Goal: Task Accomplishment & Management: Manage account settings

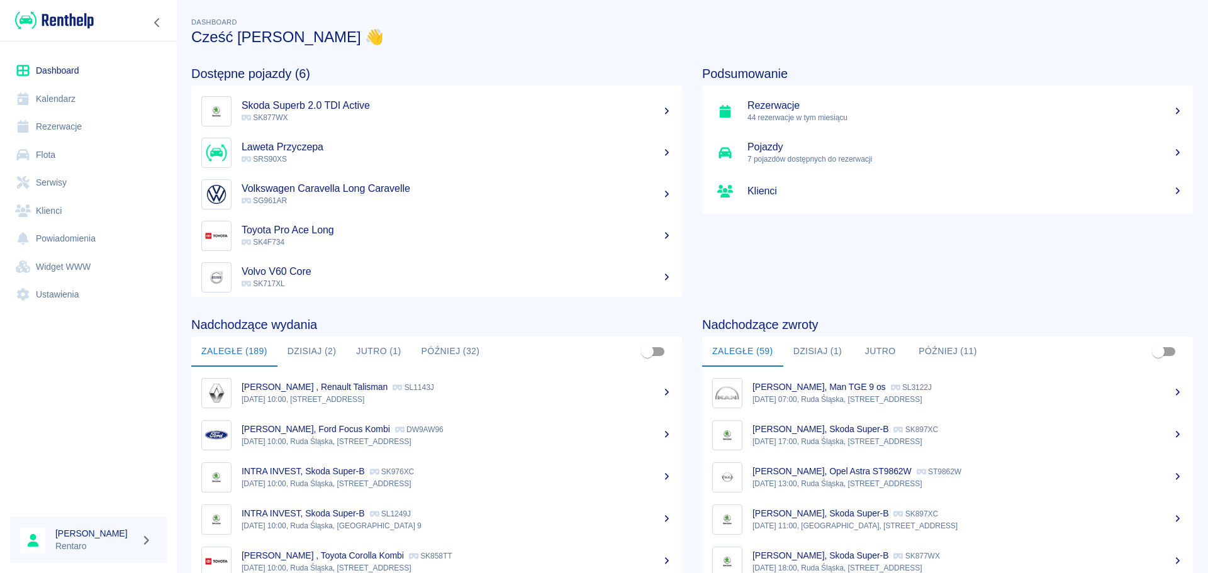
click at [65, 99] on link "Kalendarz" at bounding box center [88, 99] width 157 height 28
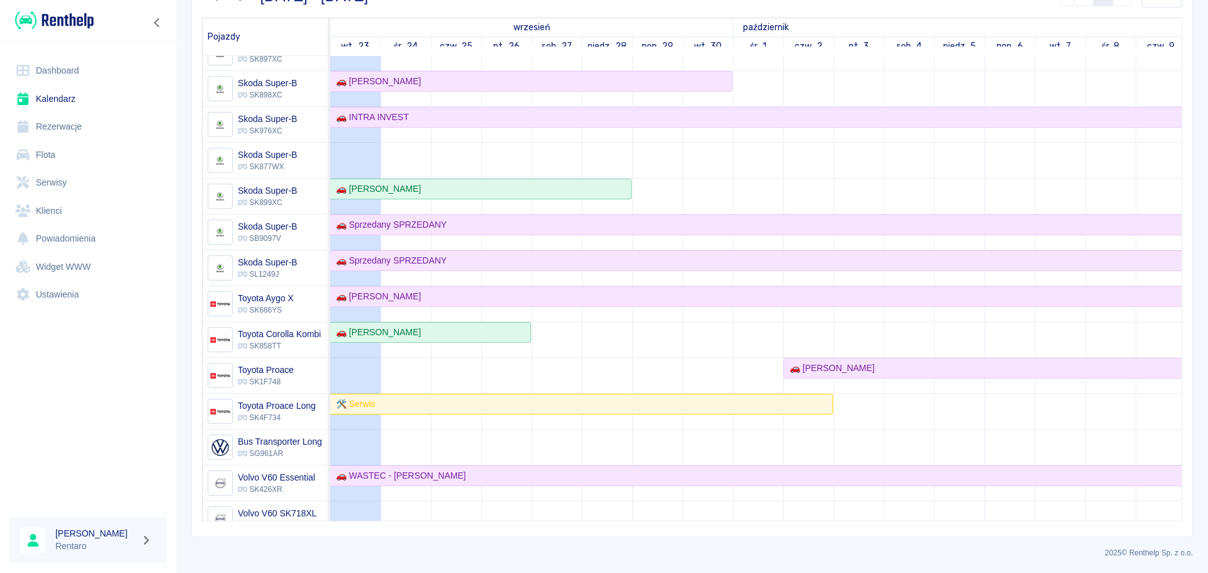
scroll to position [738, 0]
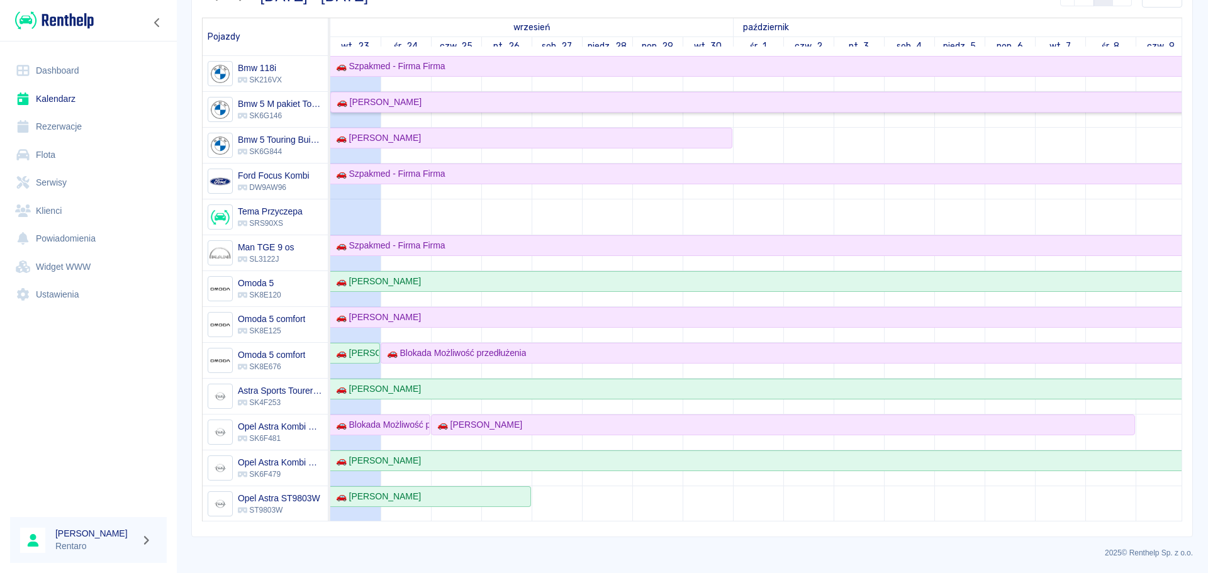
click at [390, 104] on div "🚗 [PERSON_NAME]" at bounding box center [376, 102] width 90 height 13
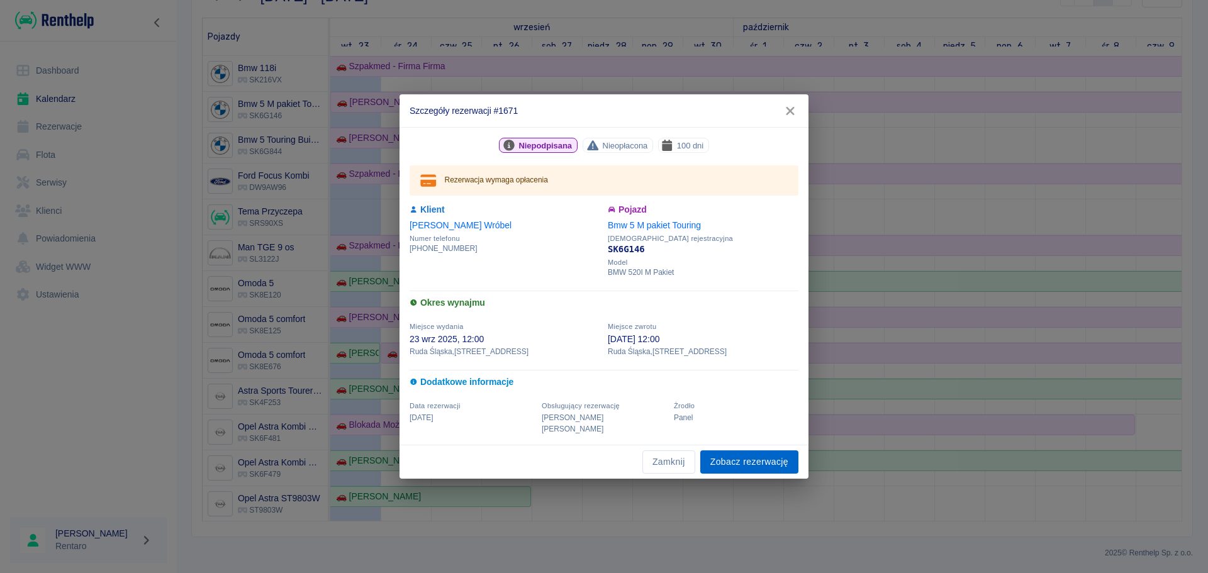
click at [716, 453] on link "Zobacz rezerwację" at bounding box center [749, 461] width 98 height 23
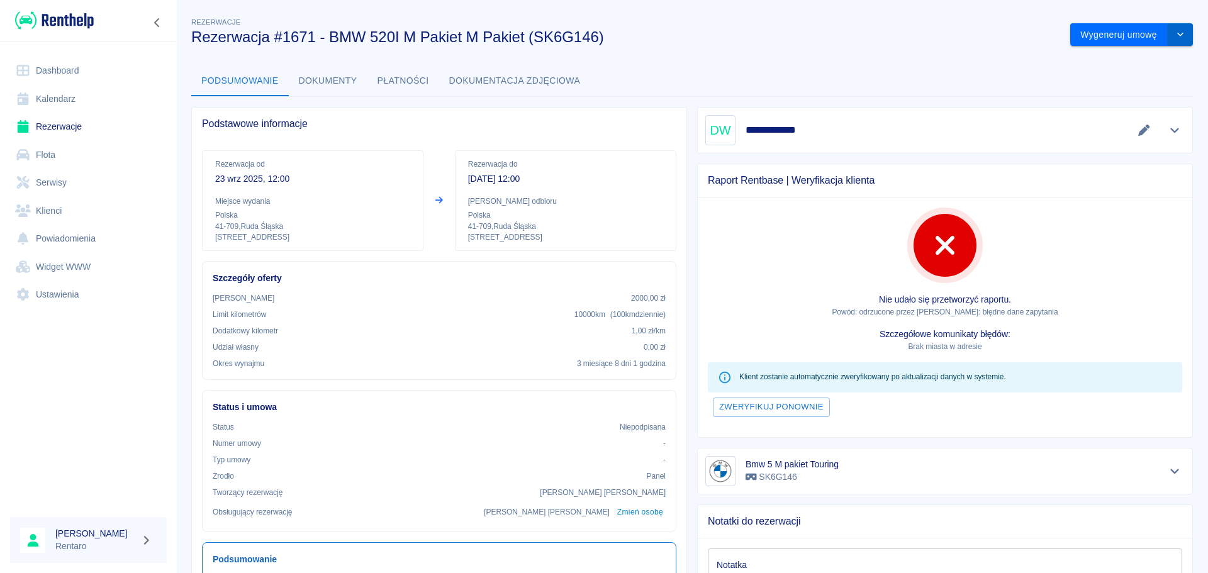
click at [1175, 38] on icon "drop-down" at bounding box center [1180, 34] width 10 height 8
click at [1125, 61] on li "Modyfikuj rezerwację" at bounding box center [1122, 61] width 102 height 21
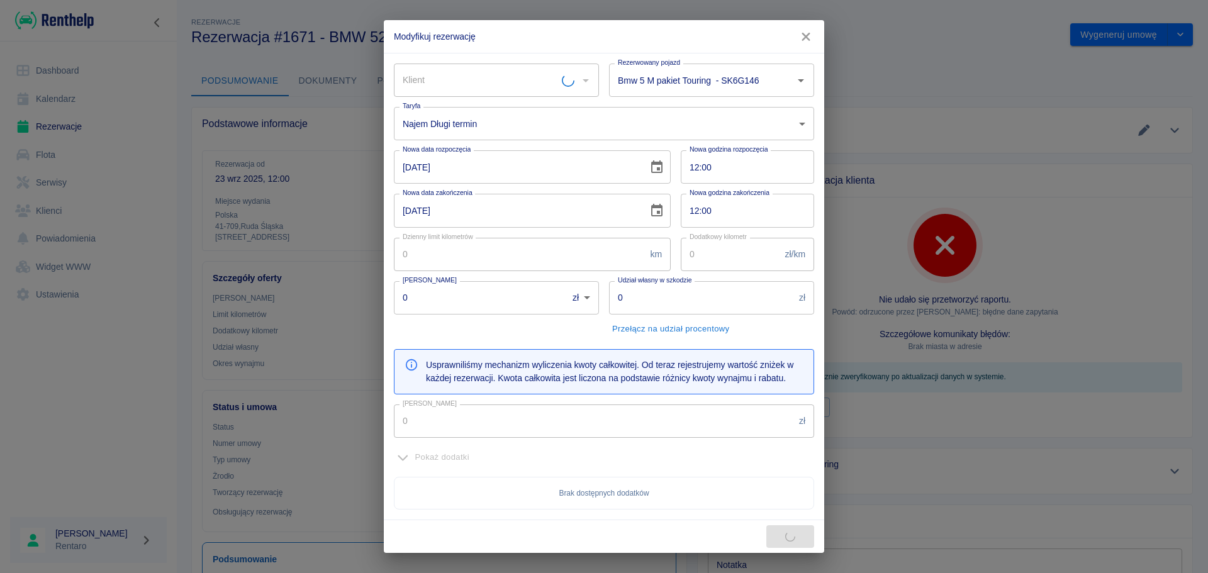
type input "Bmw 5 M pakiet Touring - SK6G146"
type input "Daniel Wróbel"
type input "100"
type input "1"
type input "2000"
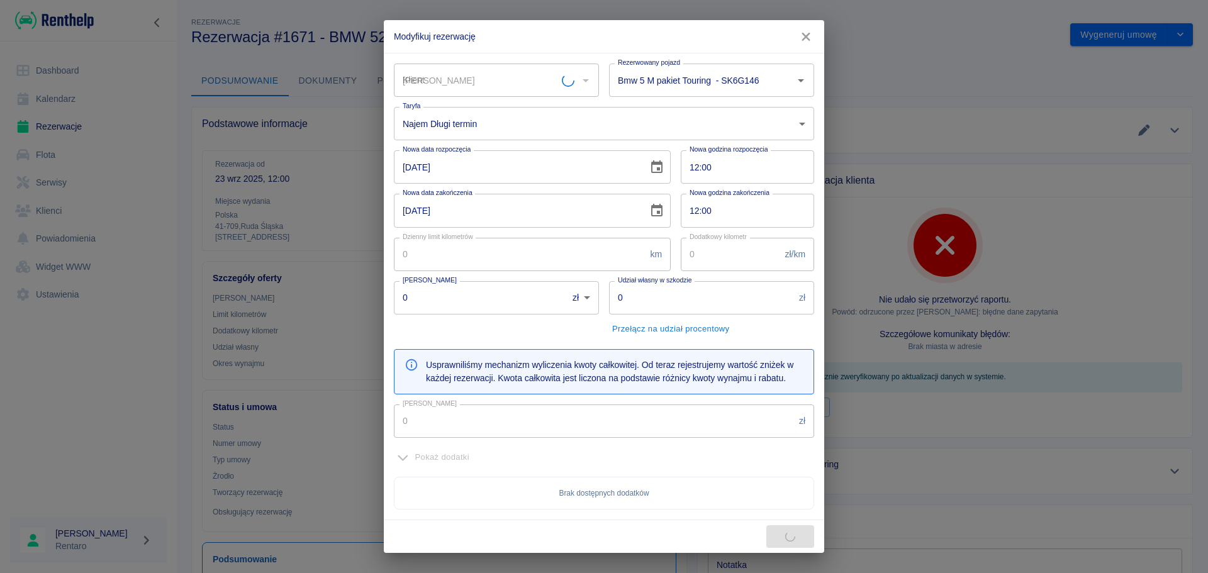
type input "23996"
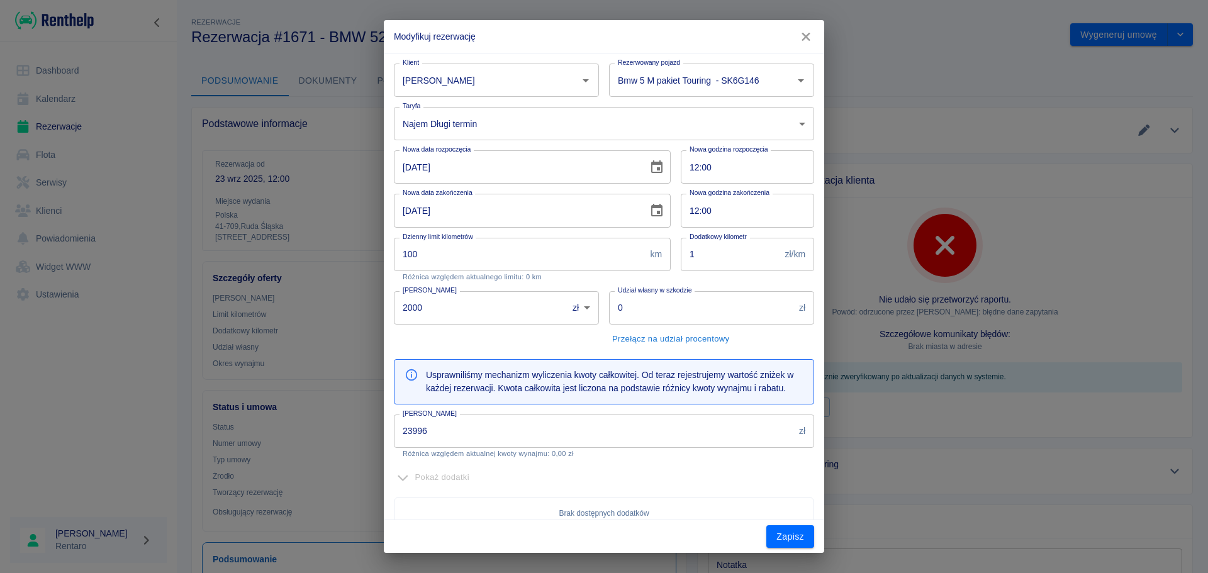
click at [411, 211] on input "31-12-2025" at bounding box center [516, 210] width 245 height 33
click at [657, 214] on icon "Choose date, selected date is 31 gru 2025" at bounding box center [656, 210] width 15 height 15
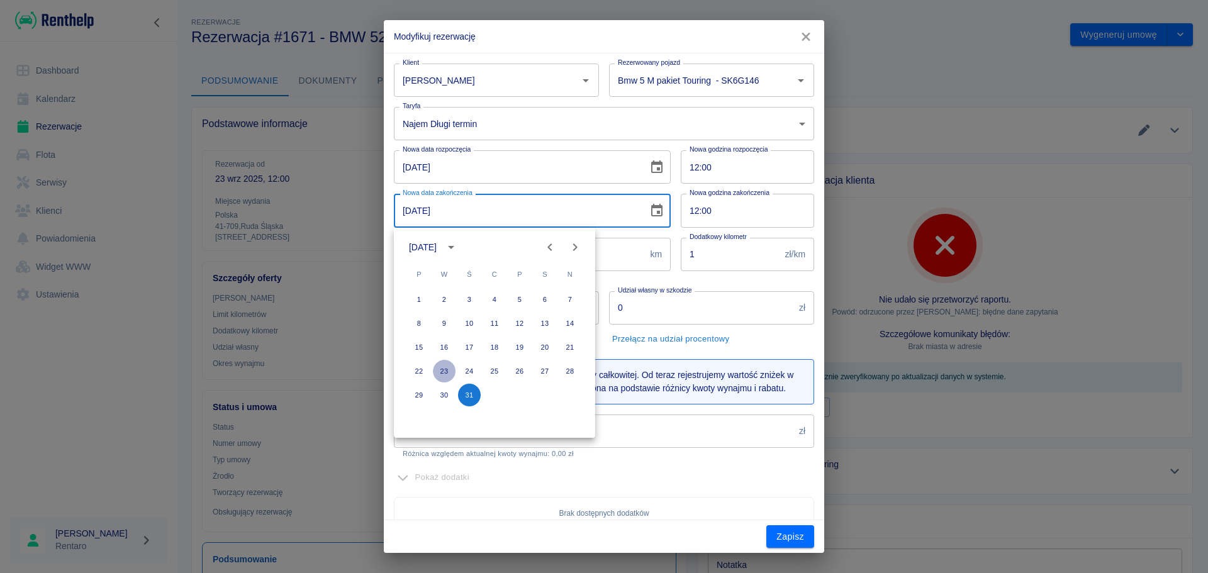
click at [445, 370] on button "23" at bounding box center [444, 371] width 23 height 23
type input "23-12-2025"
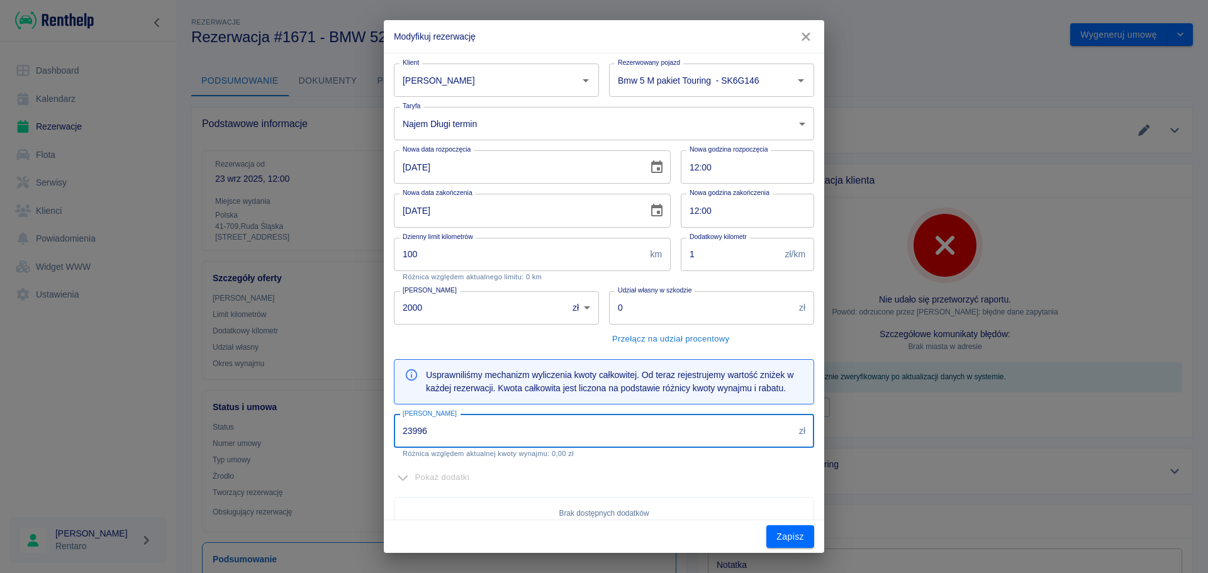
drag, startPoint x: 482, startPoint y: 440, endPoint x: 360, endPoint y: 433, distance: 122.2
click at [360, 433] on div "Modyfikuj rezerwację Klient Daniel Wróbel Klient Rezerwowany pojazd Bmw 5 M pak…" at bounding box center [604, 286] width 1208 height 573
type input "17997"
click at [684, 470] on div "Pokaż dodatki" at bounding box center [604, 477] width 420 height 19
click at [655, 169] on icon "Choose date, selected date is 23 wrz 2025" at bounding box center [656, 166] width 11 height 13
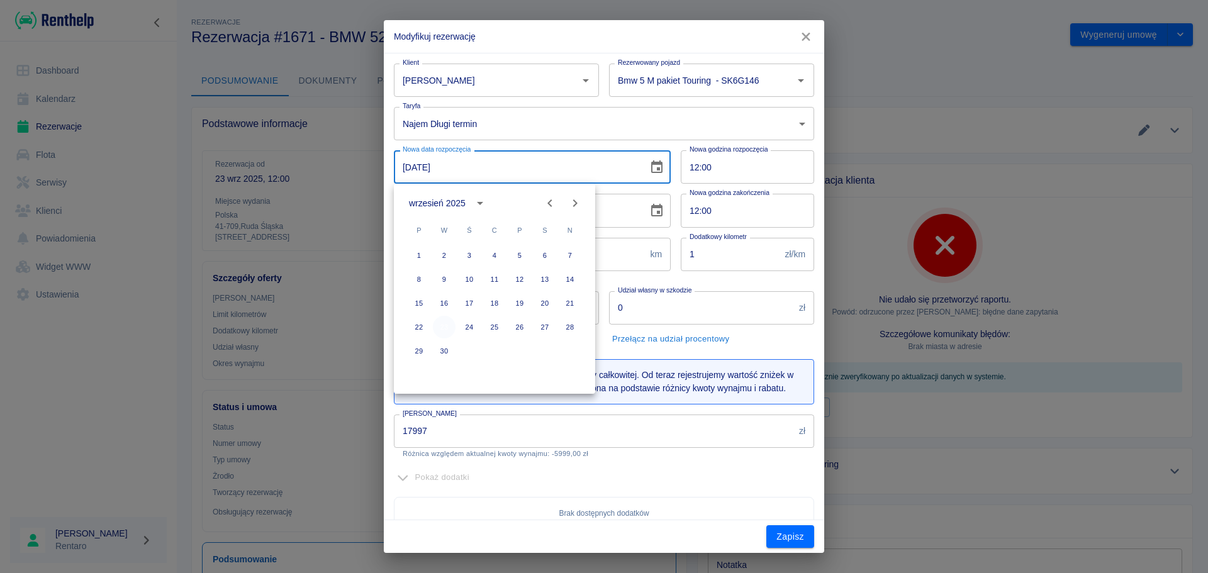
click at [436, 328] on button "23" at bounding box center [444, 327] width 23 height 23
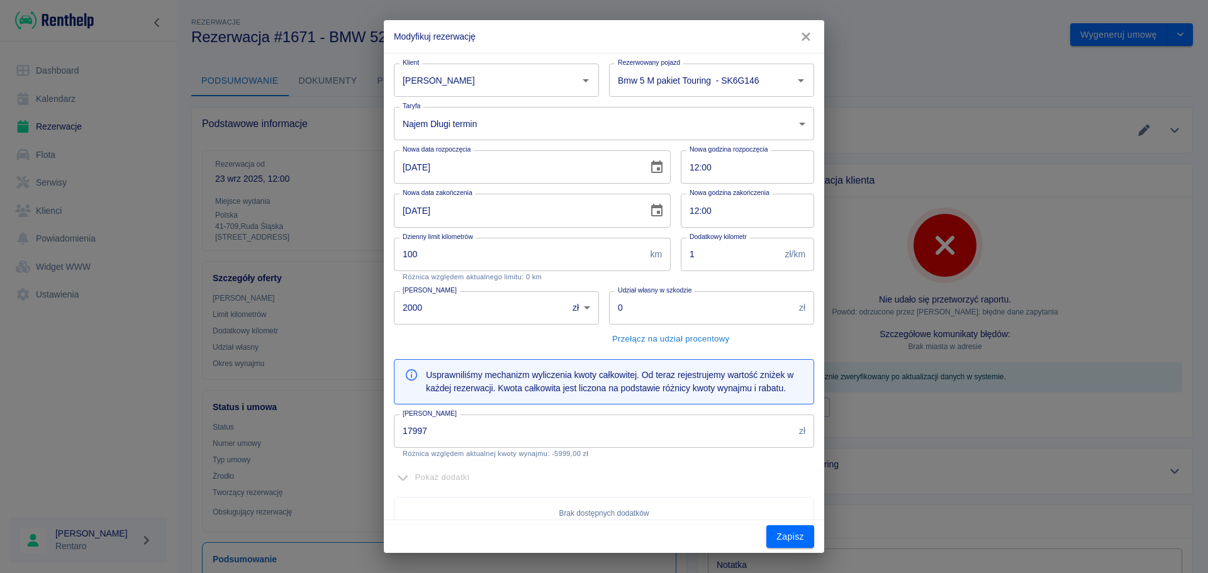
click at [651, 213] on icon "Choose date, selected date is 23 gru 2025" at bounding box center [656, 210] width 11 height 13
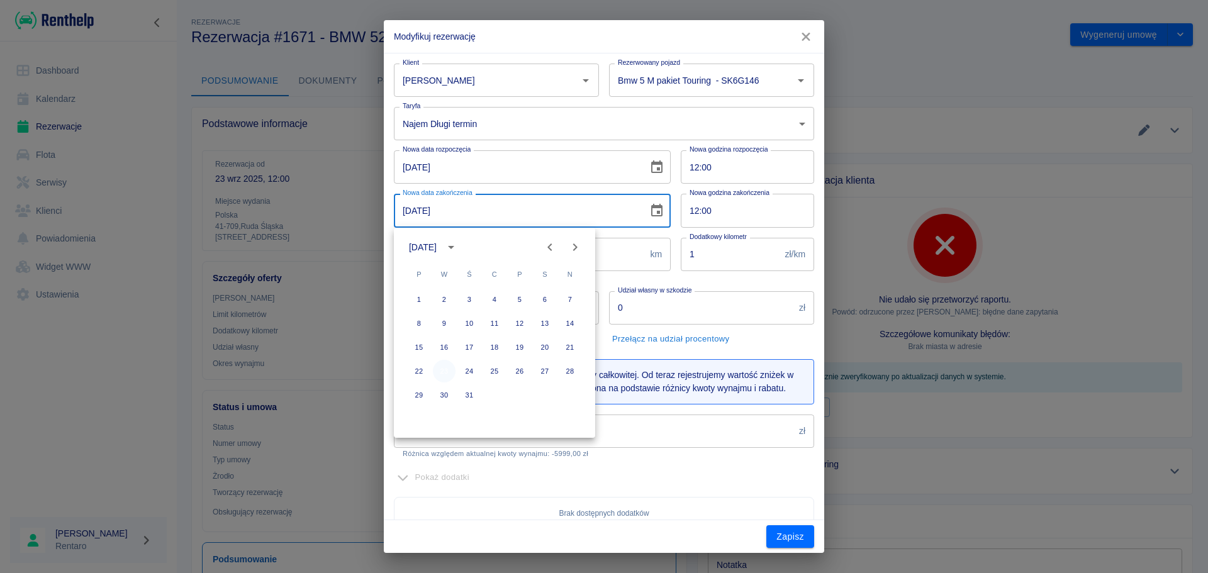
click at [443, 370] on button "23" at bounding box center [444, 371] width 23 height 23
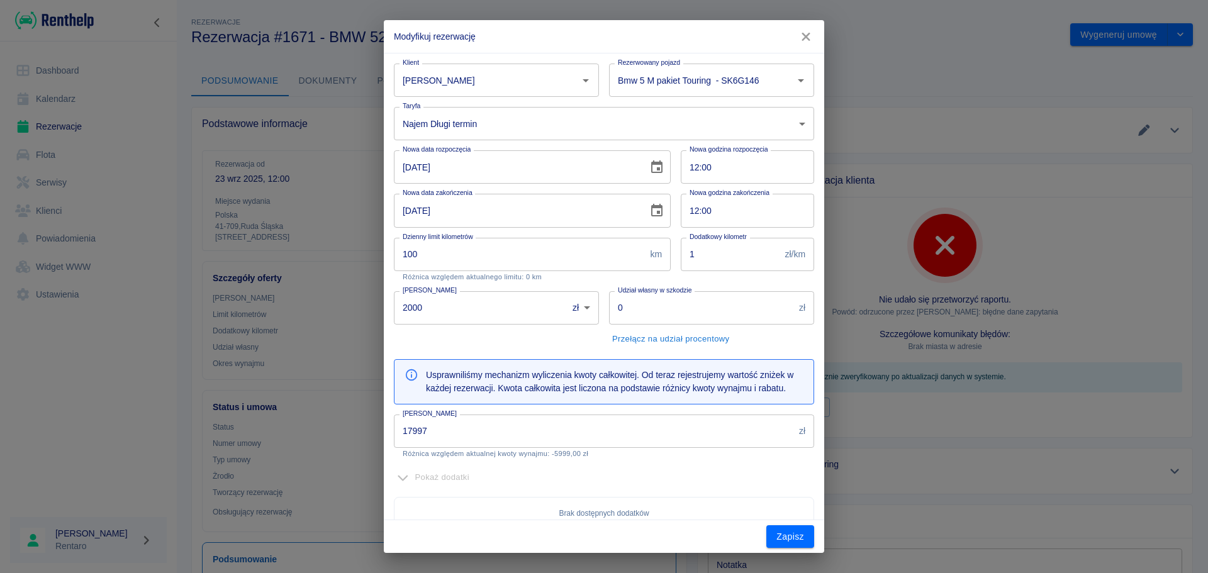
click at [528, 125] on body "Używamy plików Cookies, by zapewnić Ci najlepsze możliwe doświadczenie. Aby dow…" at bounding box center [604, 286] width 1208 height 573
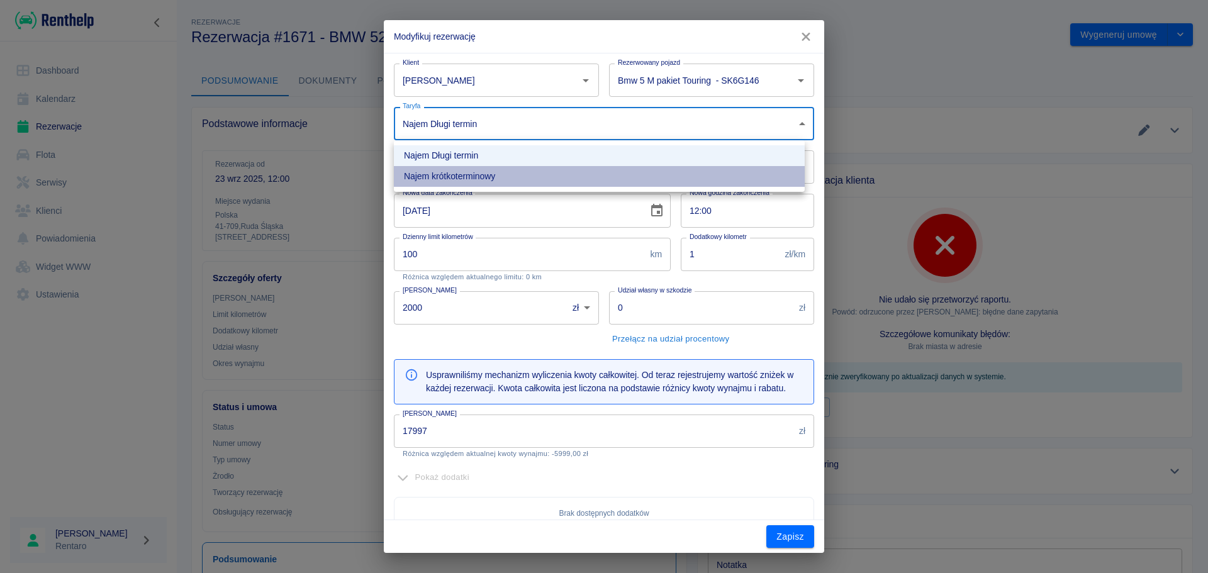
click at [503, 174] on li "Najem krótkoterminowy" at bounding box center [599, 176] width 411 height 21
type input "cbc3f947-8432-4556-994f-4a39b5f03de4"
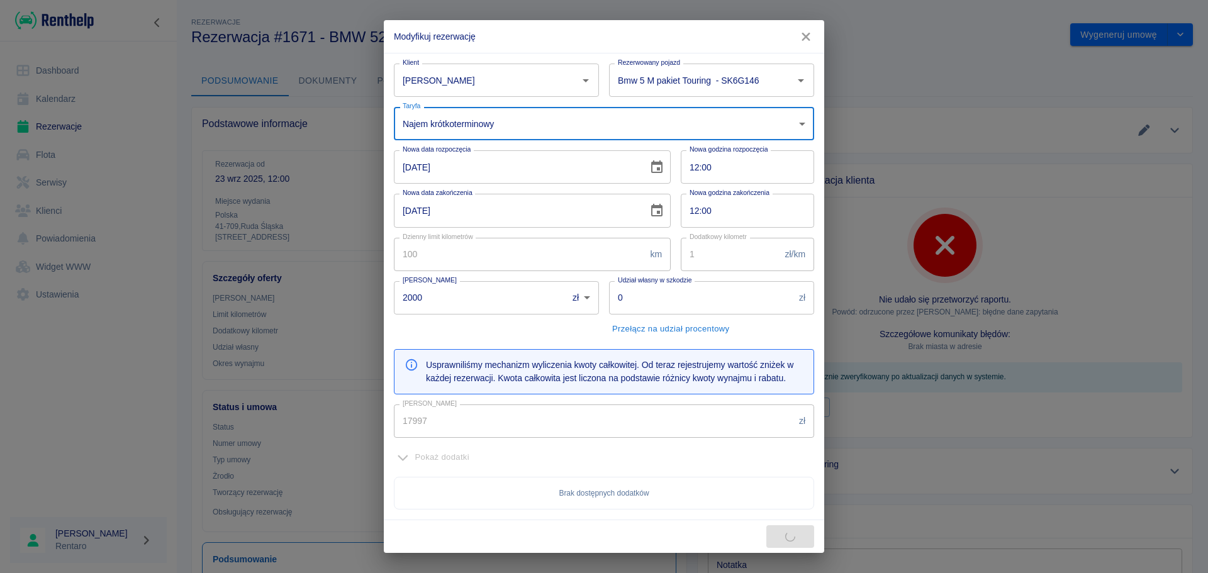
type input "300"
type input "34959.08"
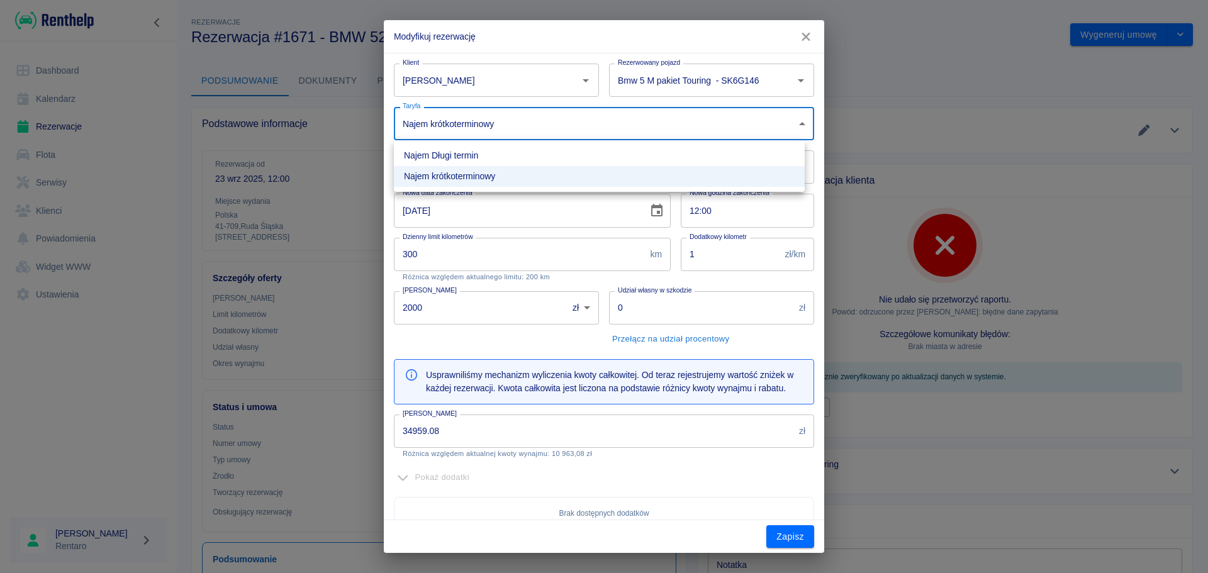
click at [528, 124] on body "Używamy plików Cookies, by zapewnić Ci najlepsze możliwe doświadczenie. Aby dow…" at bounding box center [604, 286] width 1208 height 573
click at [509, 156] on li "Najem Długi termin" at bounding box center [599, 155] width 411 height 21
type input "93db8f25-89ee-4065-a757-4d9567b59975"
type input "100"
type input "23996"
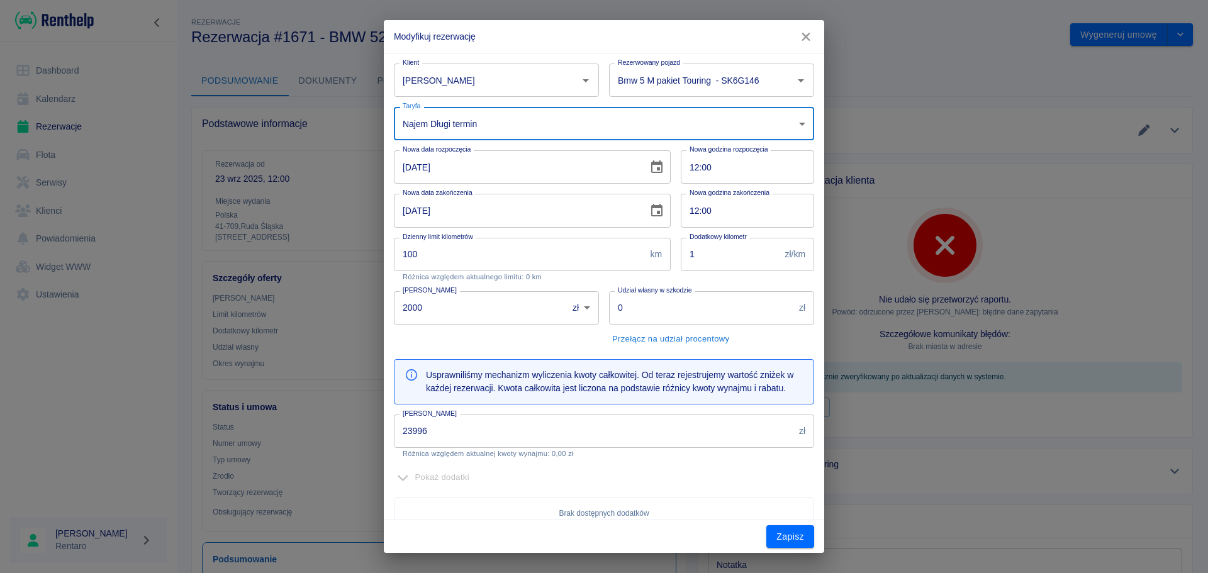
click at [807, 36] on icon "button" at bounding box center [805, 37] width 8 height 8
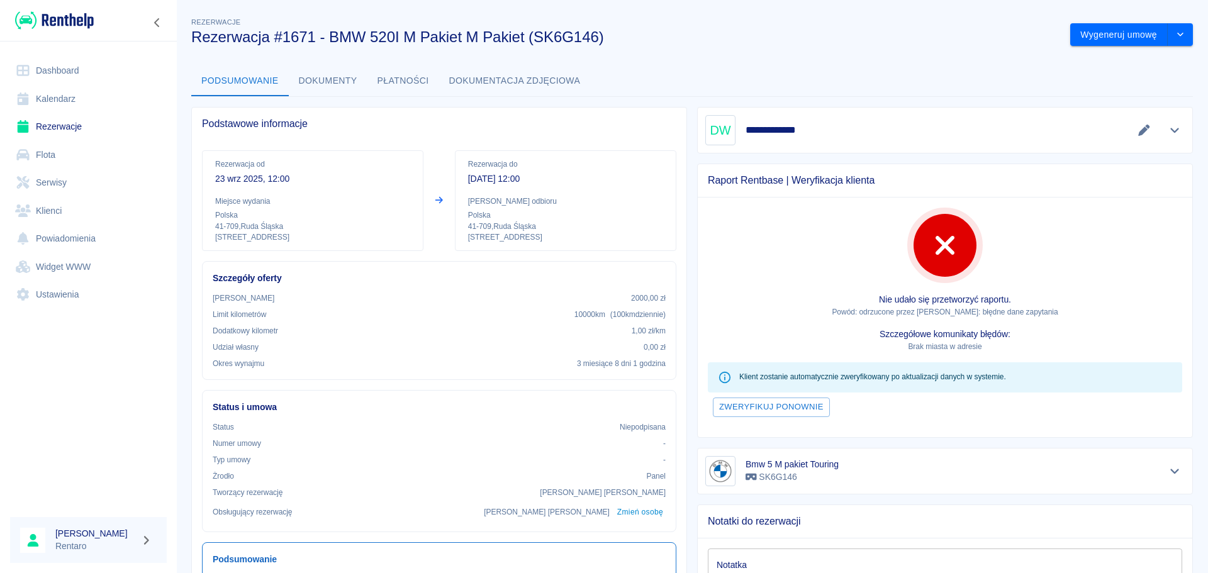
click at [38, 156] on link "Flota" at bounding box center [88, 155] width 157 height 28
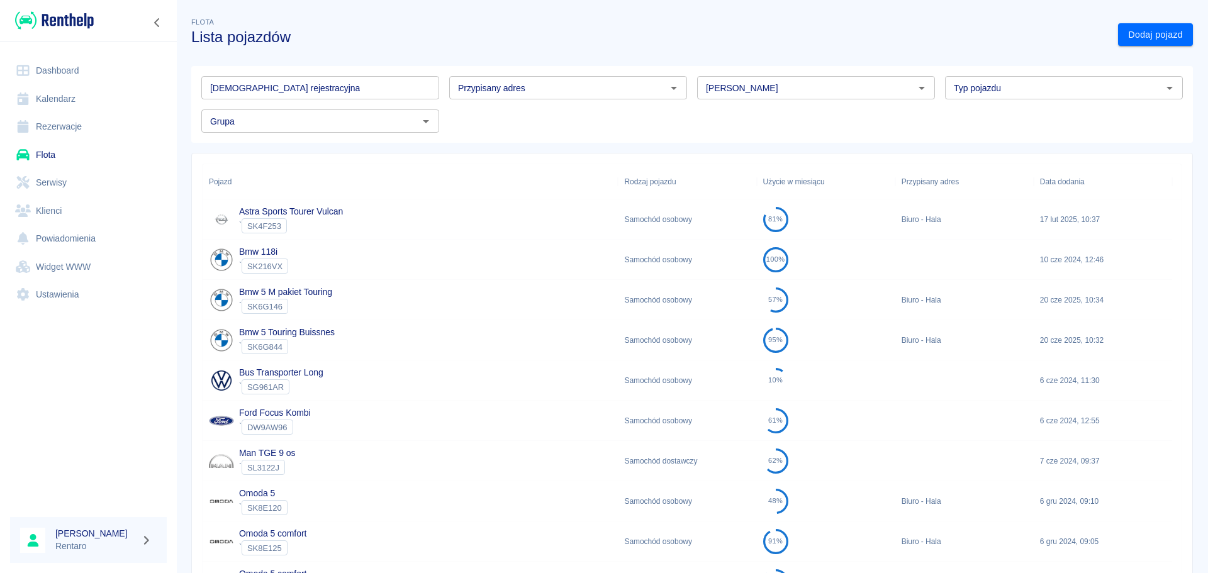
click at [319, 299] on p "Bmw 5 M pakiet Touring" at bounding box center [285, 292] width 93 height 13
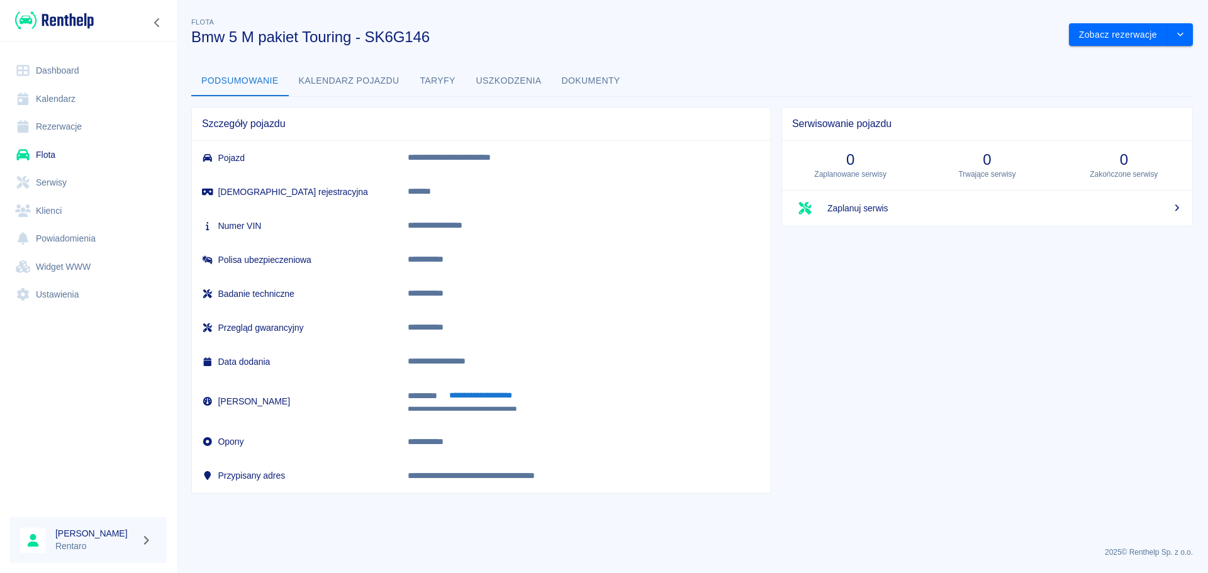
click at [439, 75] on button "Taryfy" at bounding box center [437, 81] width 57 height 30
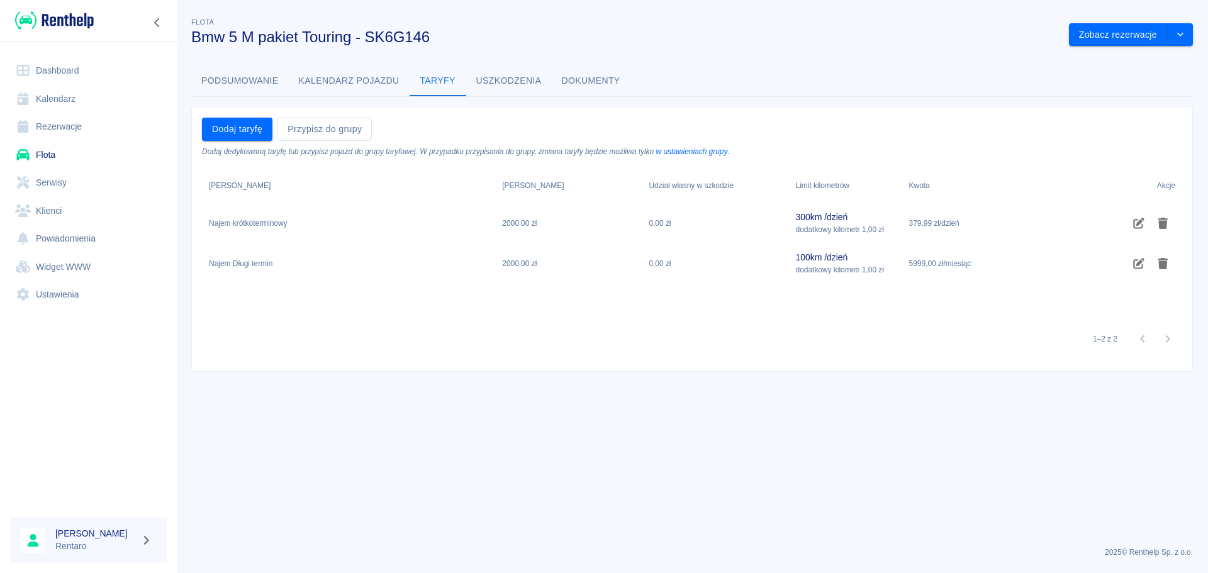
click at [234, 269] on div "Najem Długi termin" at bounding box center [349, 263] width 293 height 40
click at [1141, 261] on icon "Edytuj taryfę" at bounding box center [1138, 263] width 11 height 11
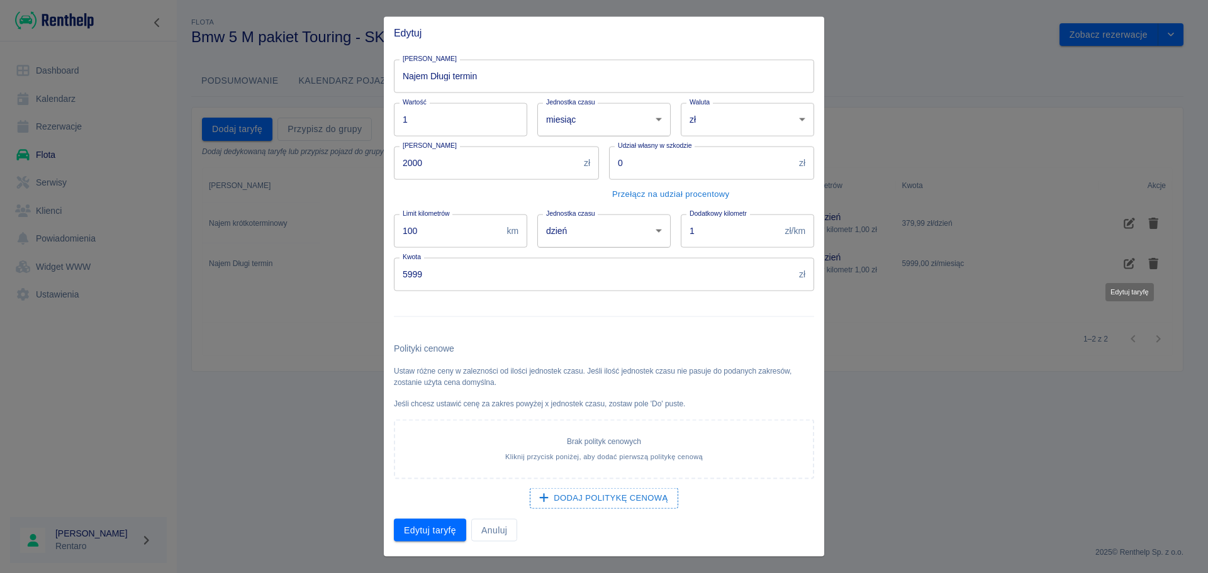
click at [455, 72] on input "Najem Długi termin" at bounding box center [604, 75] width 420 height 33
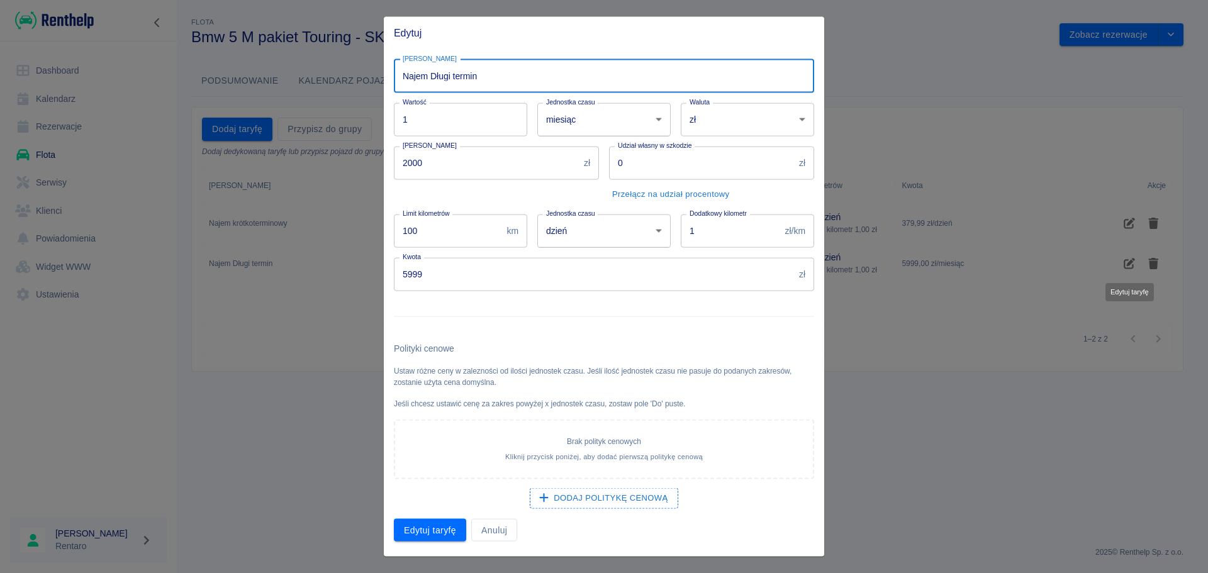
click at [454, 78] on input "Najem Długi termin" at bounding box center [604, 75] width 420 height 33
click at [450, 82] on input "Najem Długi termin" at bounding box center [604, 75] width 420 height 33
click at [452, 75] on input "Najem Długi termin" at bounding box center [604, 75] width 420 height 33
click at [534, 83] on input "Najem Długitermin" at bounding box center [604, 75] width 420 height 33
click at [448, 74] on input "Najem Długitermin" at bounding box center [604, 75] width 420 height 33
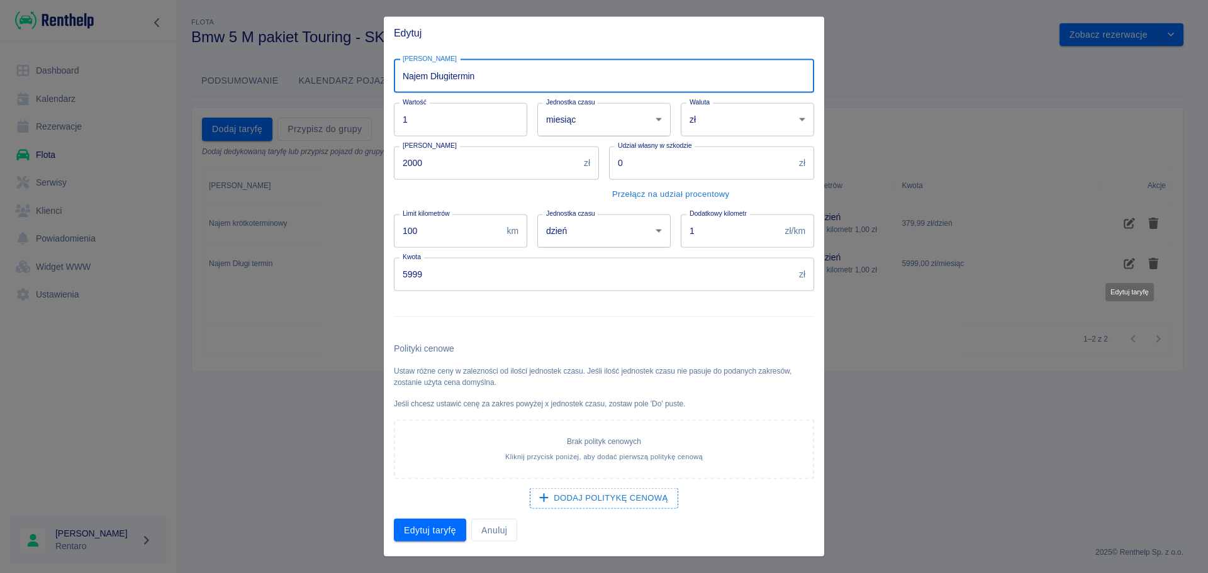
click at [450, 79] on input "Najem Długitermin" at bounding box center [604, 75] width 420 height 33
type input "Najem Długi termin"
click at [530, 77] on input "Najem Długi termin" at bounding box center [604, 75] width 420 height 33
click at [426, 532] on button "Edytuj taryfę" at bounding box center [430, 529] width 72 height 23
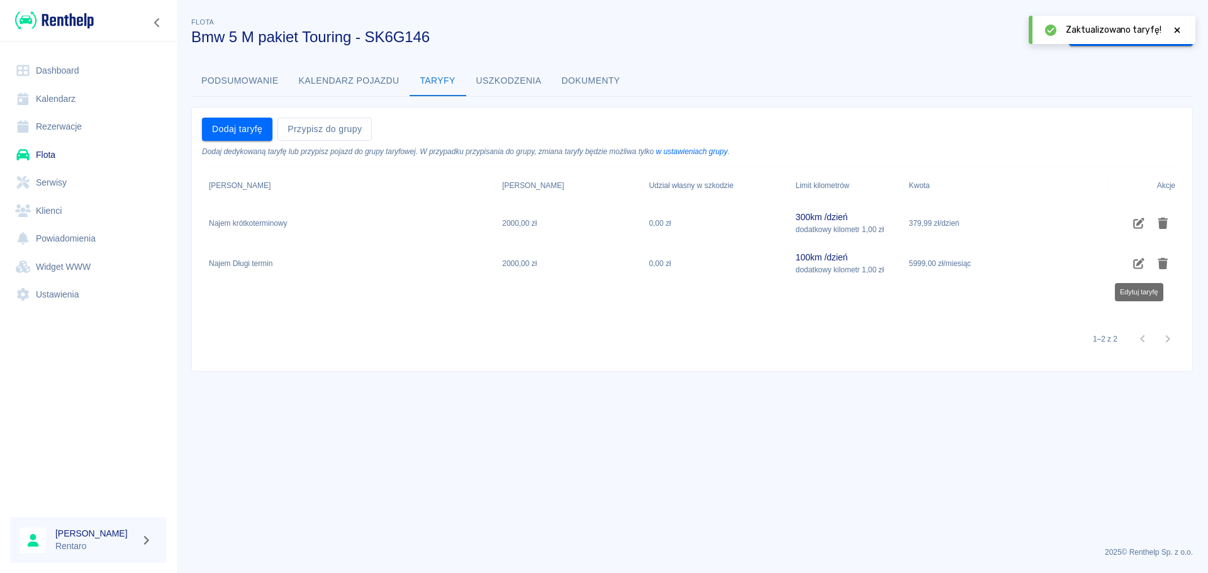
click at [231, 264] on div "Najem Długi termin" at bounding box center [241, 263] width 64 height 11
click at [513, 74] on button "Uszkodzenia" at bounding box center [509, 81] width 86 height 30
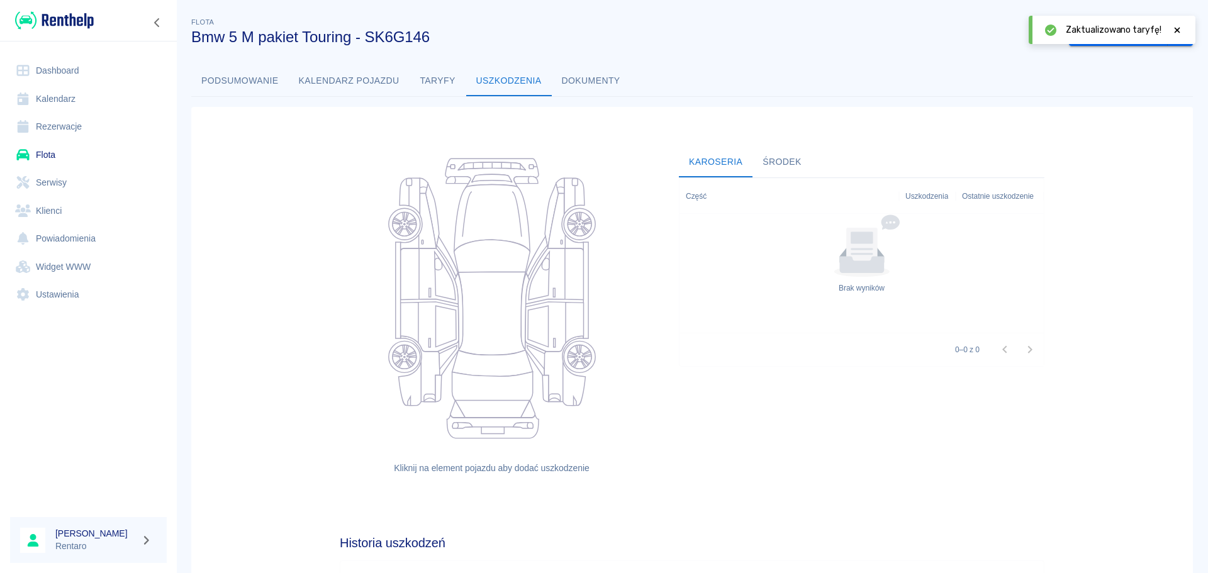
click at [604, 82] on button "Dokumenty" at bounding box center [591, 81] width 79 height 30
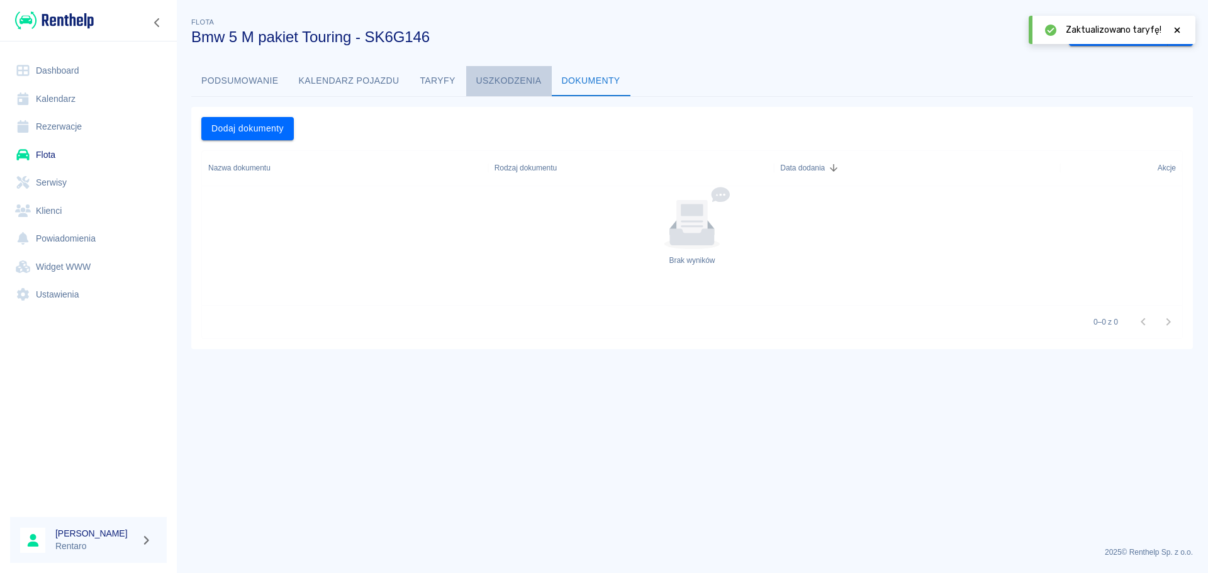
click at [547, 82] on button "Uszkodzenia" at bounding box center [509, 81] width 86 height 30
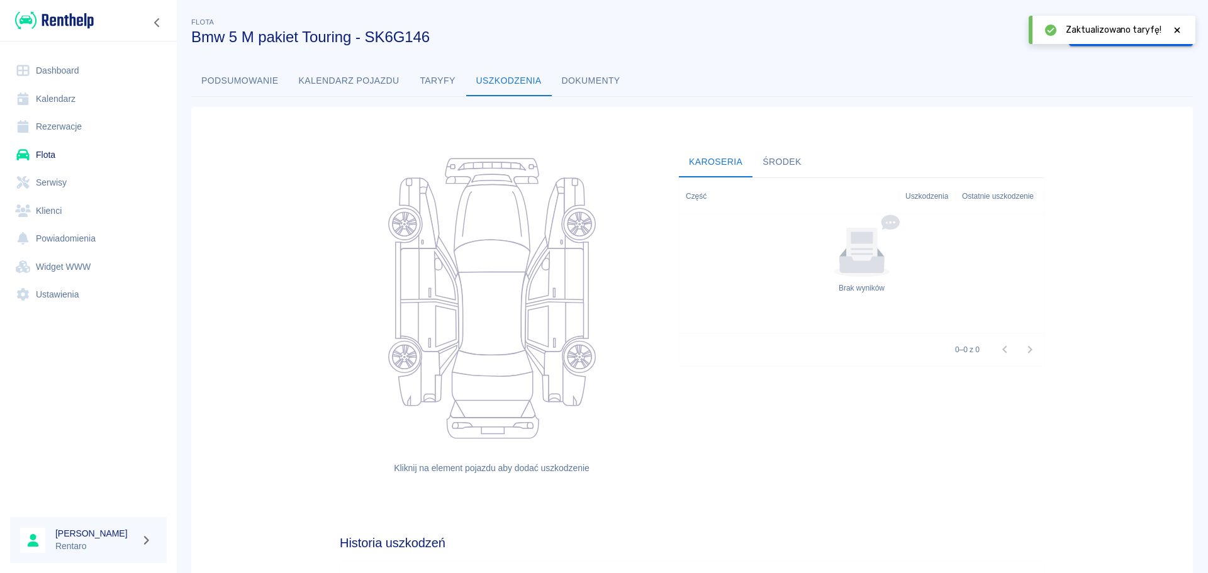
click at [440, 84] on button "Taryfy" at bounding box center [437, 81] width 57 height 30
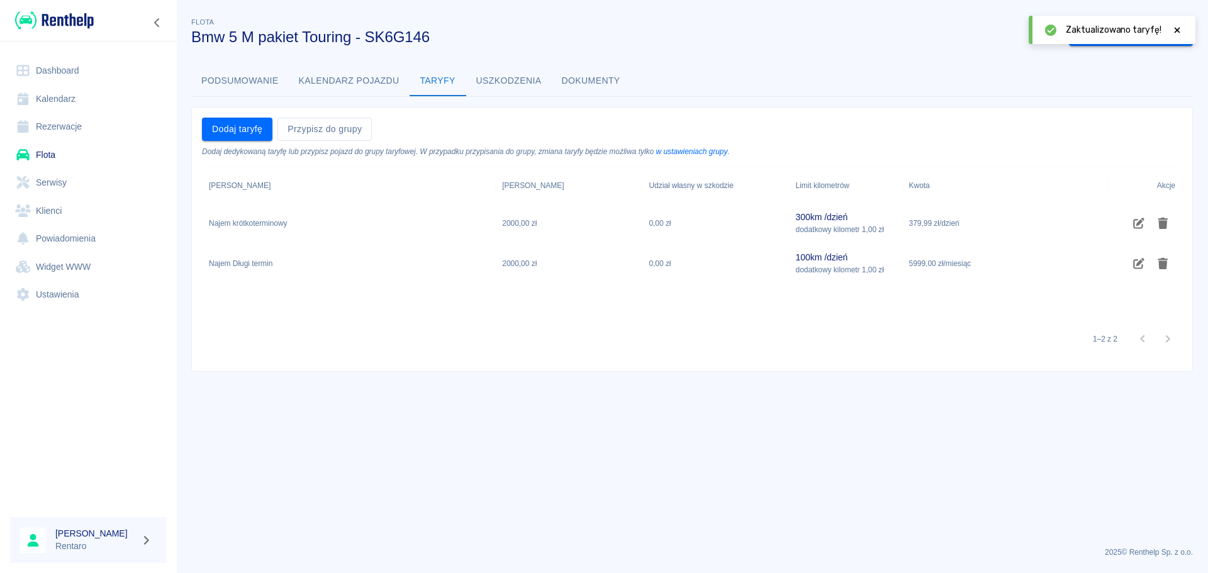
click at [350, 83] on button "Kalendarz pojazdu" at bounding box center [349, 81] width 121 height 30
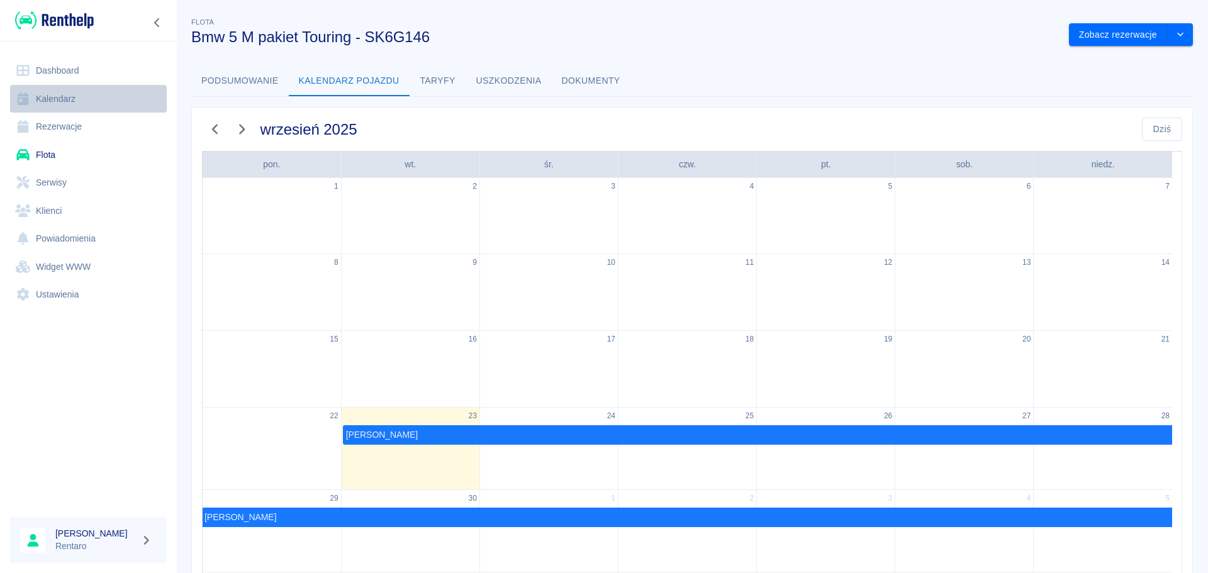
click at [72, 104] on link "Kalendarz" at bounding box center [88, 99] width 157 height 28
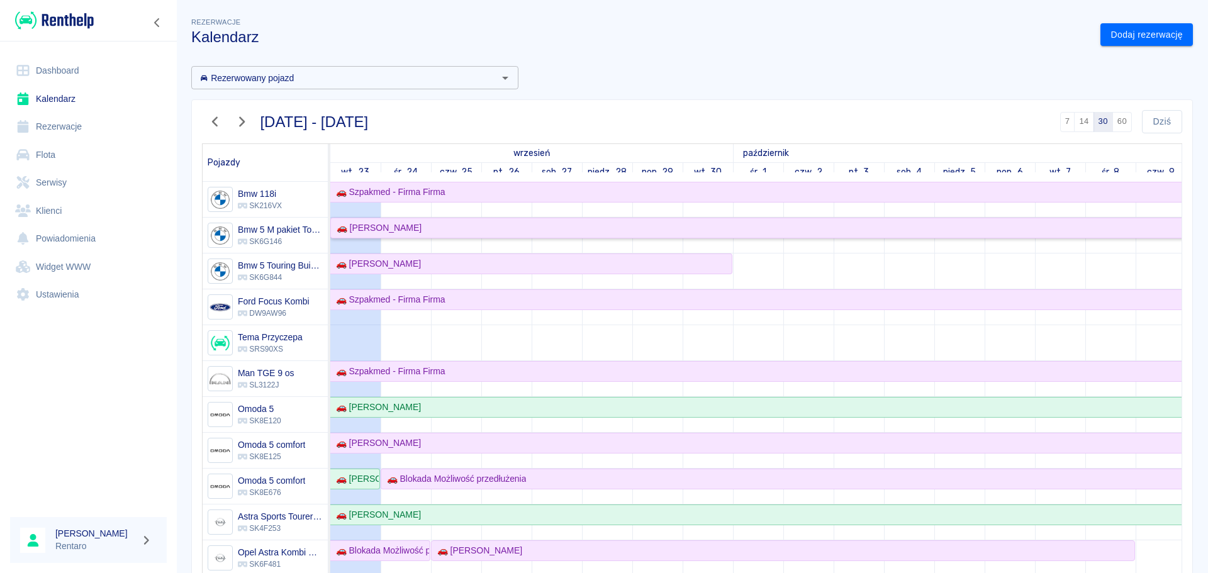
click at [413, 226] on div "🚗 [PERSON_NAME]" at bounding box center [1085, 227] width 1508 height 13
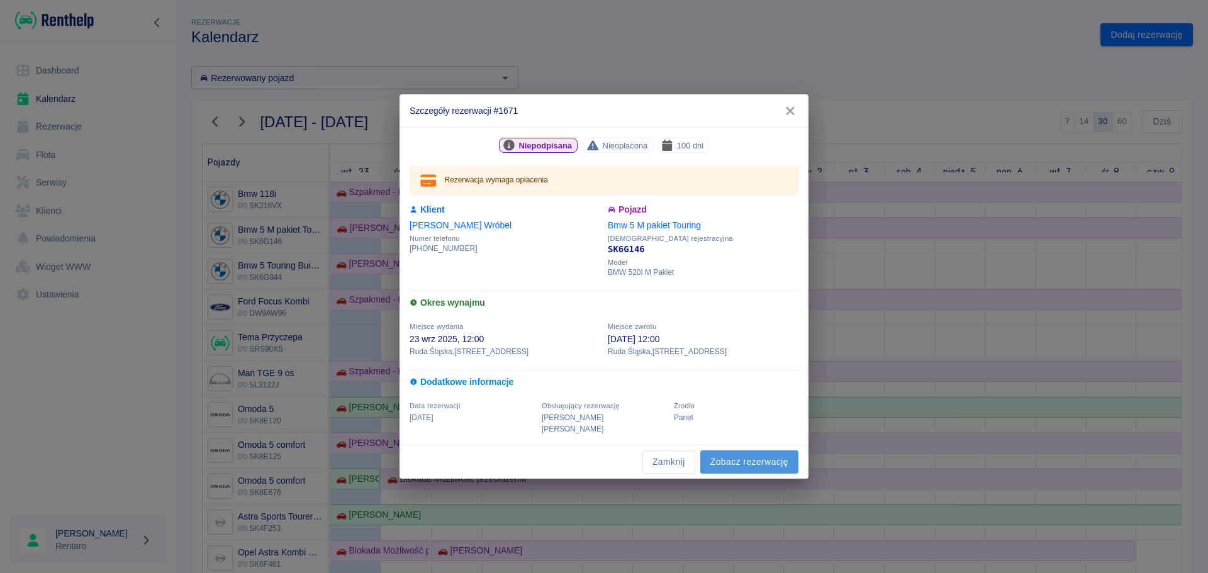
click at [733, 460] on link "Zobacz rezerwację" at bounding box center [749, 461] width 98 height 23
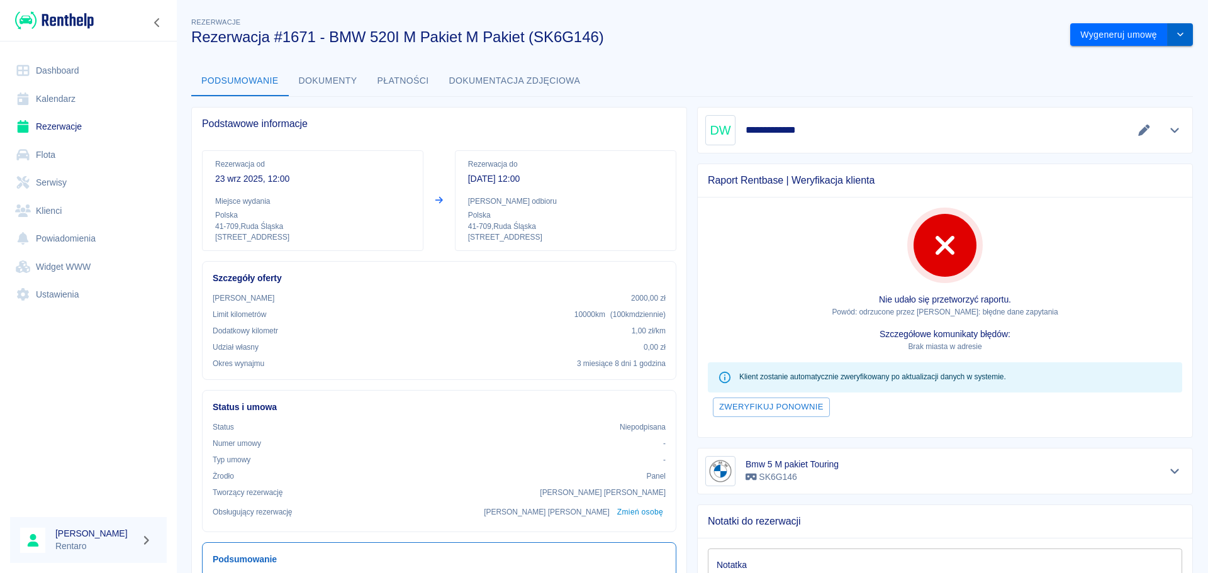
click at [1175, 30] on icon "drop-down" at bounding box center [1180, 34] width 10 height 8
click at [1121, 60] on li "Modyfikuj rezerwację" at bounding box center [1122, 61] width 102 height 21
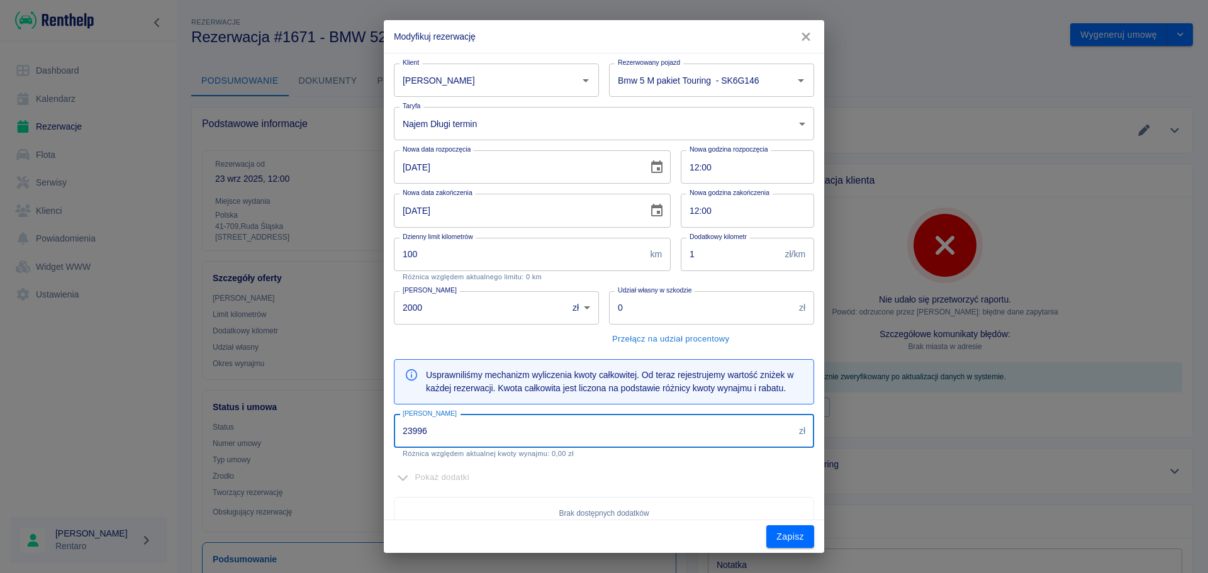
drag, startPoint x: 479, startPoint y: 424, endPoint x: 374, endPoint y: 433, distance: 105.4
click at [375, 432] on div "Modyfikuj rezerwację Klient Daniel Wróbel Klient Rezerwowany pojazd Bmw 5 M pak…" at bounding box center [604, 286] width 1208 height 573
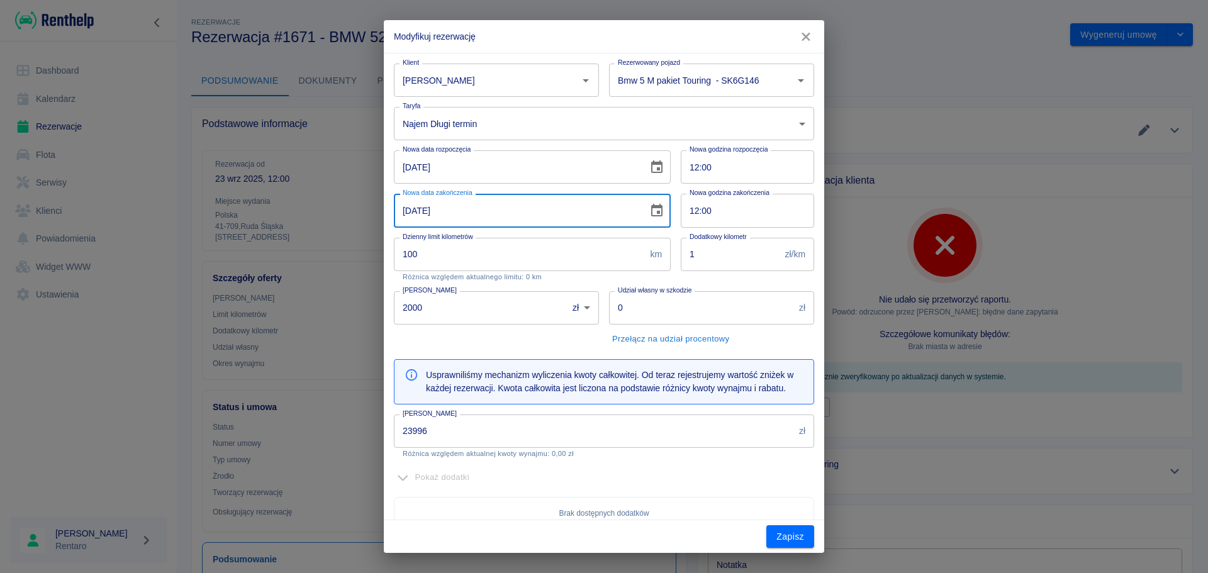
click at [409, 211] on input "31-12-2025" at bounding box center [516, 210] width 245 height 33
type input "23-09-2025"
click at [730, 504] on div "Brak dostępnych dodatków" at bounding box center [604, 513] width 420 height 33
click at [674, 474] on div "Pokaż dodatki" at bounding box center [604, 477] width 420 height 19
click at [526, 213] on input "23-09-2025" at bounding box center [516, 210] width 245 height 33
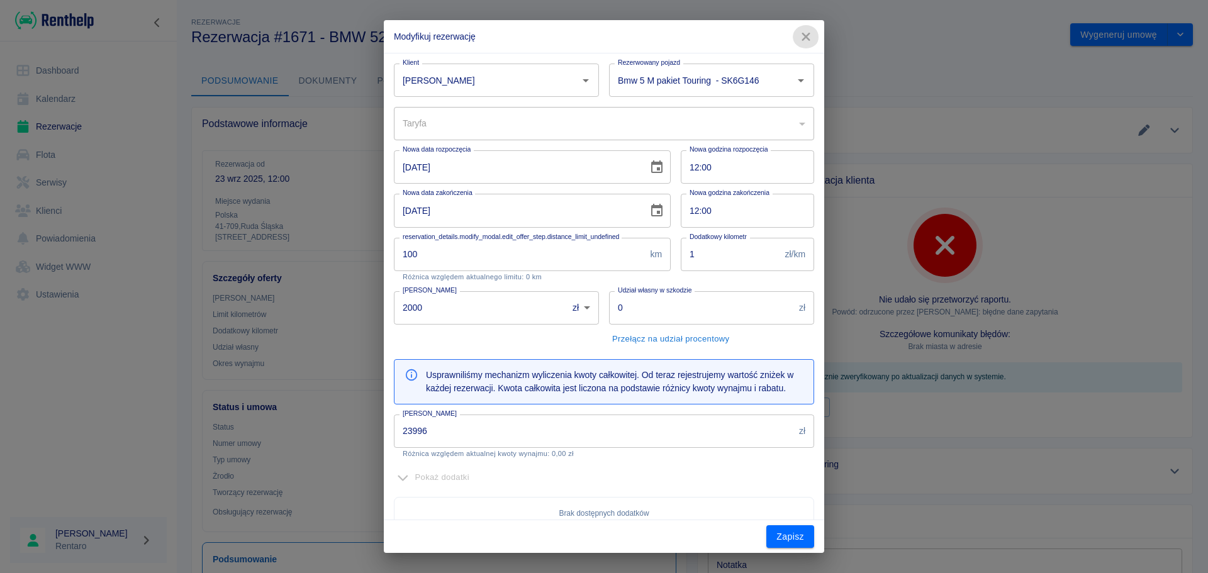
click at [806, 36] on icon "button" at bounding box center [805, 37] width 8 height 8
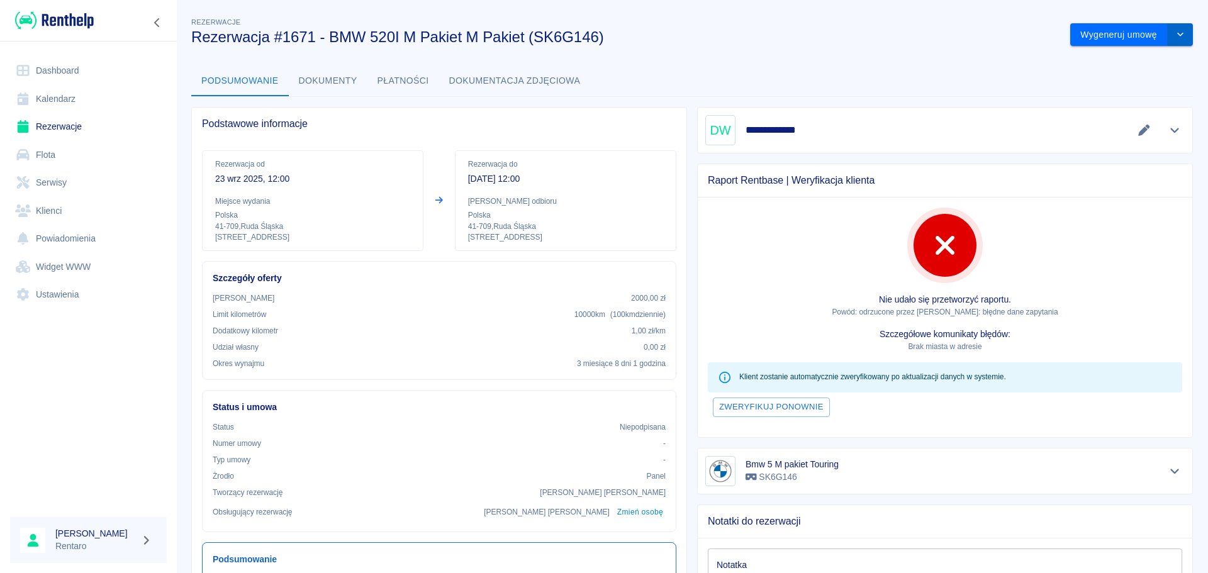
click at [1175, 38] on icon "drop-down" at bounding box center [1180, 34] width 10 height 8
click at [1113, 102] on li "Anuluj rezerwację" at bounding box center [1122, 102] width 102 height 21
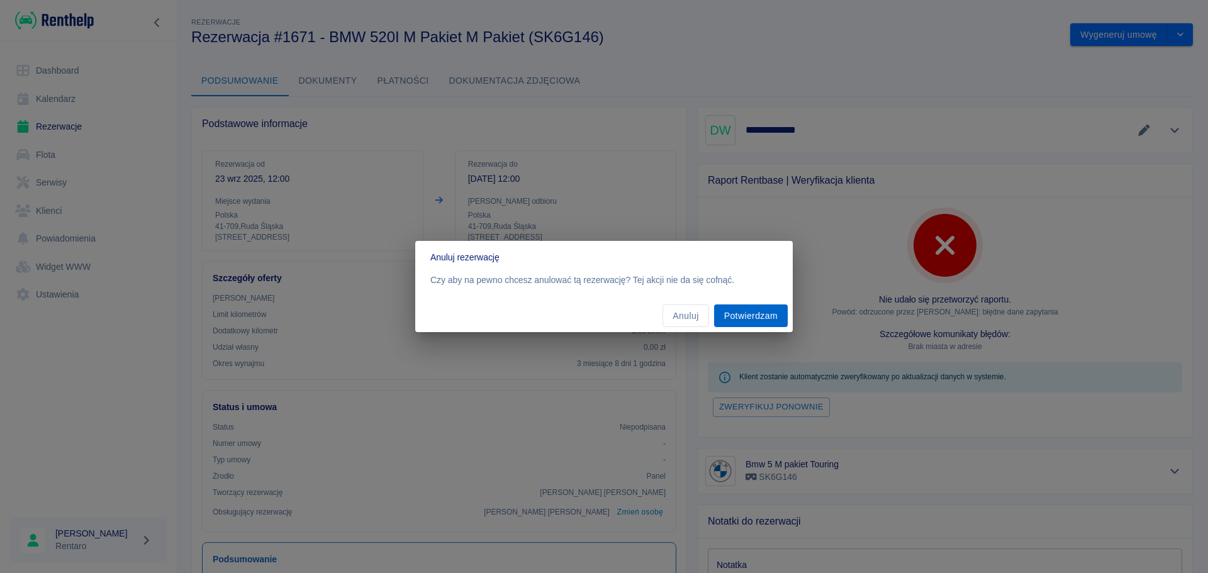
click at [740, 318] on button "Potwierdzam" at bounding box center [751, 315] width 74 height 23
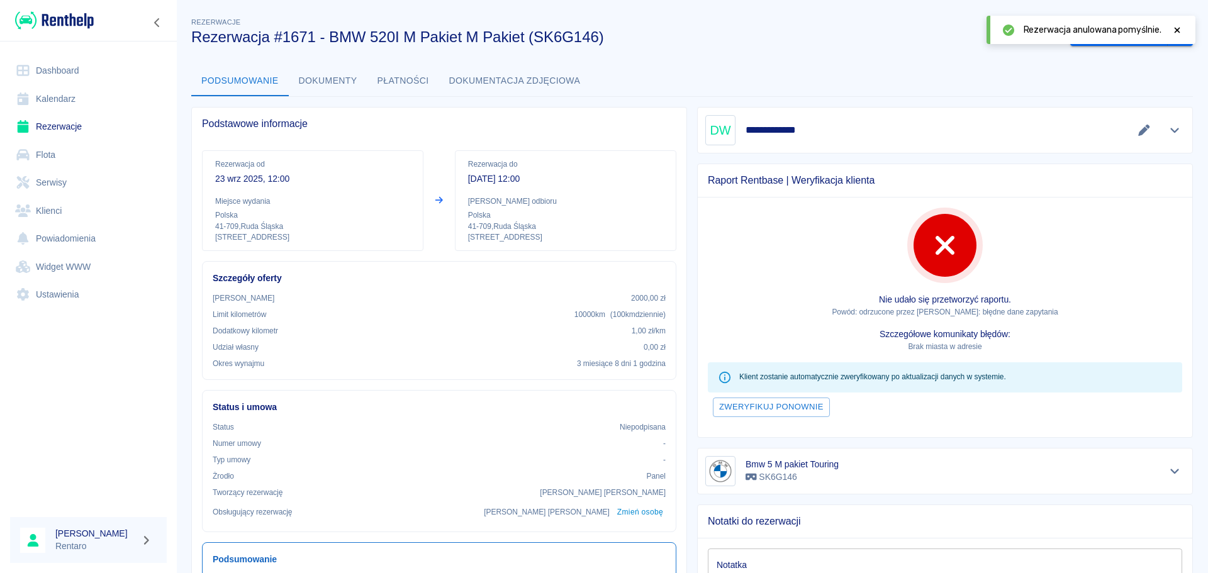
click at [57, 94] on link "Kalendarz" at bounding box center [88, 99] width 157 height 28
click at [73, 98] on link "Kalendarz" at bounding box center [88, 99] width 157 height 28
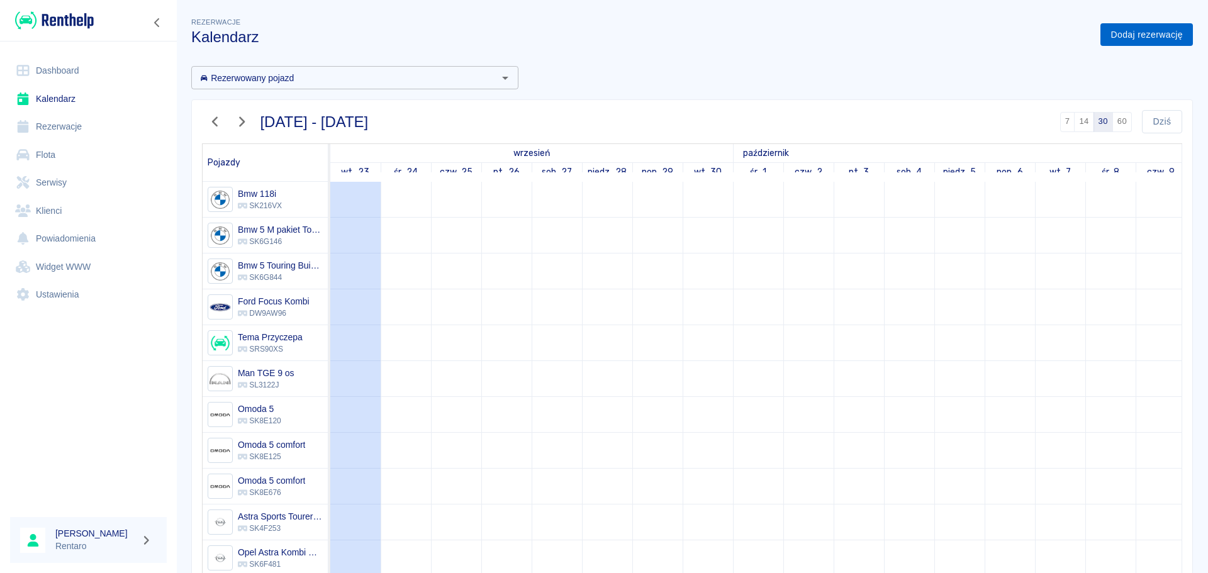
click at [1175, 36] on link "Dodaj rezerwację" at bounding box center [1146, 34] width 92 height 23
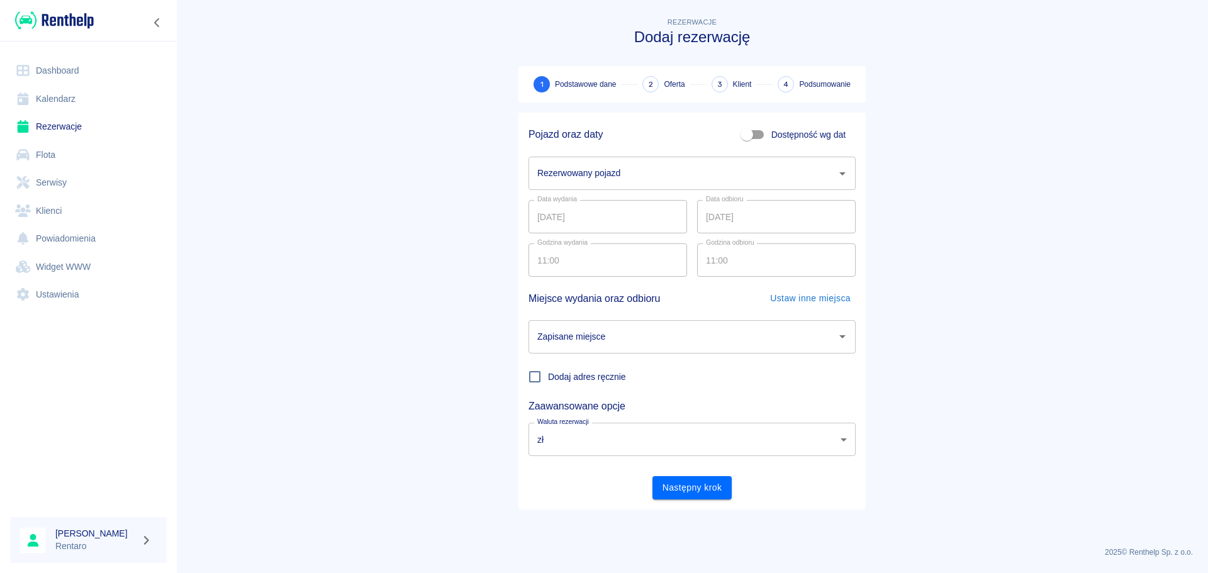
click at [696, 165] on input "Rezerwowany pojazd" at bounding box center [682, 173] width 297 height 22
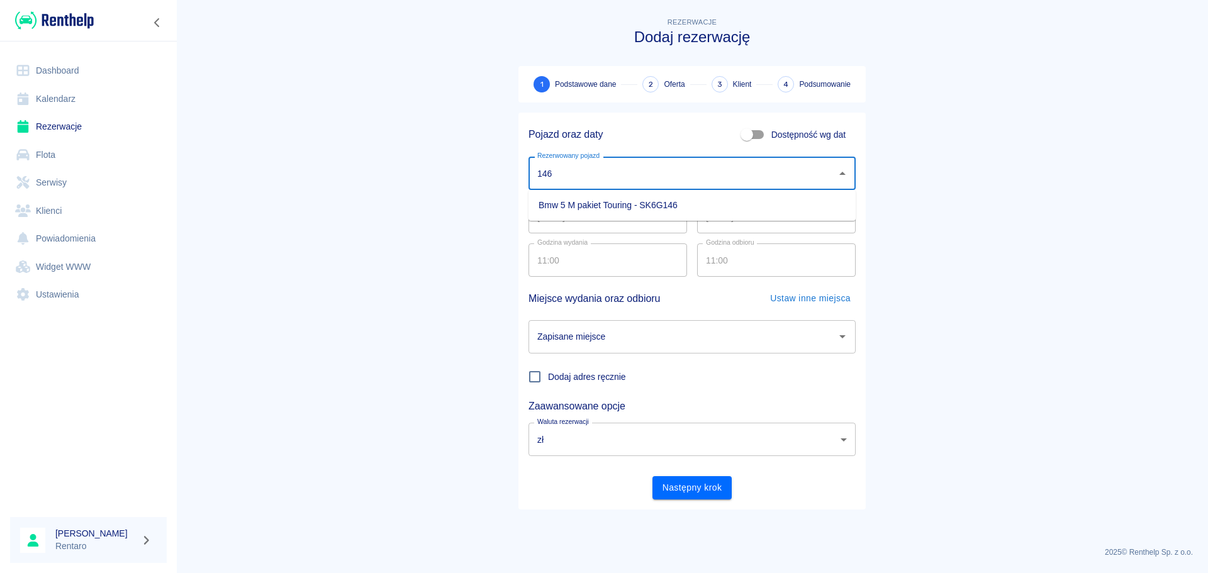
click at [665, 201] on li "Bmw 5 M pakiet Touring - SK6G146" at bounding box center [691, 205] width 327 height 21
type input "Bmw 5 M pakiet Touring - SK6G146"
click at [649, 218] on input "[DATE]" at bounding box center [607, 216] width 158 height 33
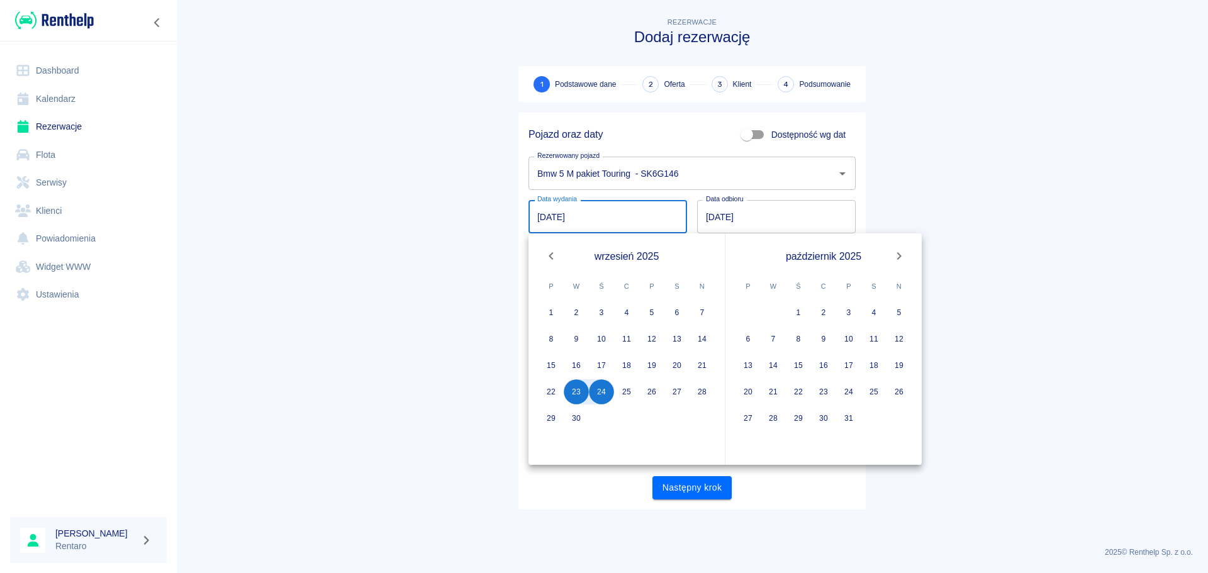
click at [713, 220] on input "[DATE]" at bounding box center [776, 216] width 158 height 33
click at [900, 254] on icon "Next month" at bounding box center [898, 255] width 15 height 15
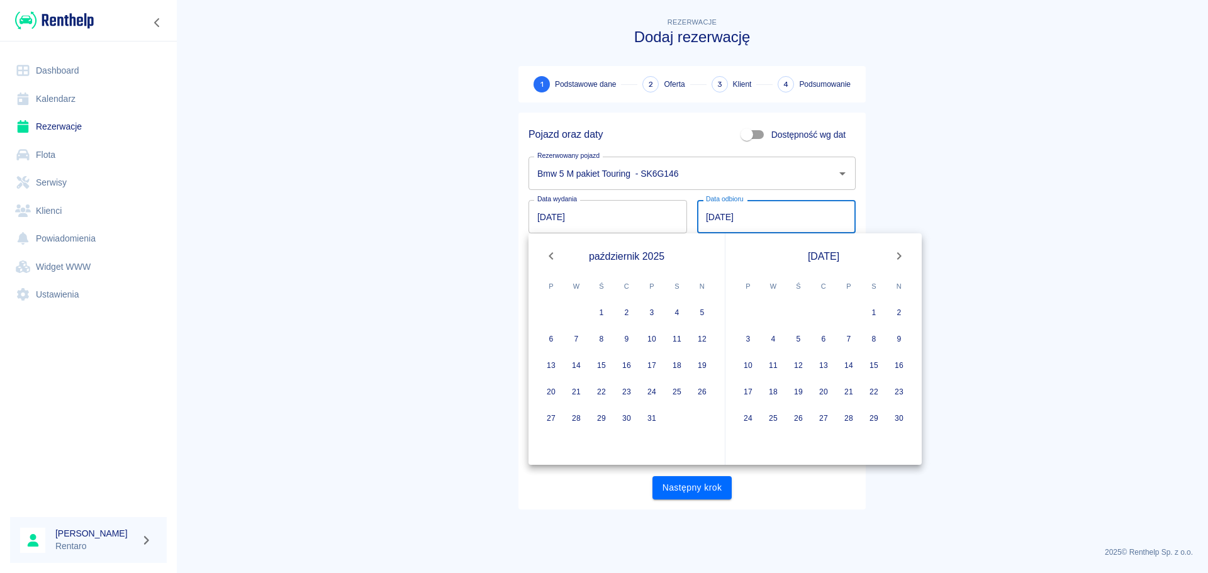
click at [899, 255] on icon "Next month" at bounding box center [899, 256] width 4 height 8
click at [767, 394] on button "23" at bounding box center [772, 391] width 25 height 25
type input "[DATE]"
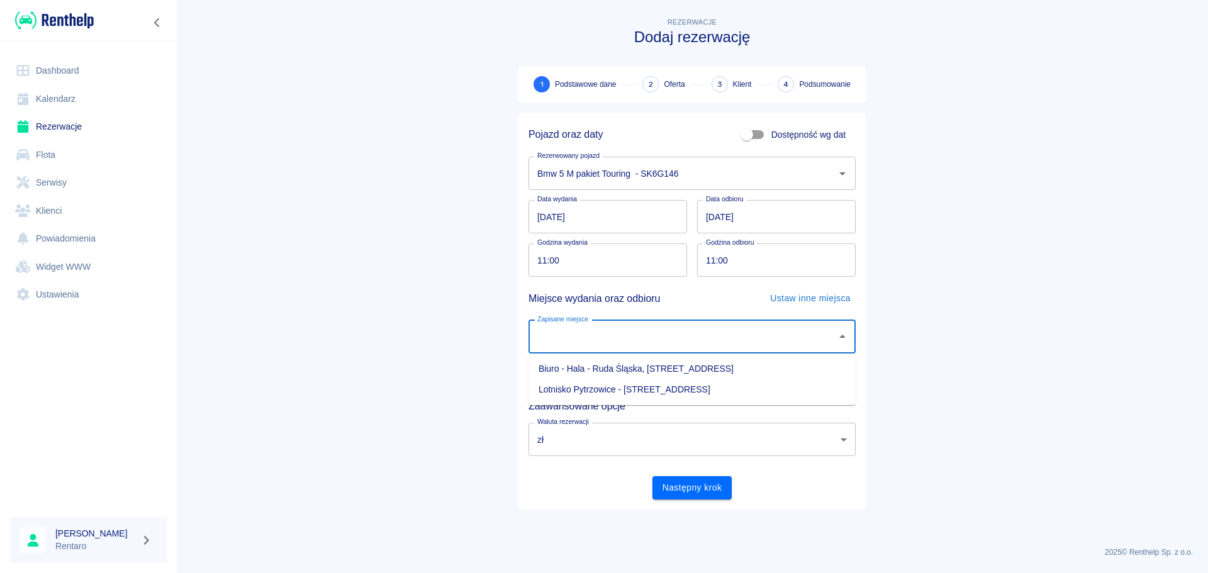
click at [657, 341] on input "Zapisane miejsce" at bounding box center [682, 337] width 297 height 22
click at [653, 364] on li "Biuro - Hala - Ruda Śląska, [STREET_ADDRESS]" at bounding box center [691, 368] width 327 height 21
type input "Biuro - Hala - Ruda Śląska, [STREET_ADDRESS]"
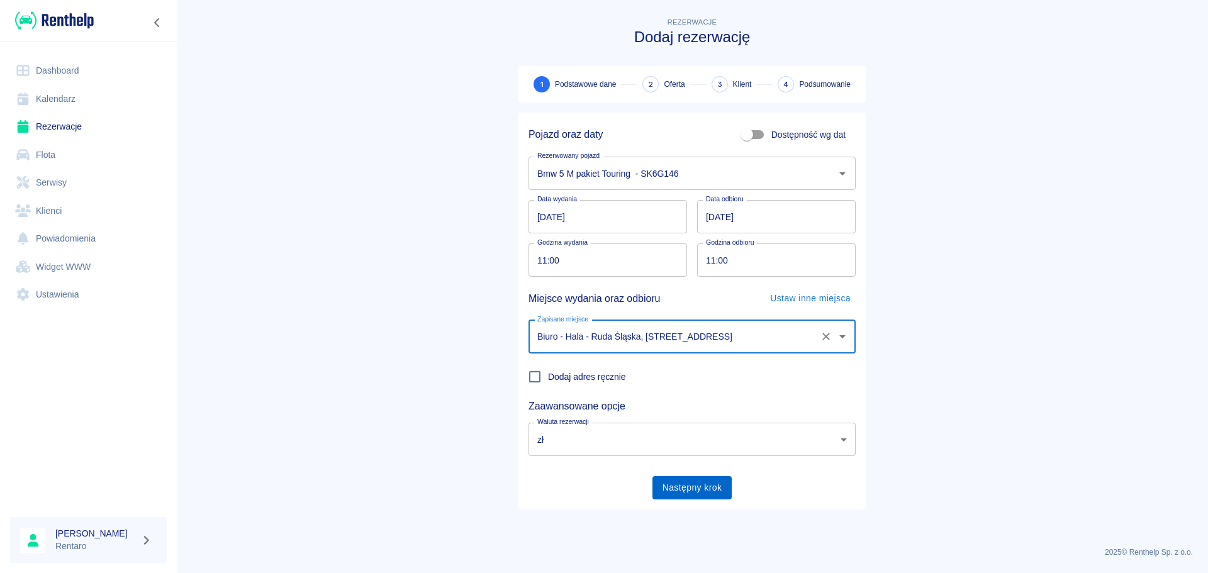
click at [686, 489] on button "Następny krok" at bounding box center [692, 487] width 80 height 23
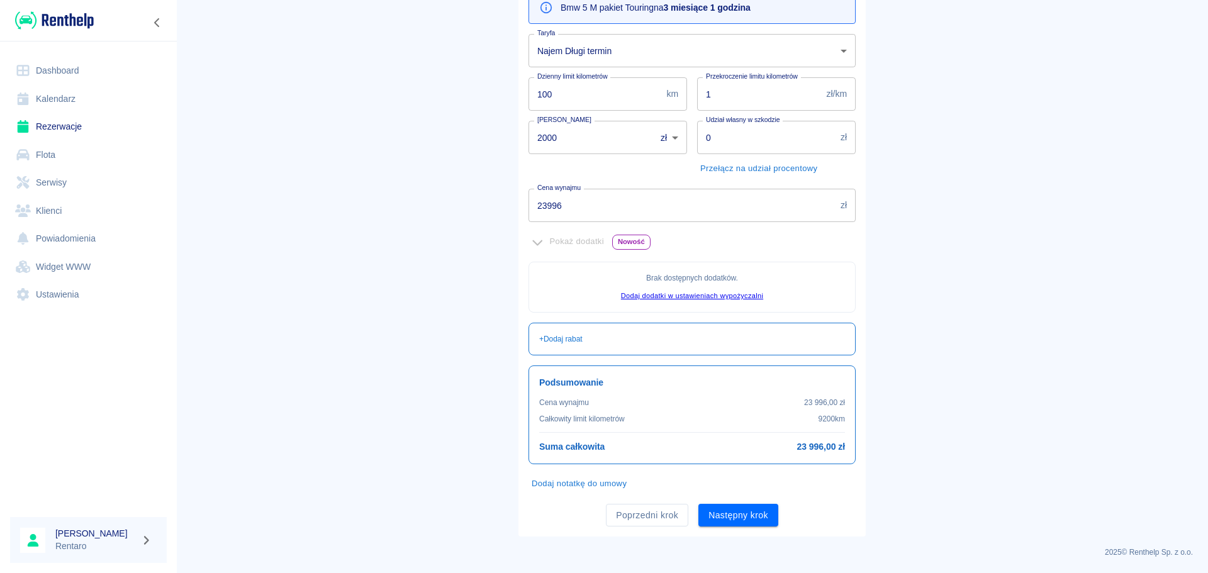
scroll to position [91, 0]
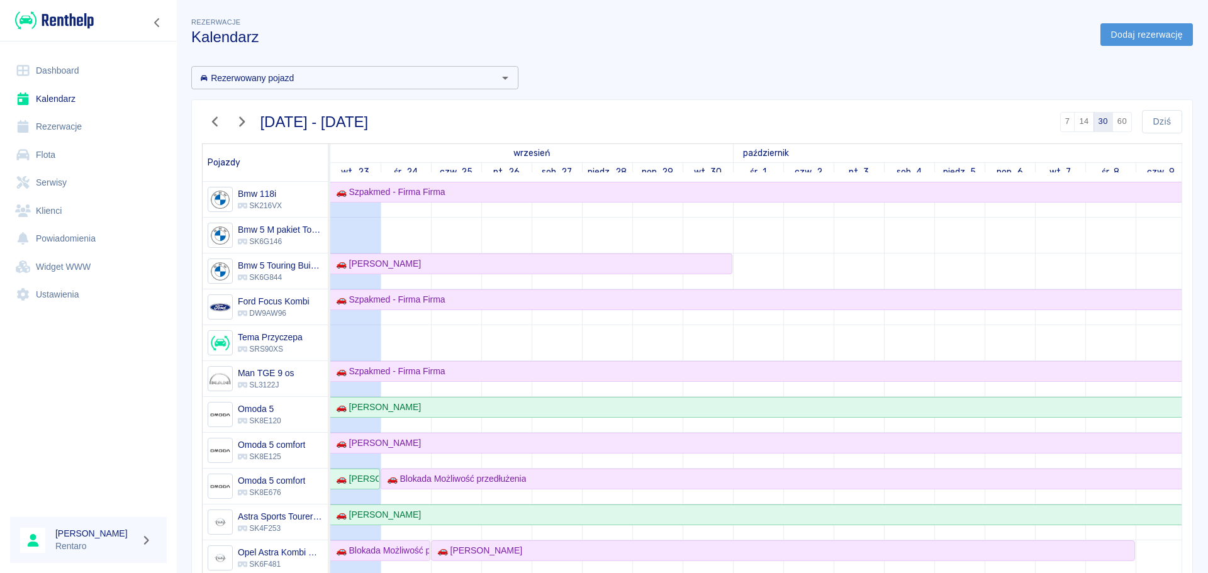
click at [1104, 35] on link "Dodaj rezerwację" at bounding box center [1146, 34] width 92 height 23
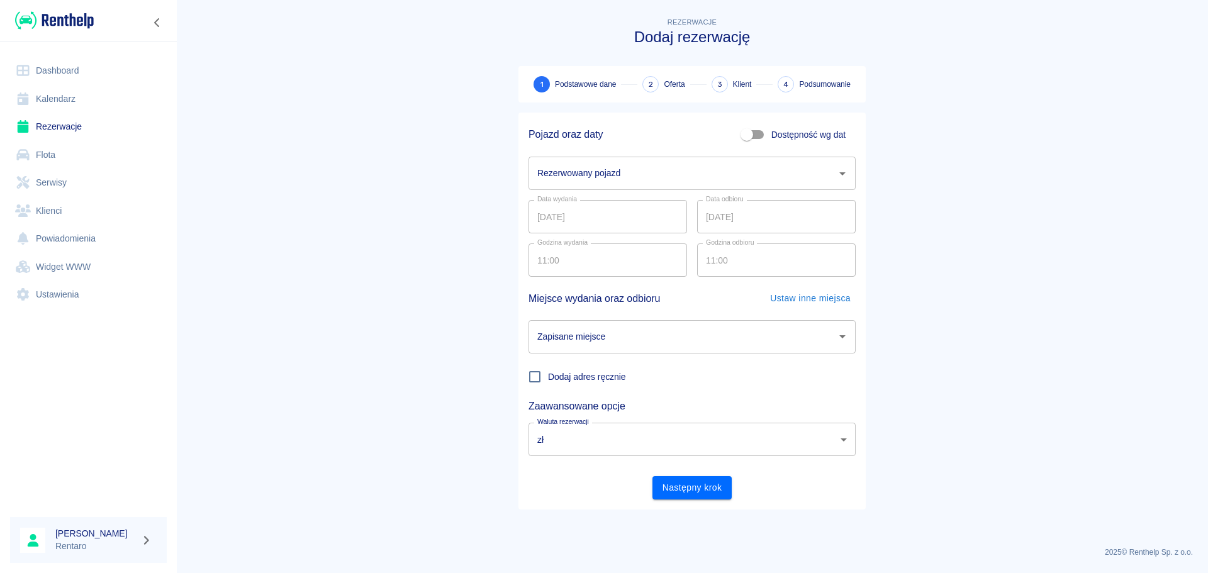
click at [657, 172] on input "Rezerwowany pojazd" at bounding box center [682, 173] width 297 height 22
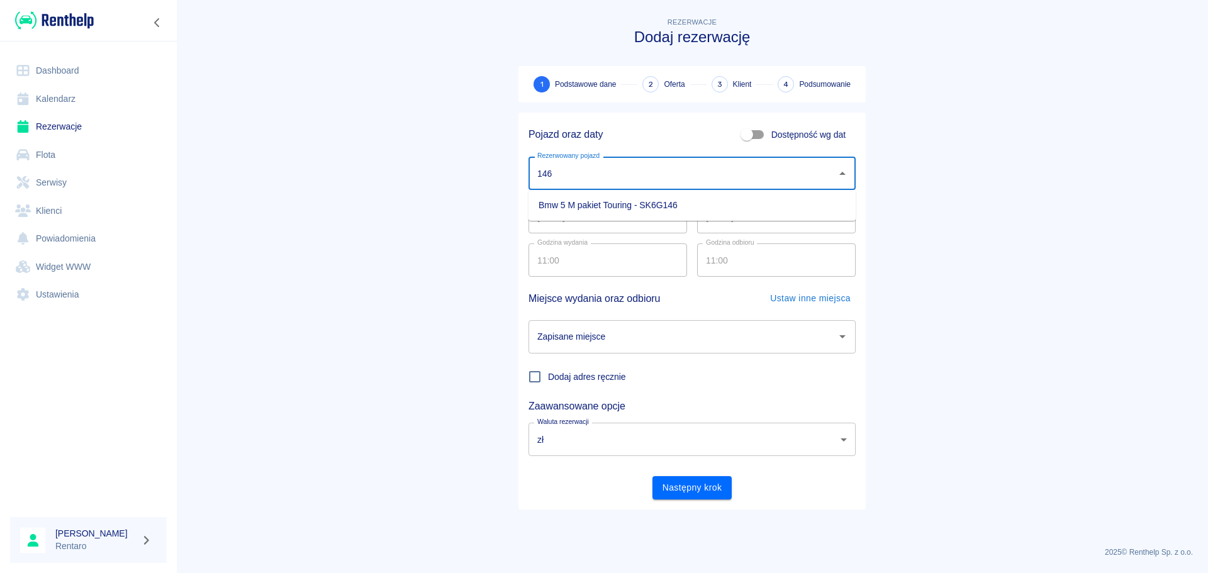
click at [660, 195] on li "Bmw 5 M pakiet Touring - SK6G146" at bounding box center [691, 205] width 327 height 21
type input "Bmw 5 M pakiet Touring - SK6G146"
click at [728, 229] on input "[DATE]" at bounding box center [776, 216] width 158 height 33
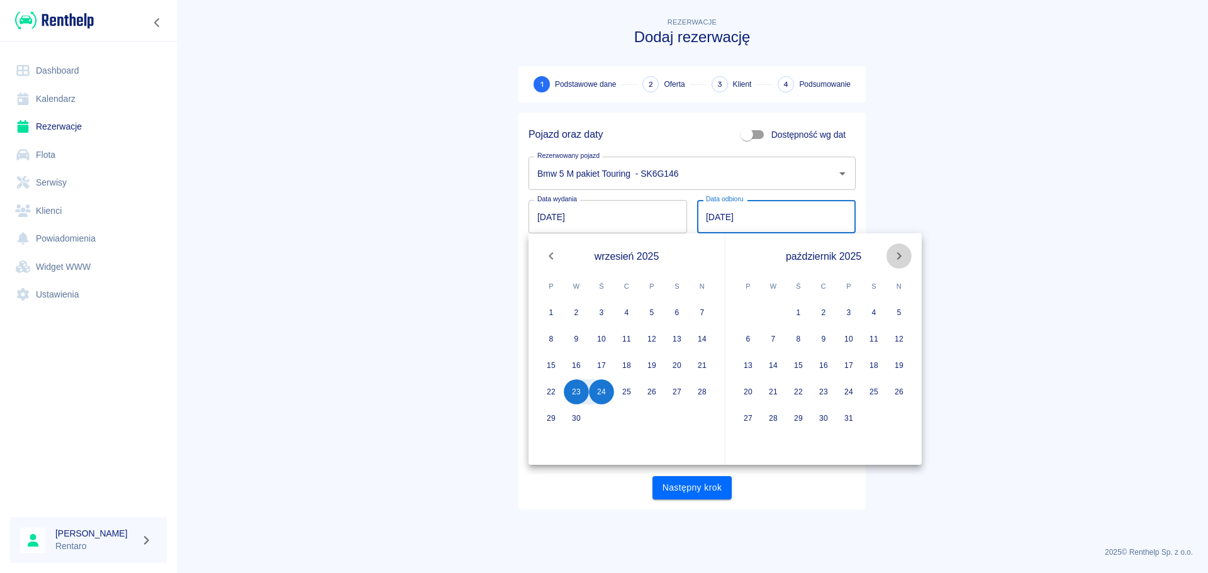
click at [899, 261] on icon "Next month" at bounding box center [898, 255] width 15 height 15
click at [575, 392] on button "23" at bounding box center [576, 391] width 25 height 25
type input "[DATE]"
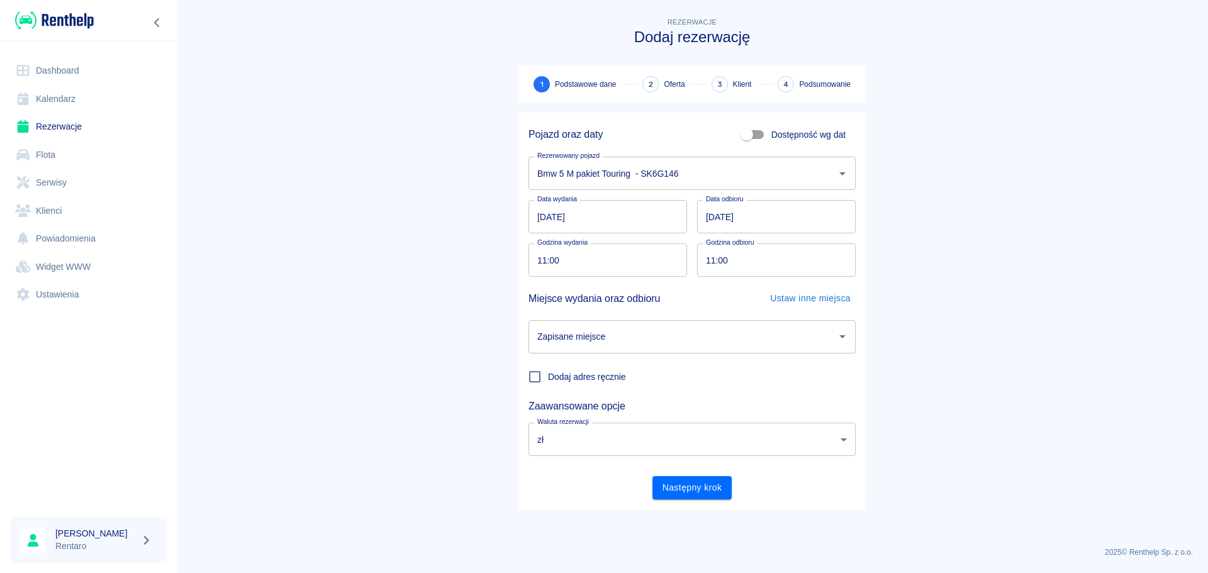
click at [707, 264] on input "11:00" at bounding box center [772, 259] width 150 height 33
type input "10:00"
click at [916, 245] on main "Rezerwacje Dodaj rezerwację 1 Podstawowe dane 2 Oferta 3 Klient 4 Podsumowanie …" at bounding box center [691, 275] width 1031 height 521
click at [631, 346] on input "Zapisane miejsce" at bounding box center [682, 337] width 297 height 22
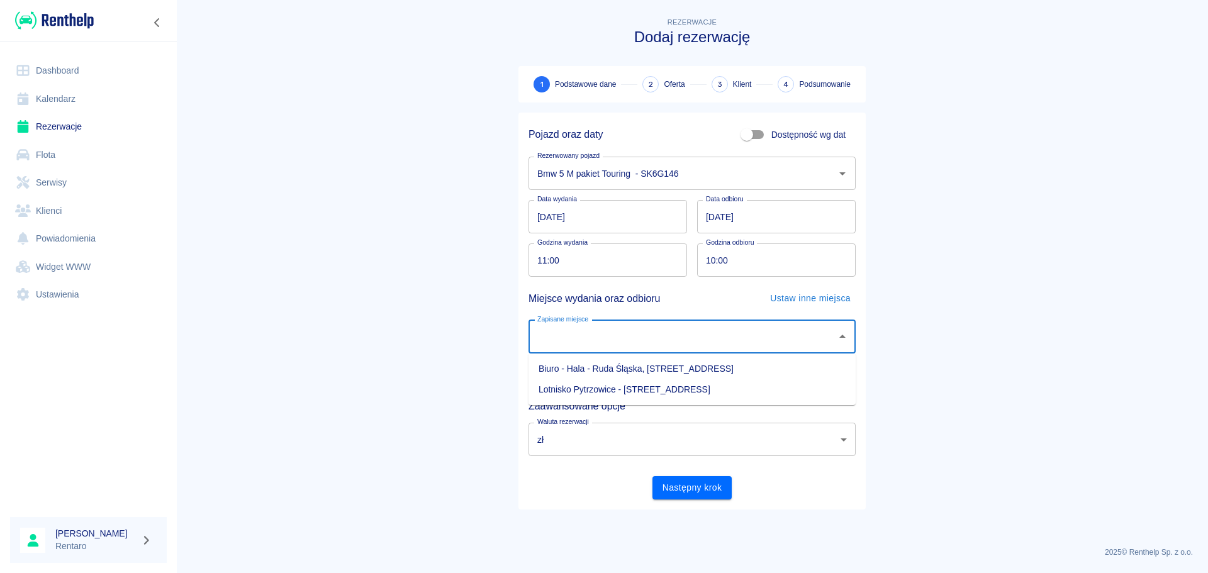
click at [621, 372] on li "Biuro - Hala - Ruda Śląska, [STREET_ADDRESS]" at bounding box center [691, 368] width 327 height 21
type input "Biuro - Hala - Ruda Śląska, [STREET_ADDRESS]"
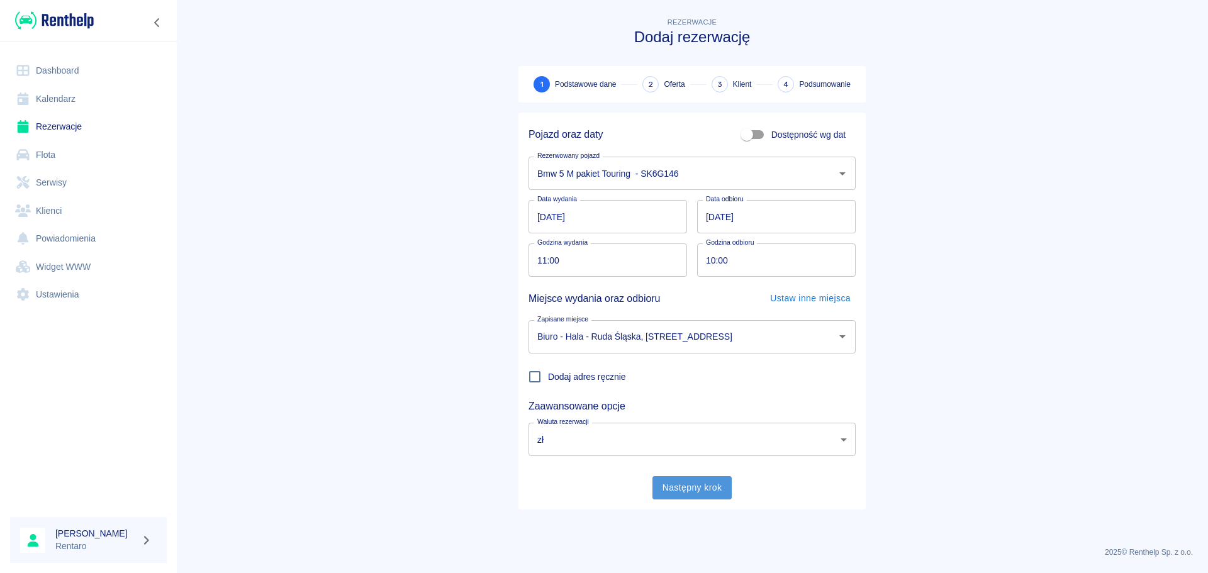
click at [677, 486] on button "Następny krok" at bounding box center [692, 487] width 80 height 23
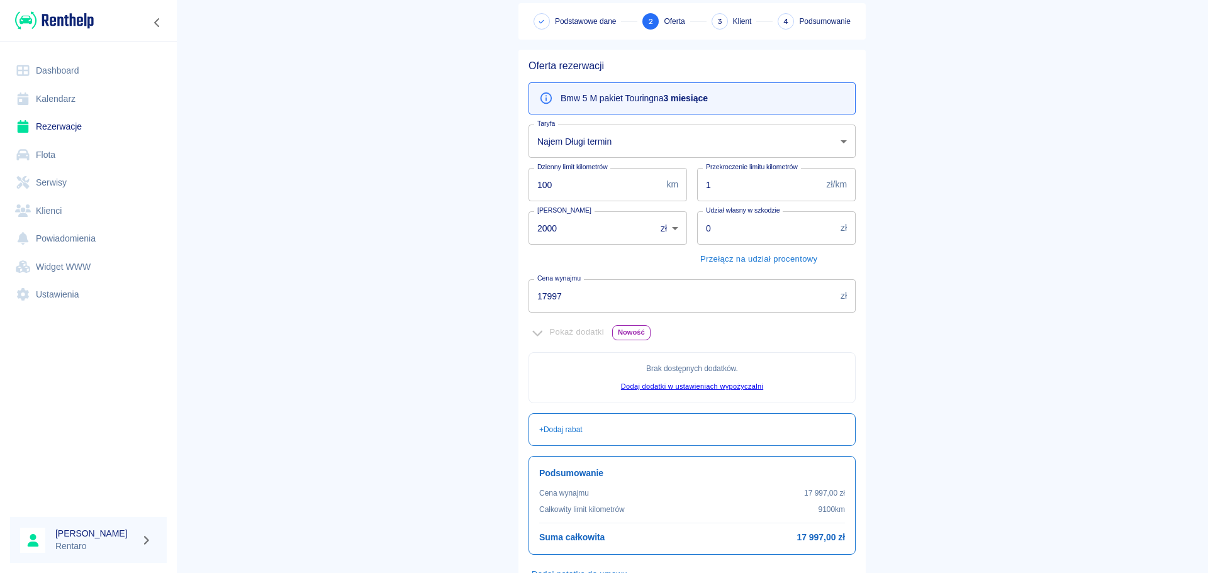
scroll to position [153, 0]
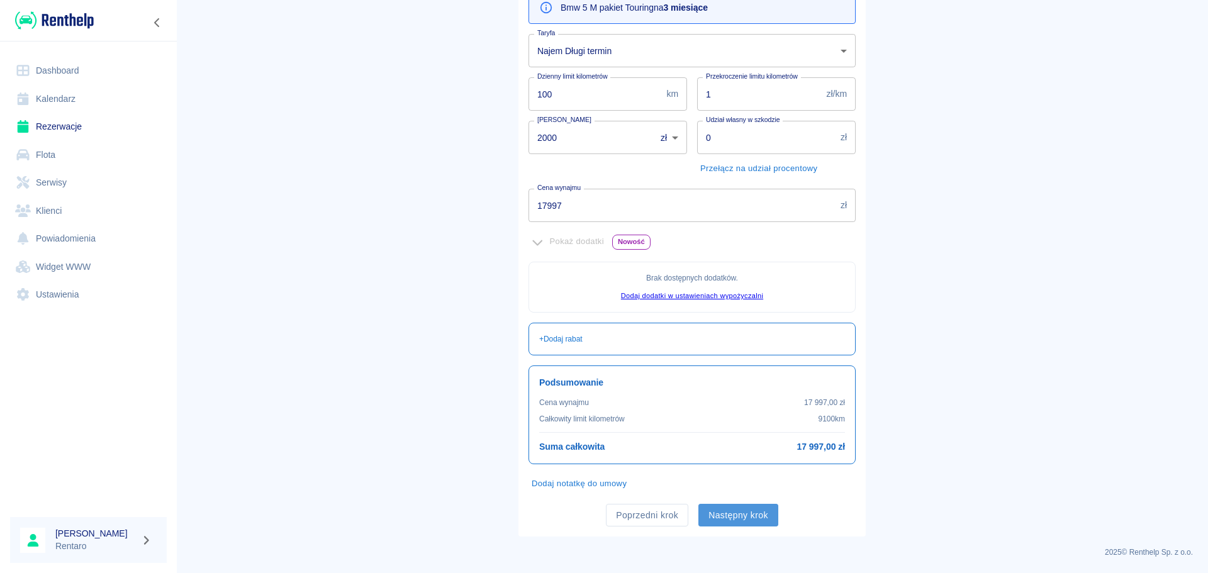
click at [747, 518] on button "Następny krok" at bounding box center [738, 515] width 80 height 23
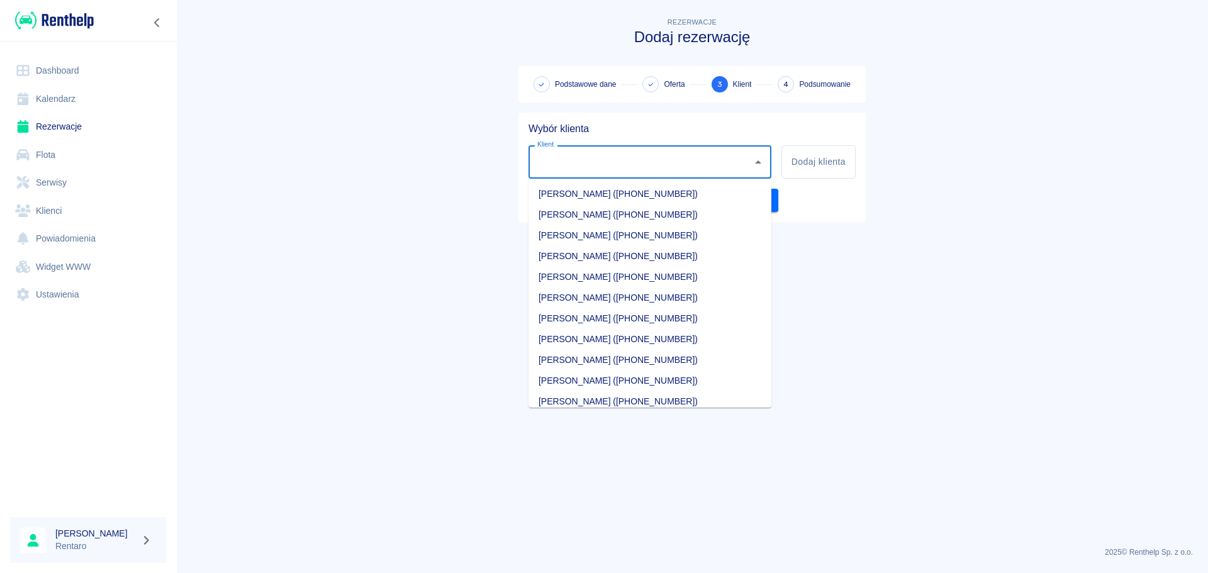
click at [633, 170] on input "Klient" at bounding box center [640, 162] width 213 height 22
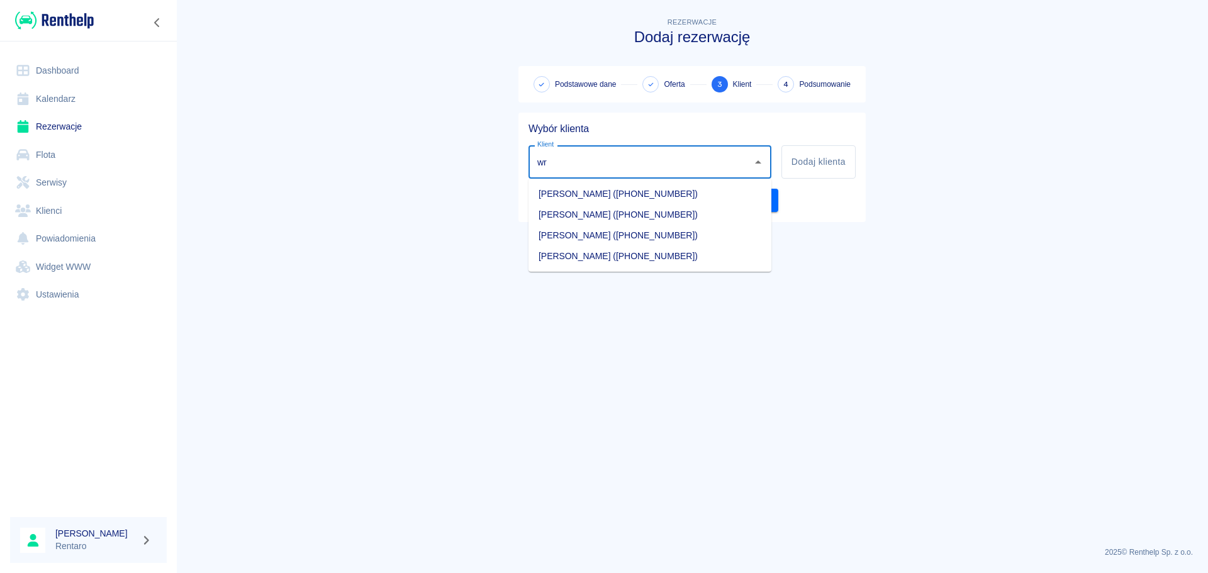
click at [615, 211] on li "[PERSON_NAME] ([PHONE_NUMBER])" at bounding box center [649, 214] width 243 height 21
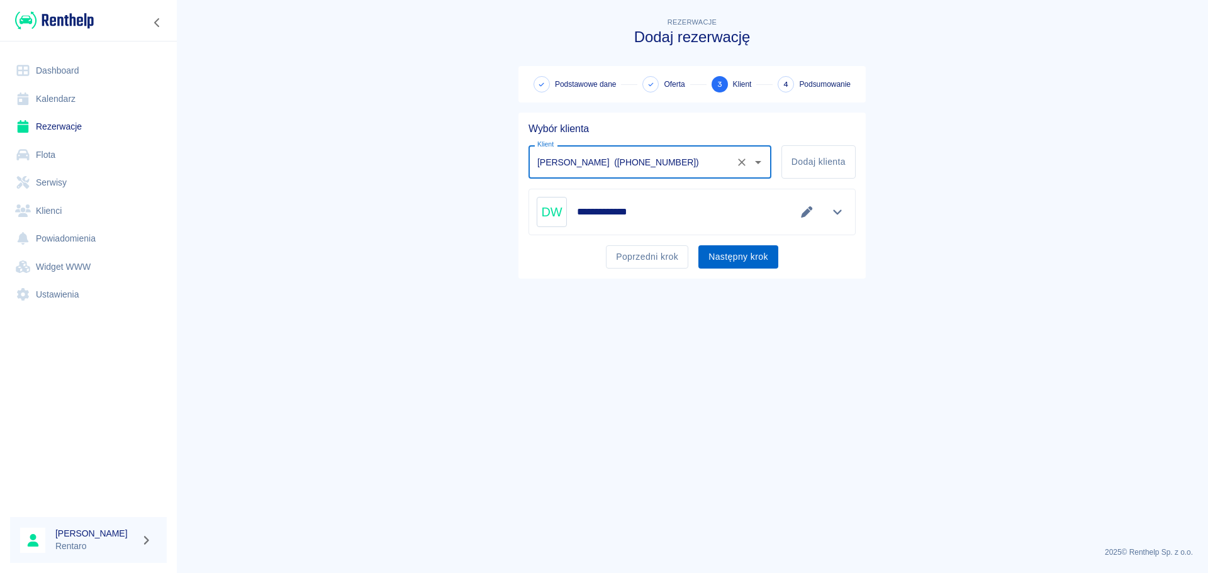
type input "[PERSON_NAME] ([PHONE_NUMBER])"
click at [764, 252] on button "Następny krok" at bounding box center [738, 256] width 80 height 23
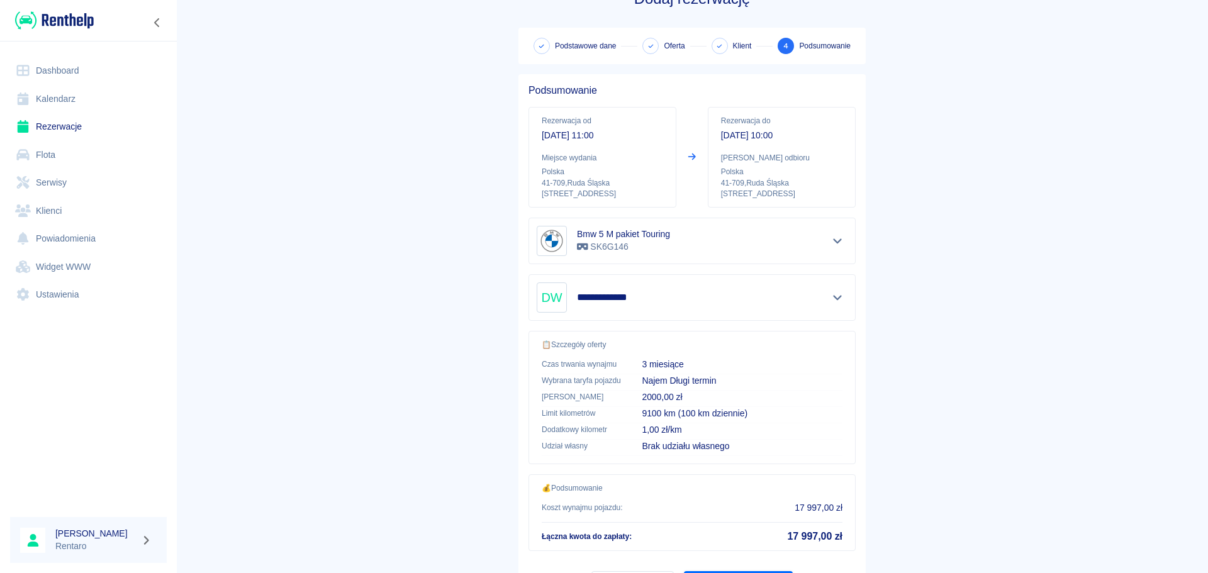
scroll to position [106, 0]
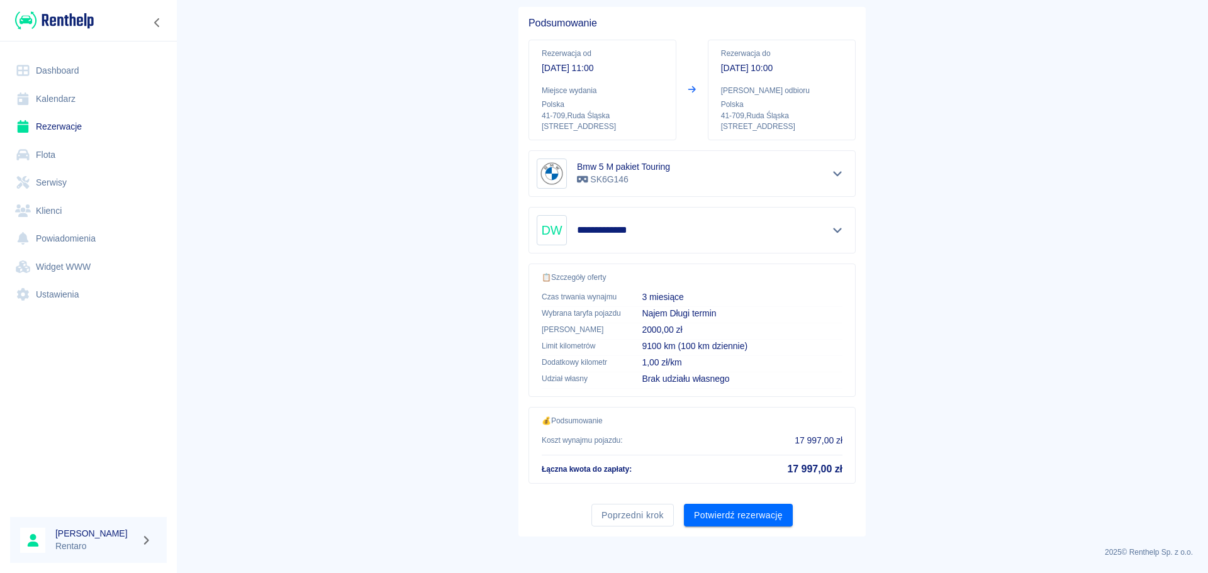
click at [731, 519] on button "Potwierdź rezerwację" at bounding box center [738, 515] width 109 height 23
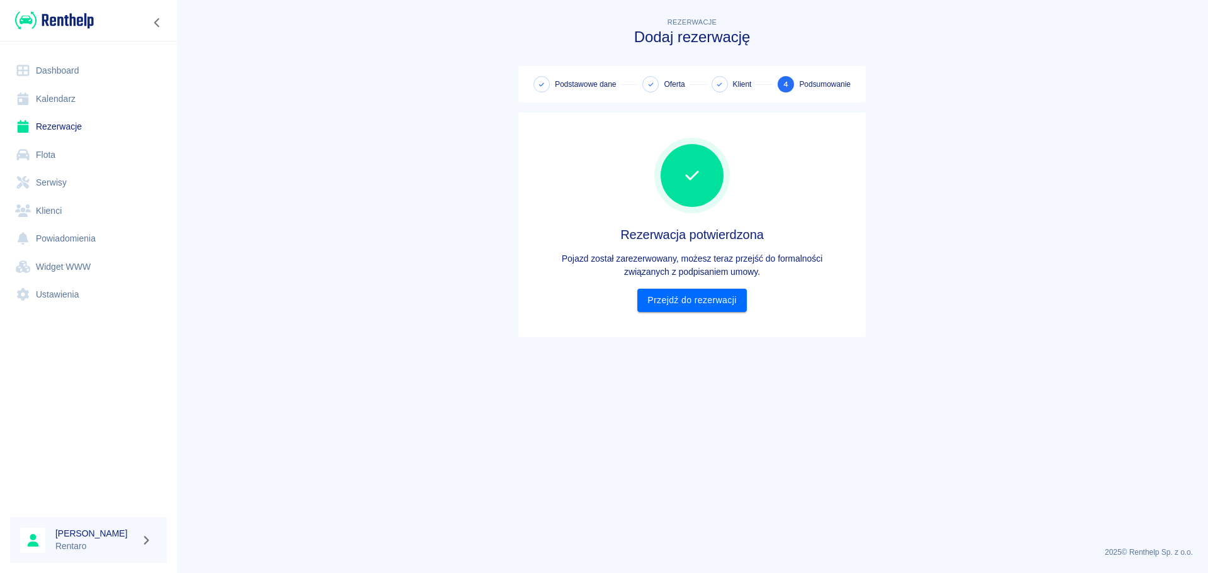
click at [676, 318] on div "Rezerwacja potwierdzona Pojazd został zarezerwowany, możesz teraz przejść do fo…" at bounding box center [691, 225] width 327 height 204
click at [686, 314] on div "Rezerwacja potwierdzona Pojazd został zarezerwowany, możesz teraz przejść do fo…" at bounding box center [691, 225] width 327 height 204
click at [701, 307] on link "Przejdź do rezerwacji" at bounding box center [691, 300] width 109 height 23
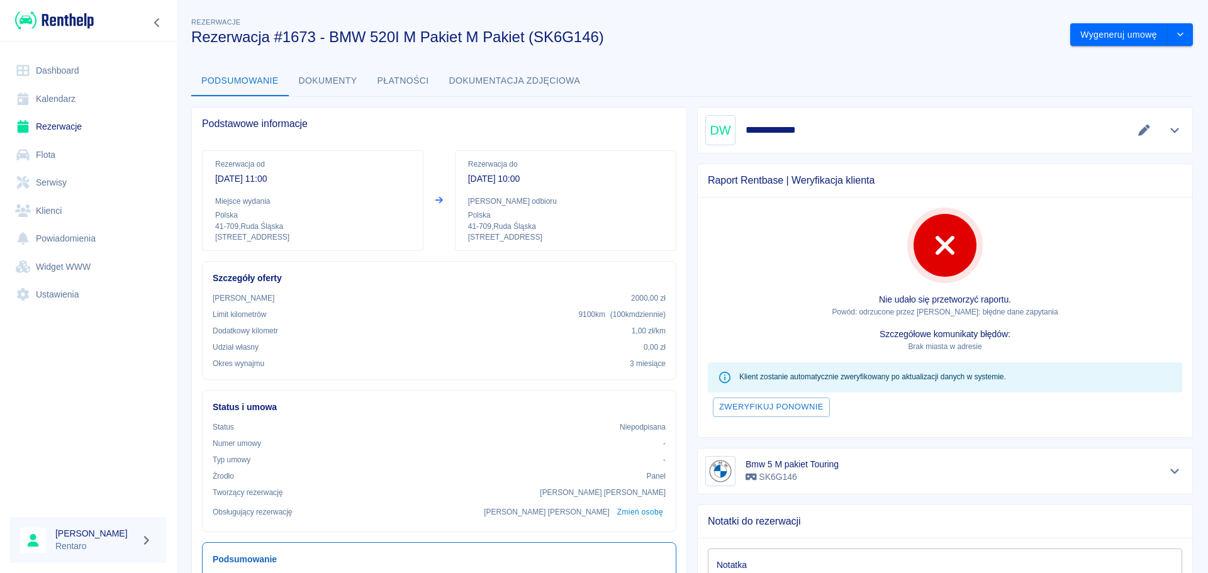
click at [329, 84] on button "Dokumenty" at bounding box center [328, 81] width 79 height 30
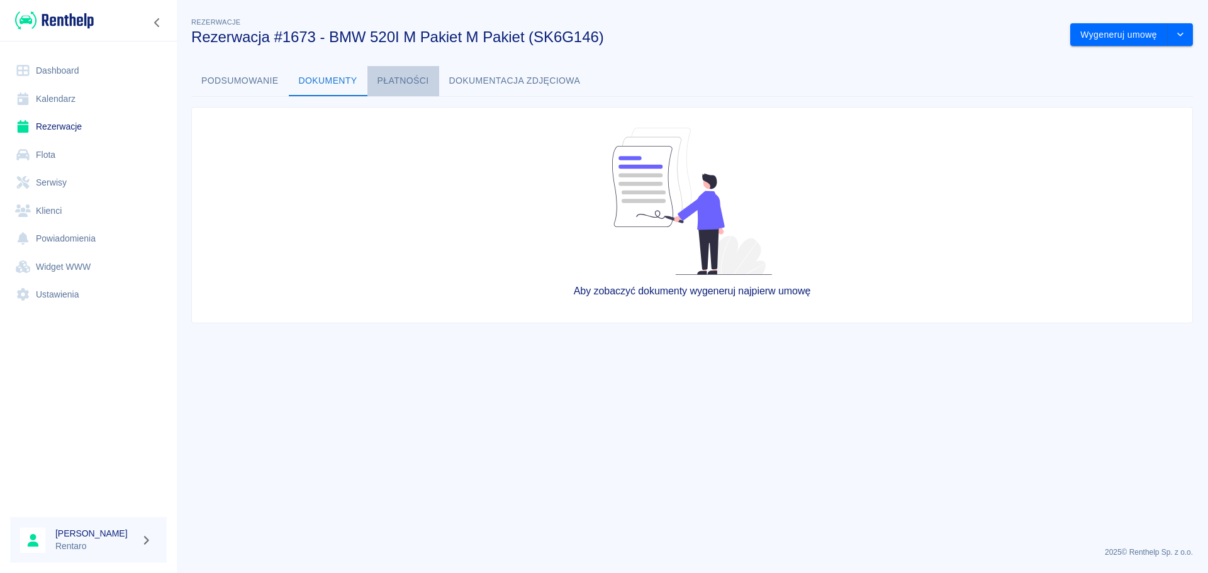
click at [406, 81] on button "Płatności" at bounding box center [403, 81] width 72 height 30
click at [480, 87] on button "Dokumentacja zdjęciowa" at bounding box center [515, 81] width 152 height 30
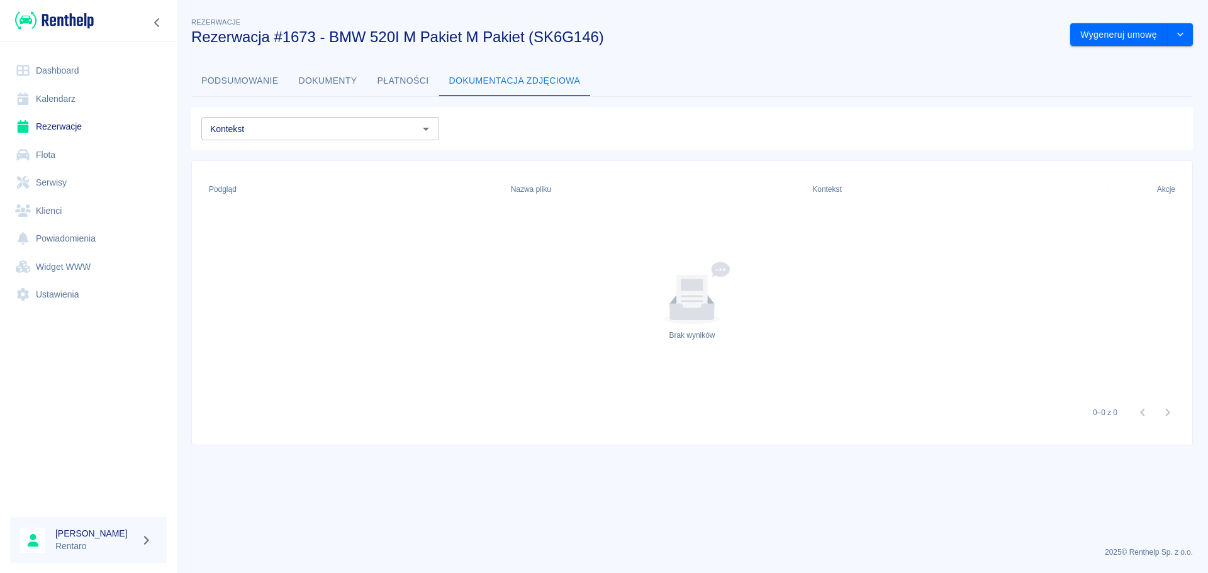
click at [51, 89] on link "Kalendarz" at bounding box center [88, 99] width 157 height 28
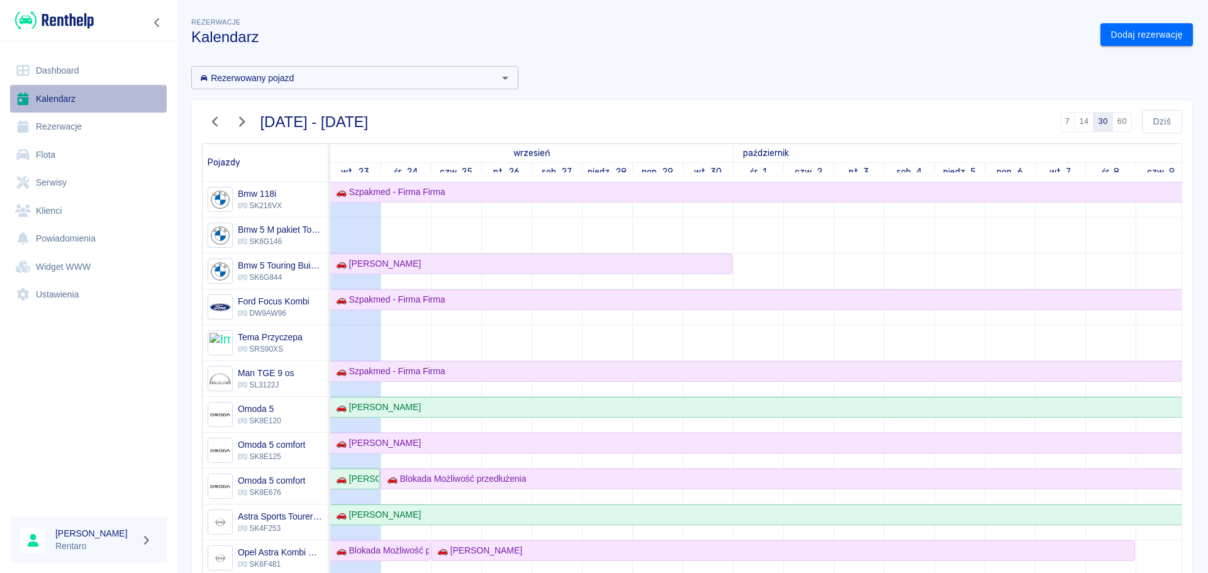
click at [56, 97] on link "Kalendarz" at bounding box center [88, 99] width 157 height 28
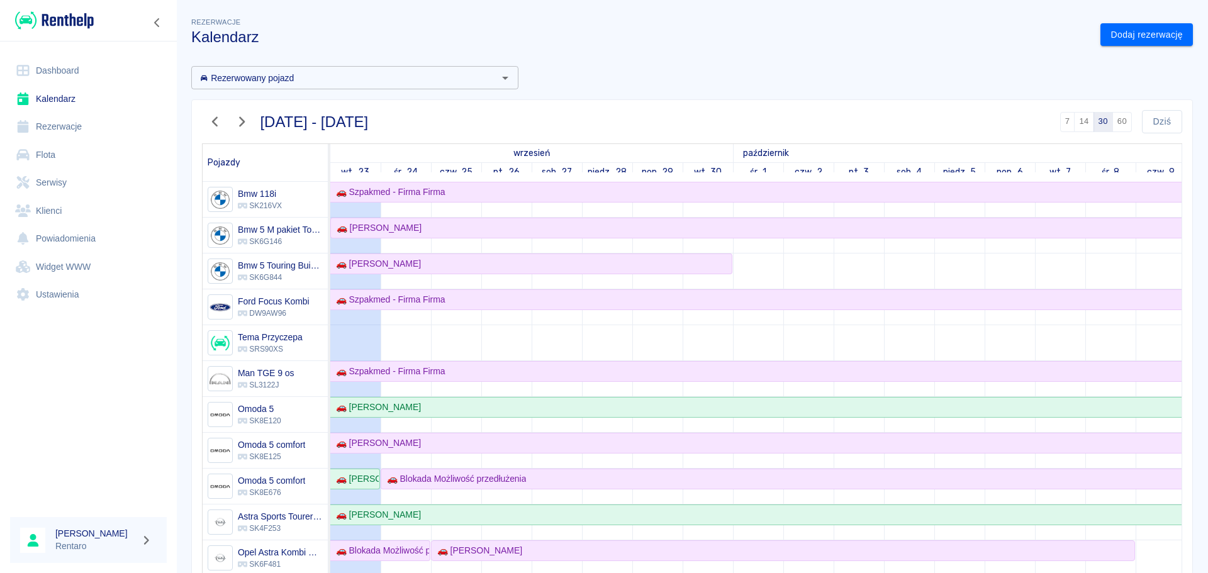
click at [38, 130] on link "Rezerwacje" at bounding box center [88, 127] width 157 height 28
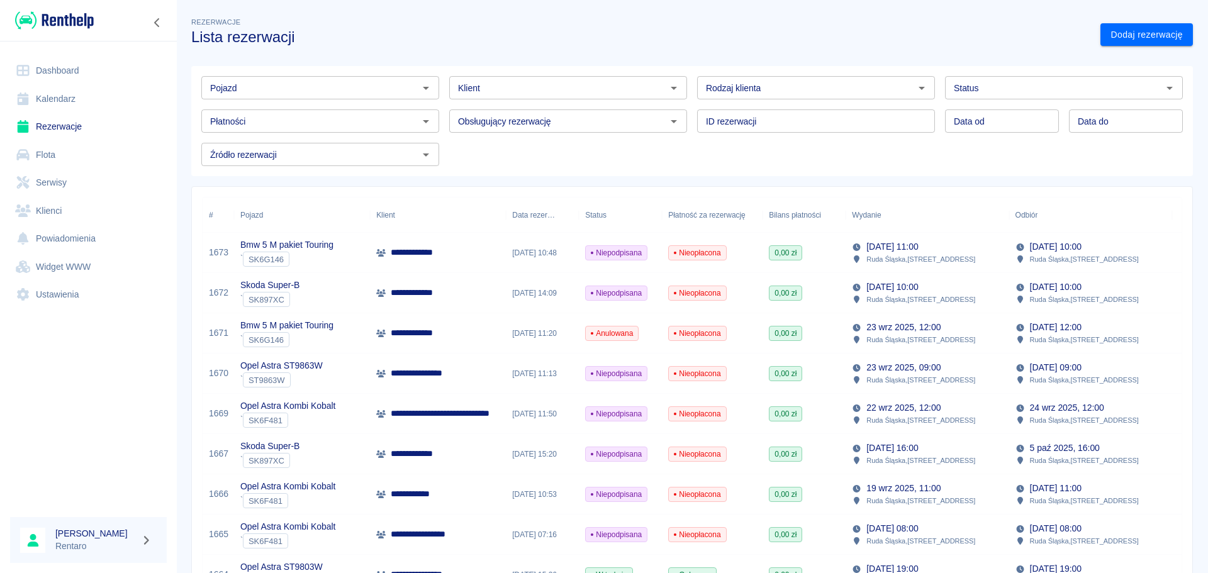
click at [16, 86] on link "Kalendarz" at bounding box center [88, 99] width 157 height 28
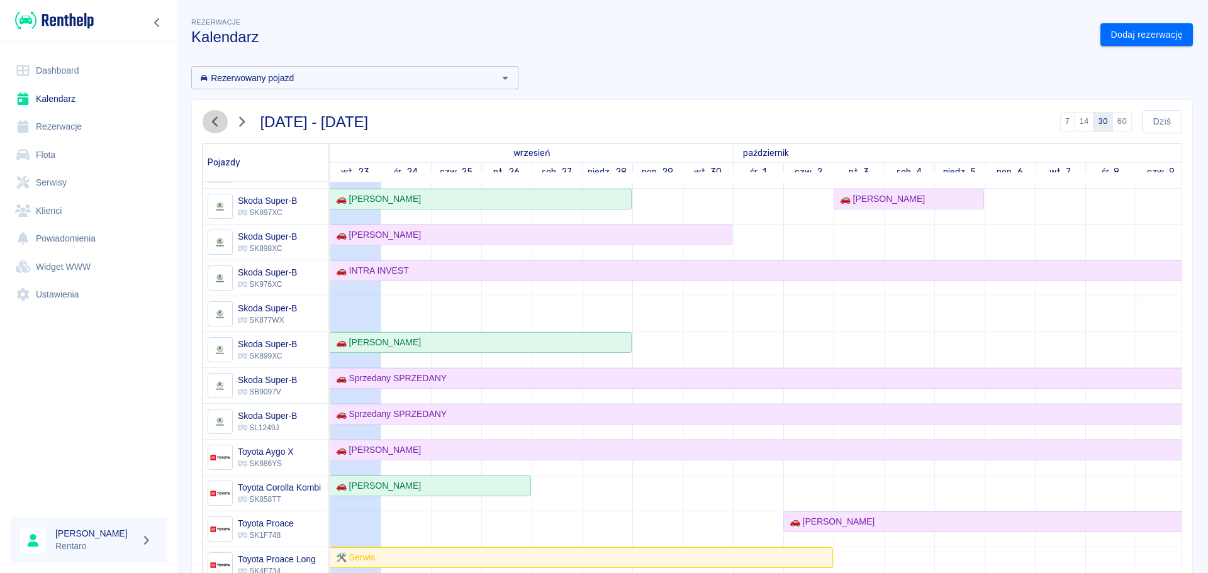
drag, startPoint x: 216, startPoint y: 124, endPoint x: 219, endPoint y: 130, distance: 6.8
click at [217, 124] on icon "button" at bounding box center [215, 121] width 16 height 13
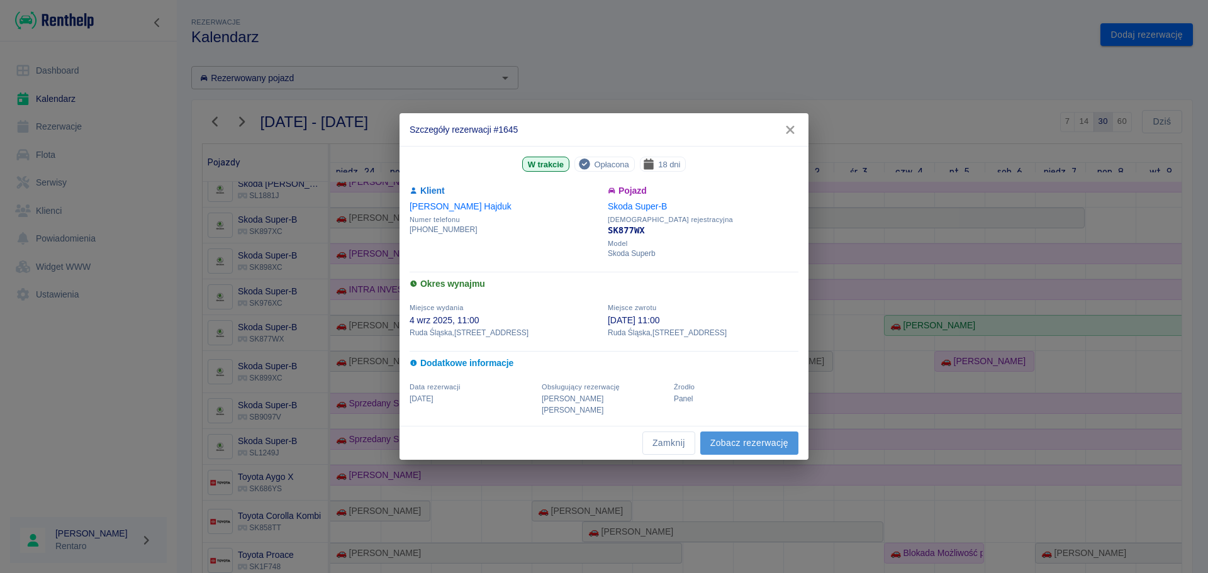
click at [762, 443] on link "Zobacz rezerwację" at bounding box center [749, 442] width 98 height 23
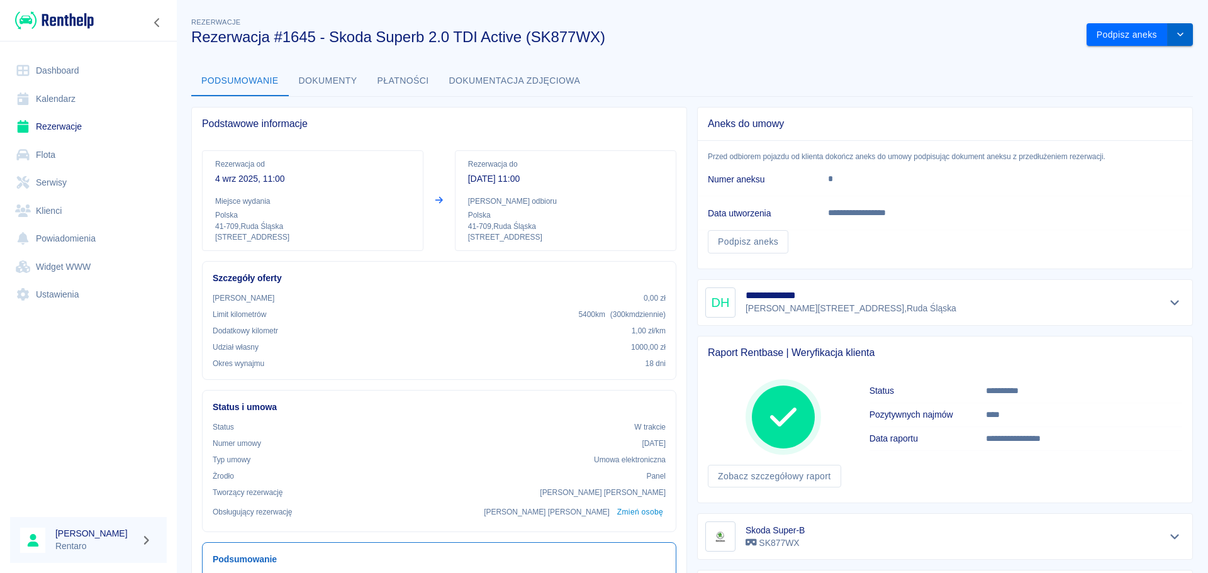
click at [1167, 36] on button "drop-down" at bounding box center [1179, 34] width 25 height 23
click at [1146, 56] on li "Przedłuż rezerwację" at bounding box center [1129, 61] width 99 height 21
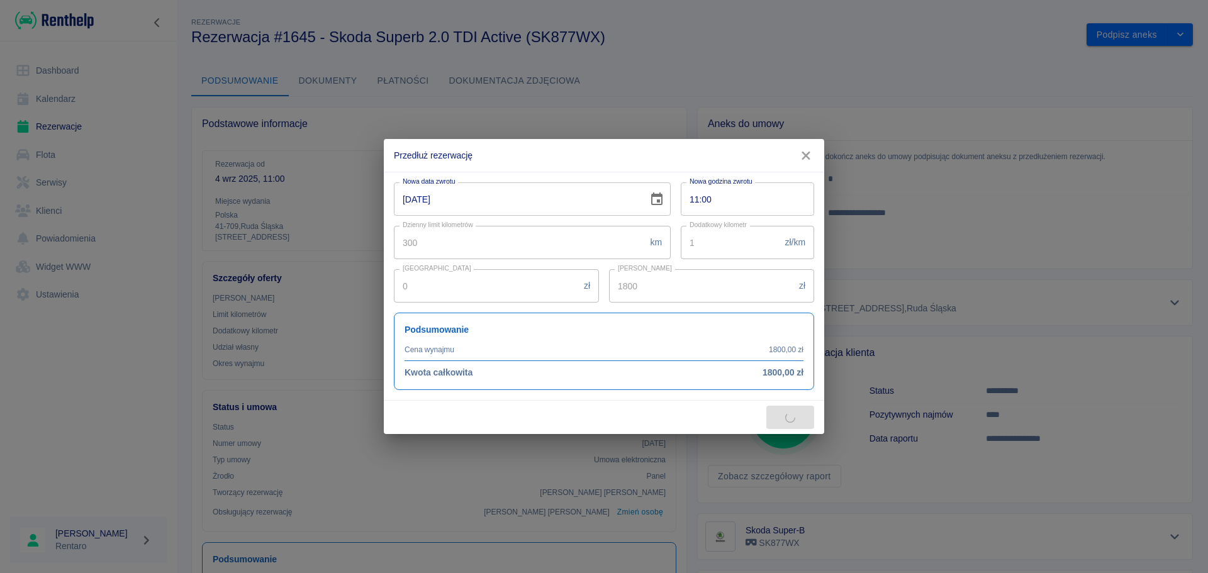
type input "2682"
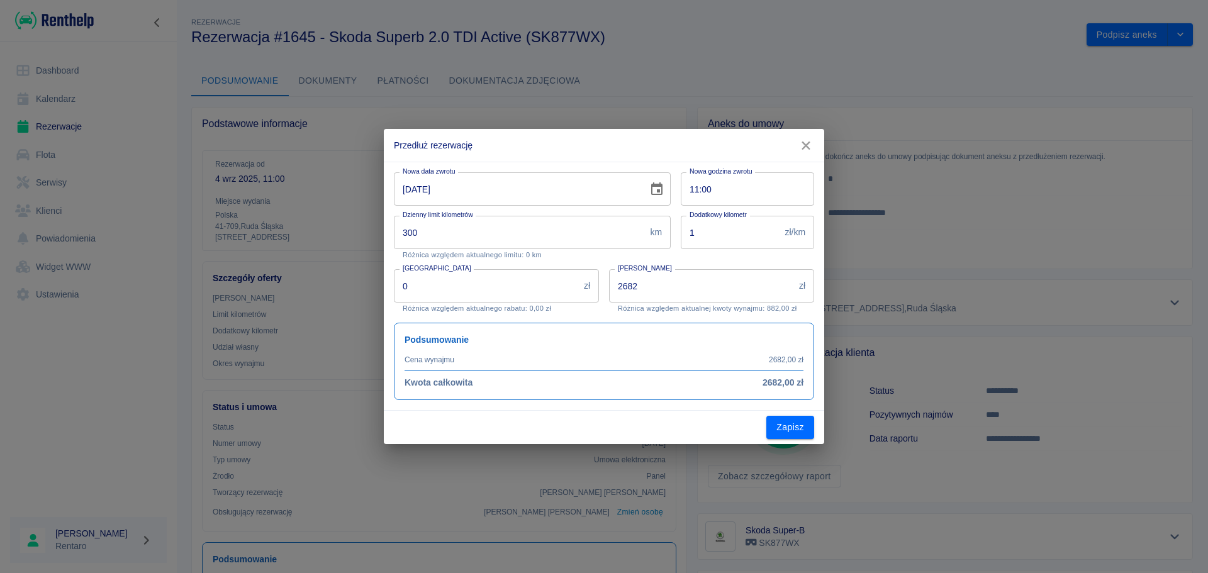
click at [589, 200] on input "[DATE]" at bounding box center [516, 188] width 245 height 33
click at [658, 194] on icon "Choose date, selected date is 22 wrz 2025" at bounding box center [656, 188] width 11 height 13
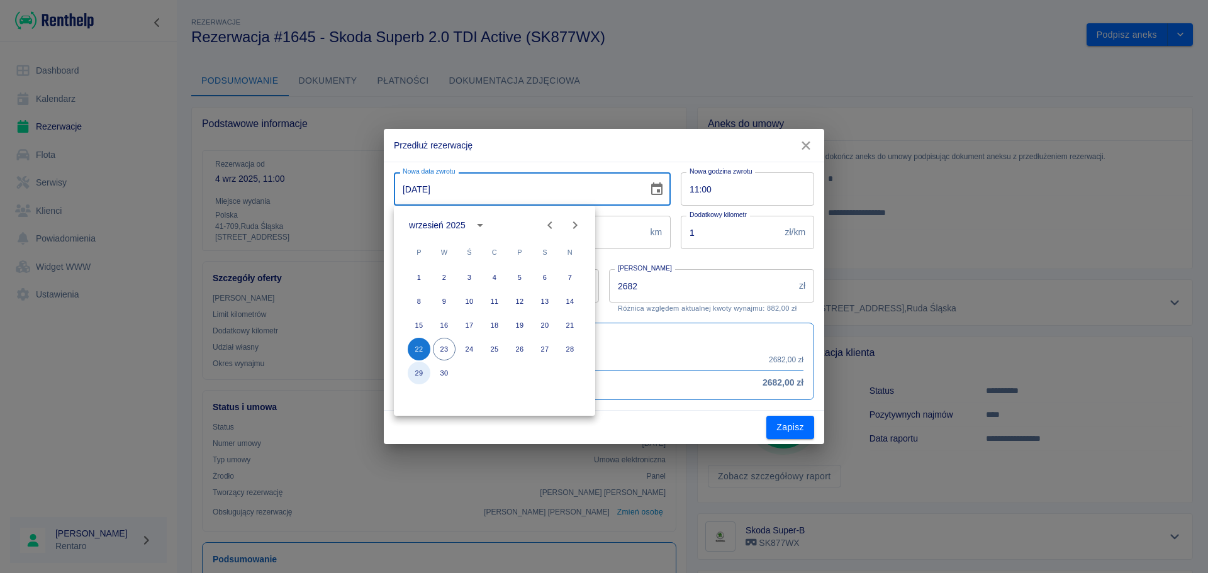
click at [416, 371] on button "29" at bounding box center [419, 373] width 23 height 23
type input "[DATE]"
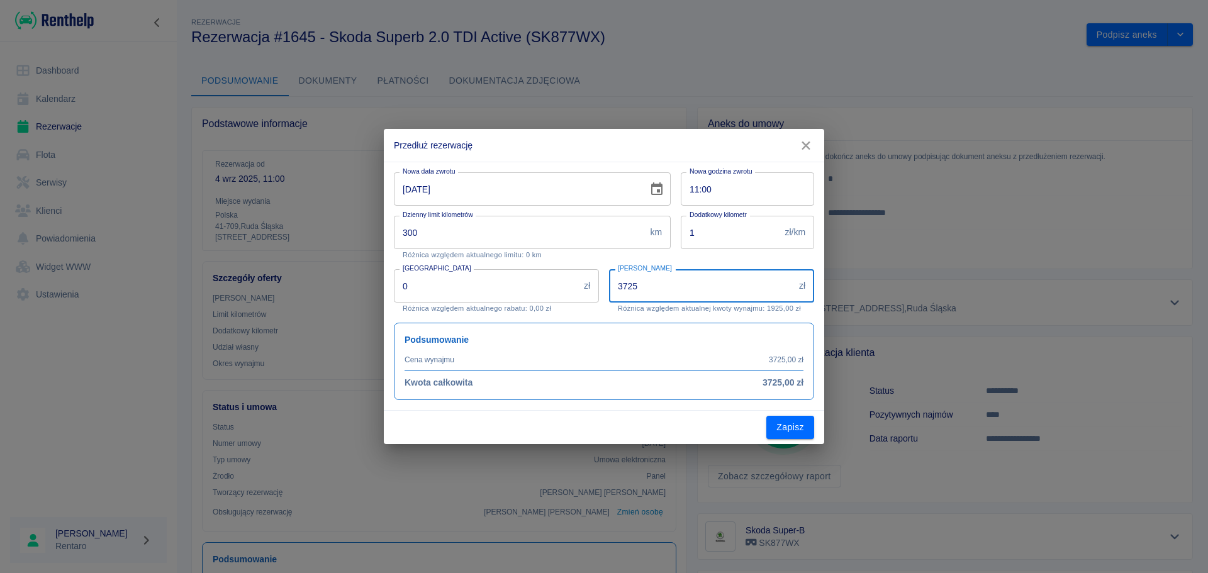
click at [658, 282] on input "3725" at bounding box center [701, 285] width 185 height 33
type input "1"
click at [784, 425] on button "Zapisz" at bounding box center [790, 427] width 48 height 23
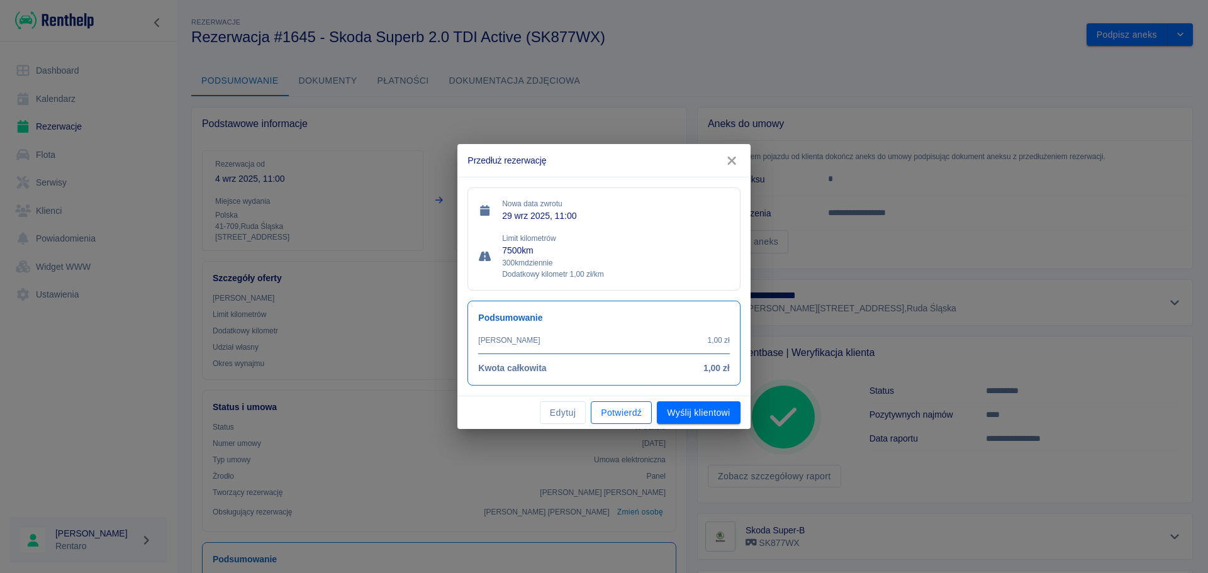
click at [606, 408] on button "Potwierdź" at bounding box center [621, 412] width 61 height 23
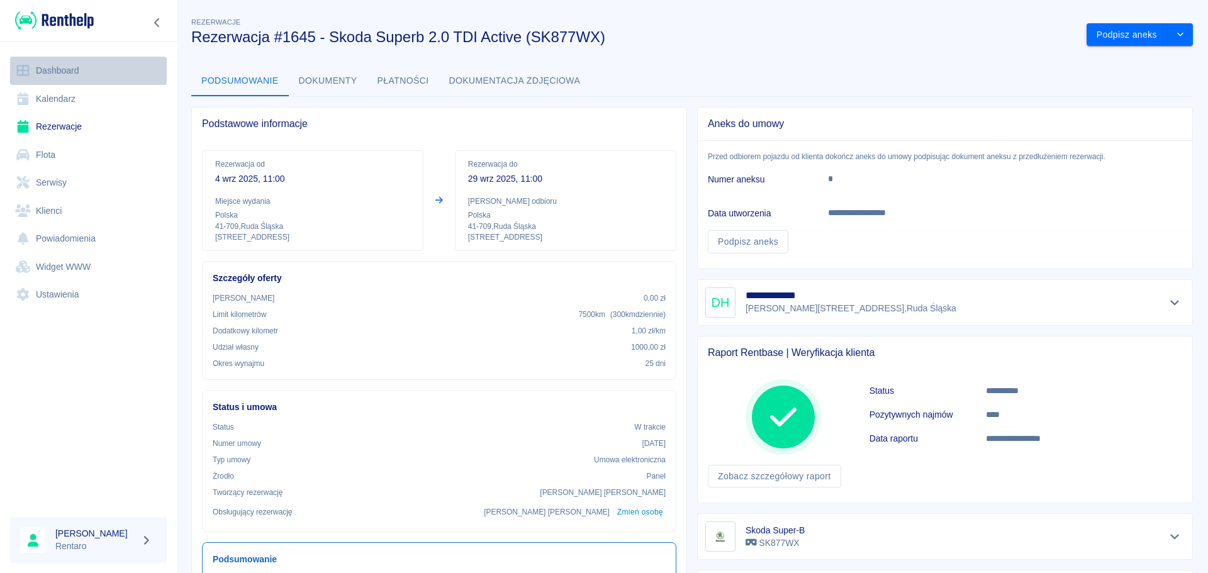
click at [62, 74] on link "Dashboard" at bounding box center [88, 71] width 157 height 28
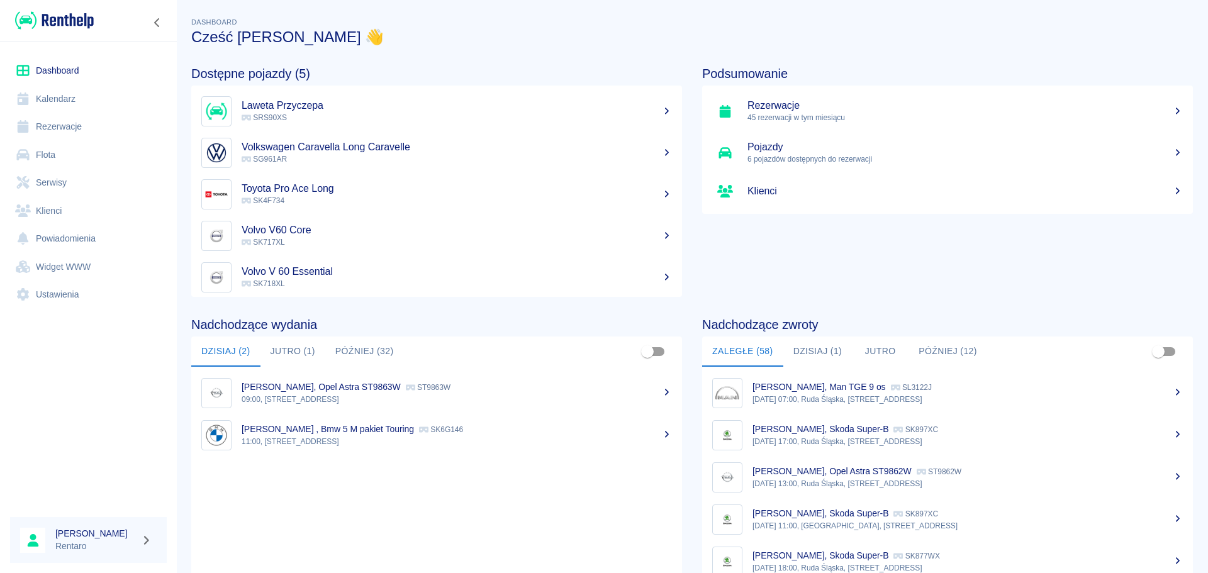
click at [69, 97] on link "Kalendarz" at bounding box center [88, 99] width 157 height 28
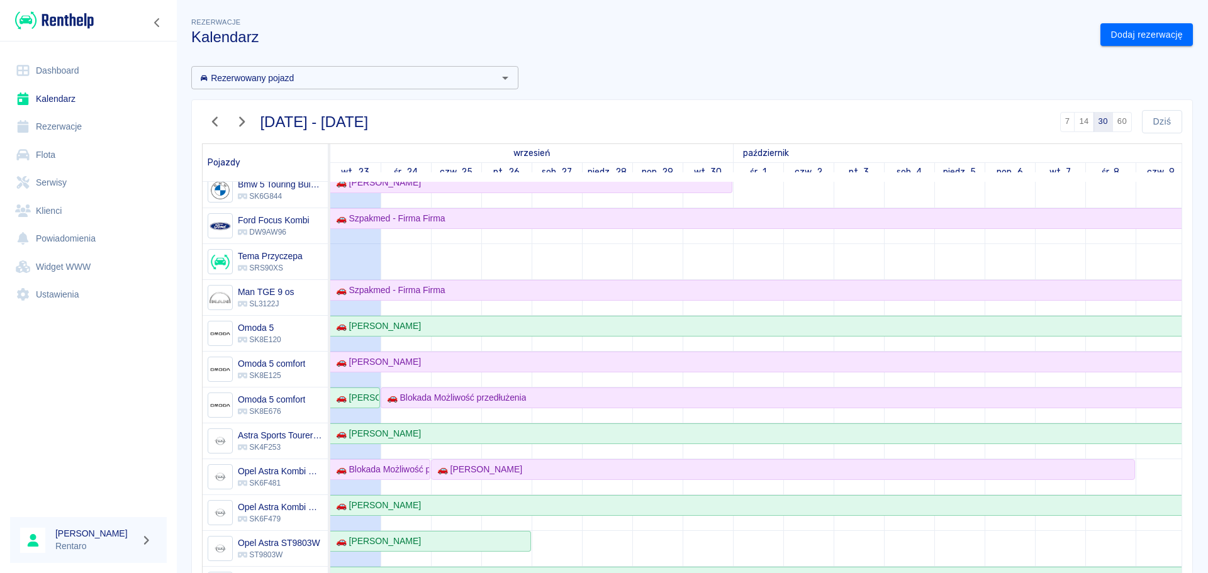
scroll to position [189, 0]
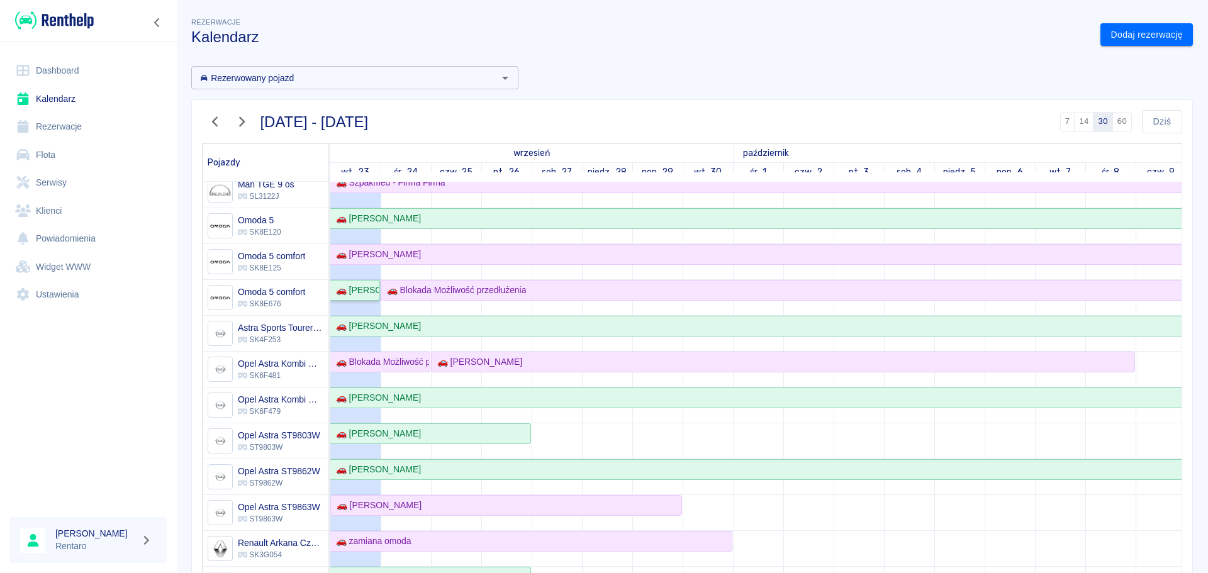
click at [360, 292] on div "🚗 [PERSON_NAME]" at bounding box center [355, 290] width 48 height 13
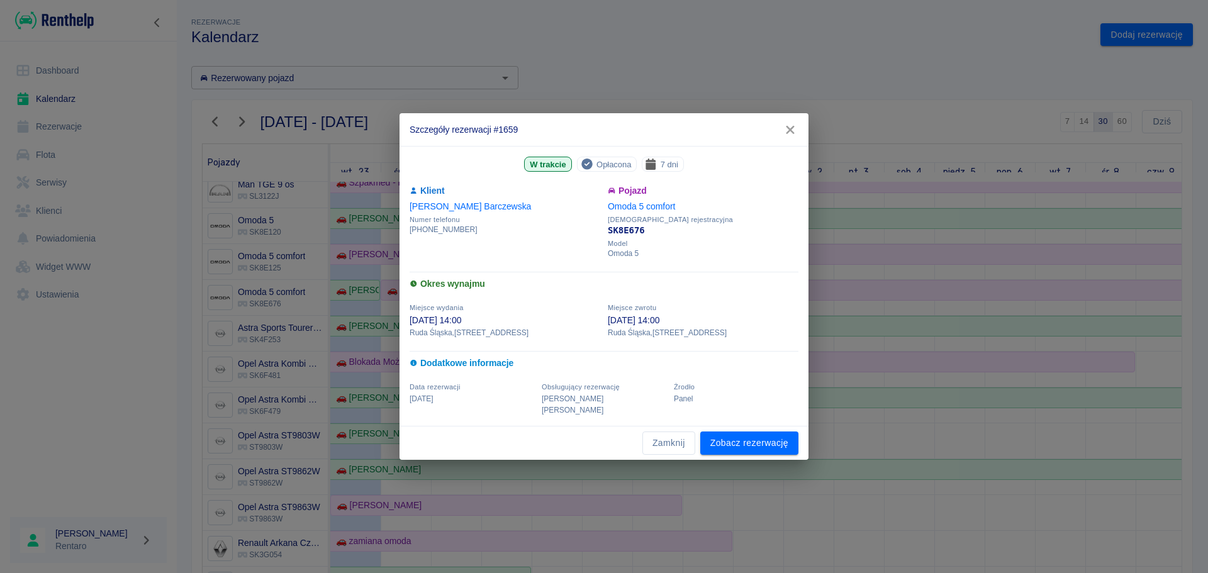
click at [789, 134] on icon "button" at bounding box center [790, 130] width 8 height 8
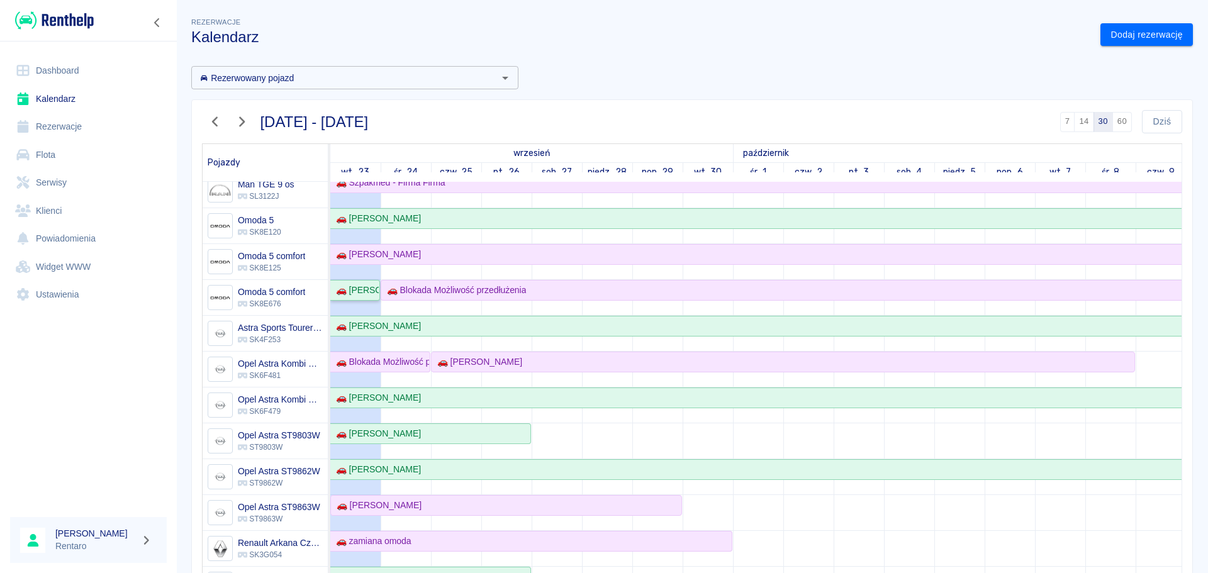
click at [355, 287] on div "🚗 [PERSON_NAME]" at bounding box center [355, 290] width 48 height 13
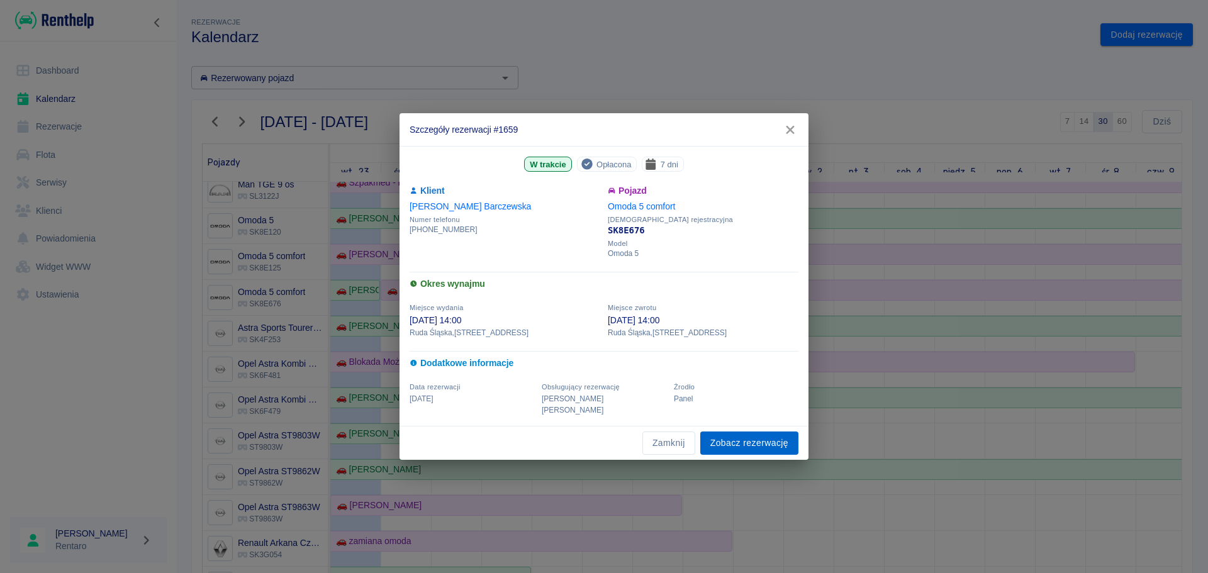
click at [734, 437] on link "Zobacz rezerwację" at bounding box center [749, 442] width 98 height 23
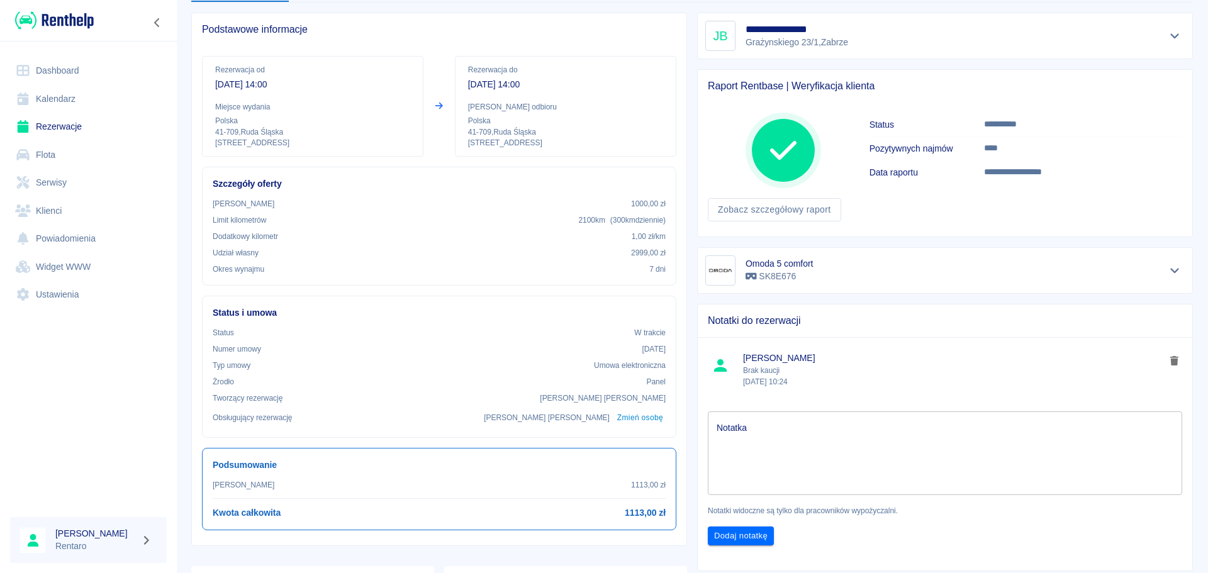
scroll to position [253, 0]
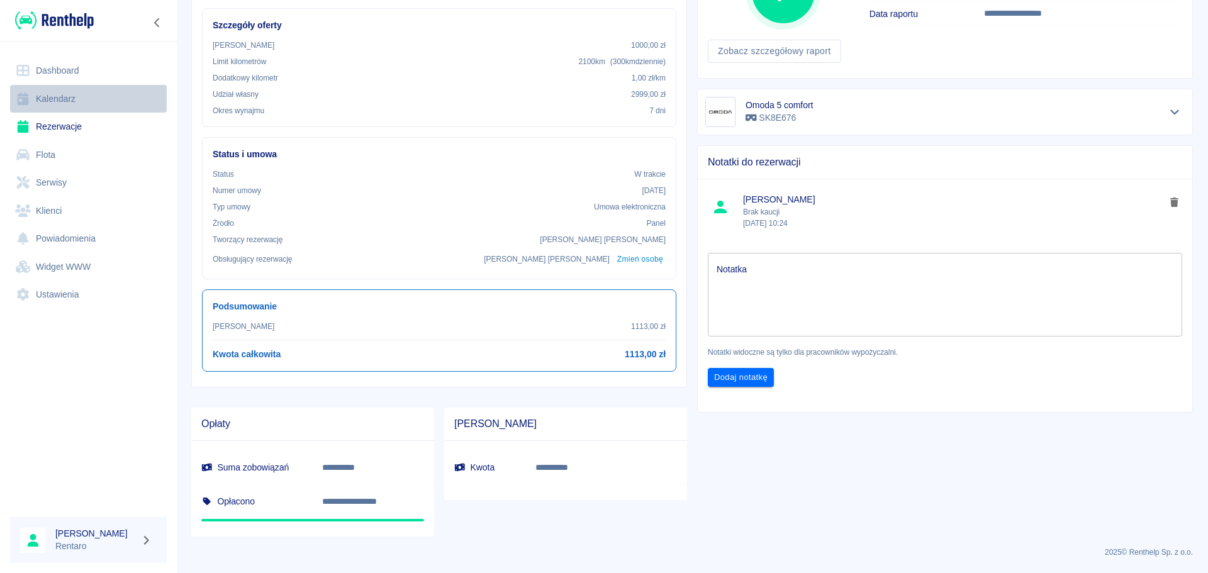
click at [71, 102] on link "Kalendarz" at bounding box center [88, 99] width 157 height 28
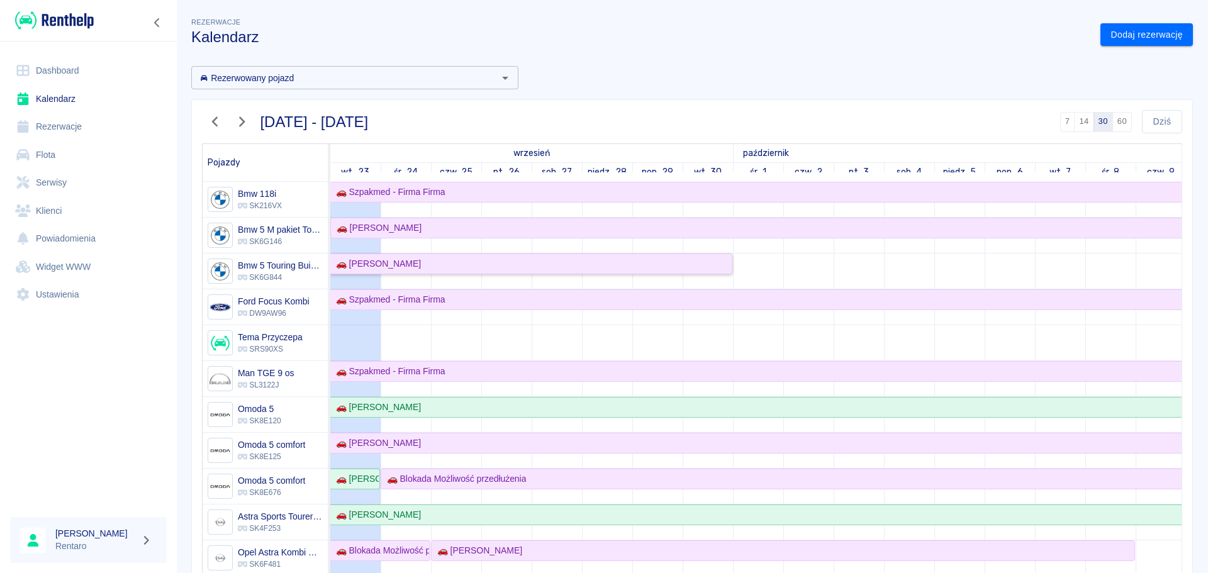
click at [583, 261] on div "🚗 [PERSON_NAME]" at bounding box center [531, 263] width 400 height 13
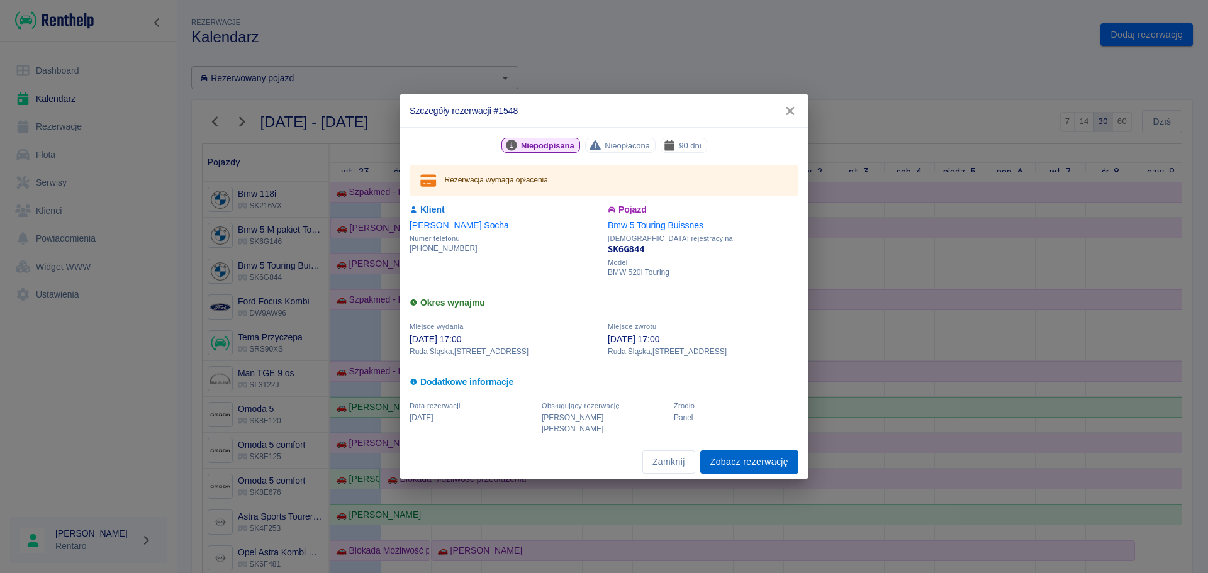
click at [730, 456] on link "Zobacz rezerwację" at bounding box center [749, 461] width 98 height 23
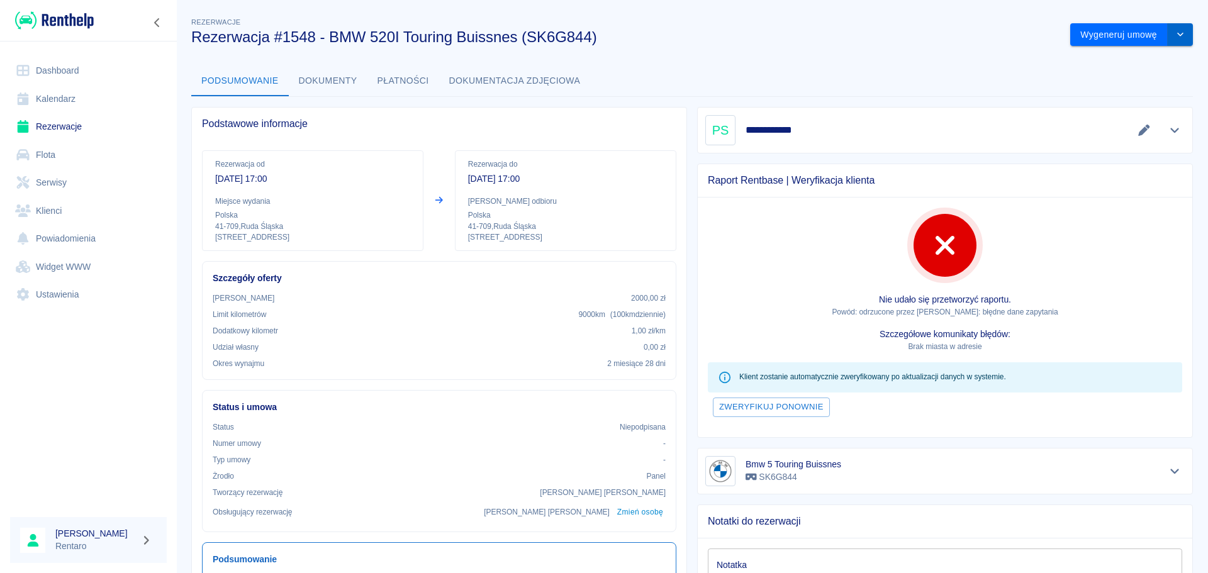
click at [1180, 30] on button "drop-down" at bounding box center [1179, 34] width 25 height 23
click at [1124, 60] on li "Modyfikuj rezerwację" at bounding box center [1122, 61] width 102 height 21
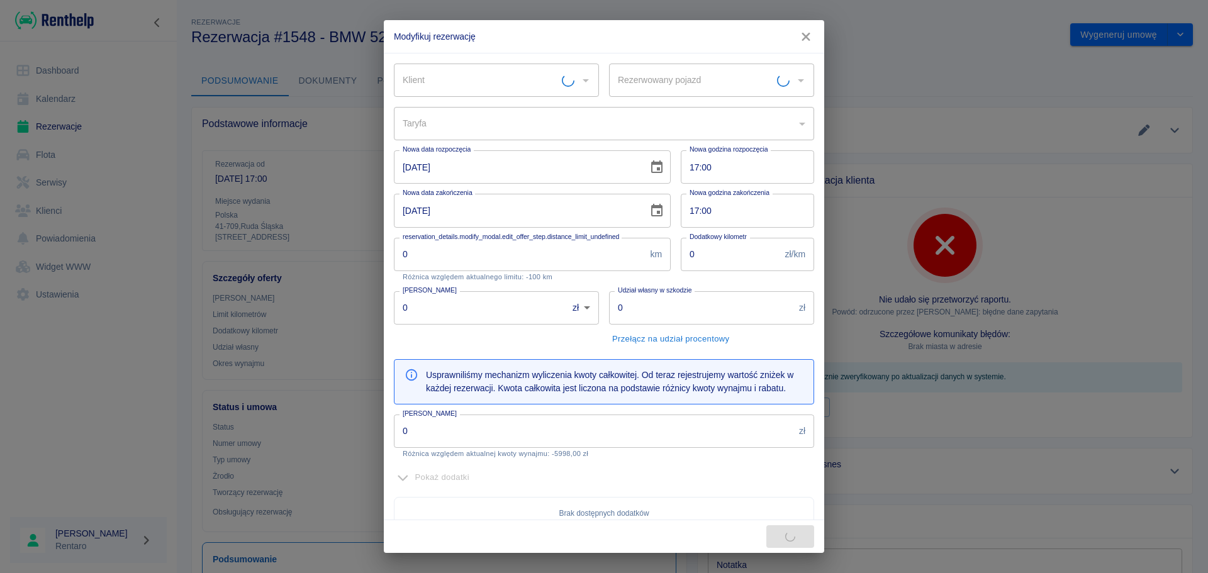
type input "53a15ab1-fab5-41b9-a5b1-7963c812ea82"
type input "Bmw 5 Touring Buissnes - SK6G844"
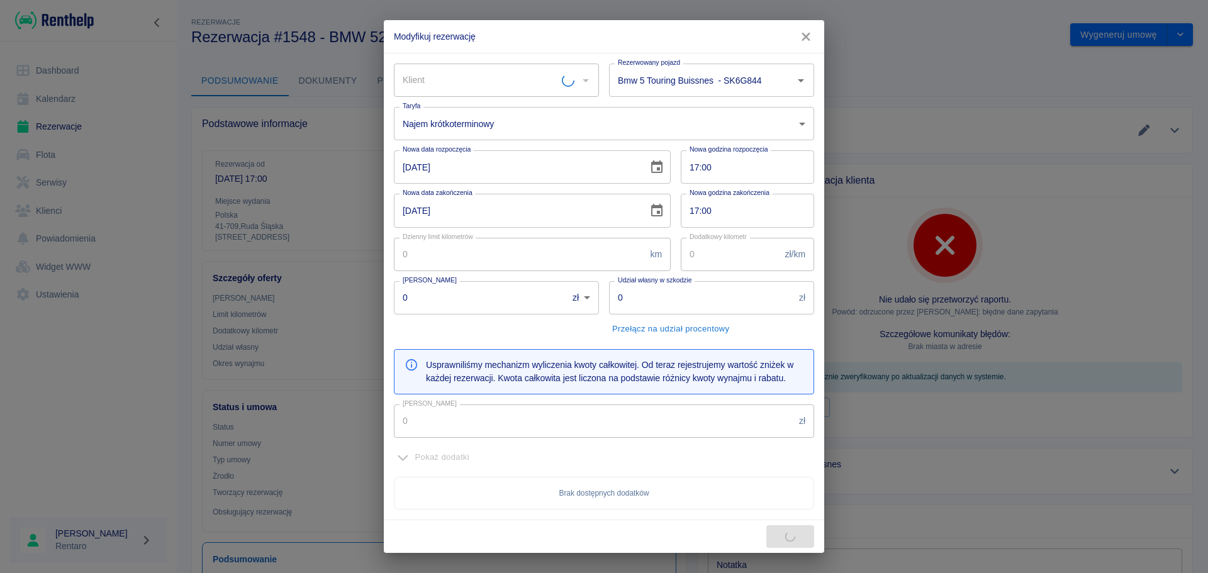
type input "300"
type input "1"
type input "2000"
type input "34199.1"
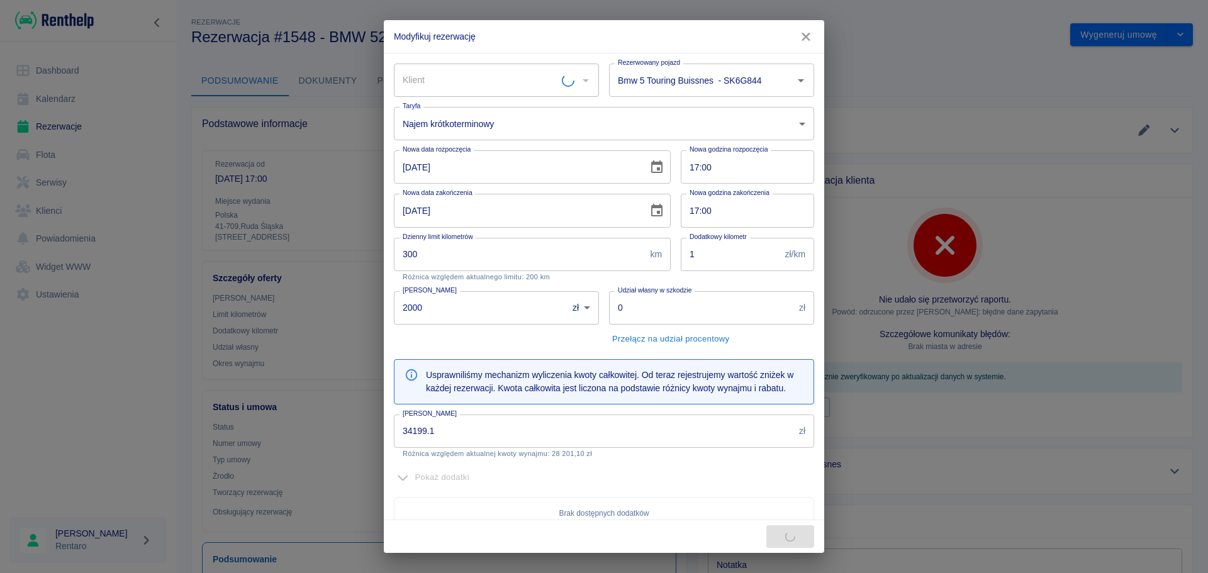
type input "[PERSON_NAME]"
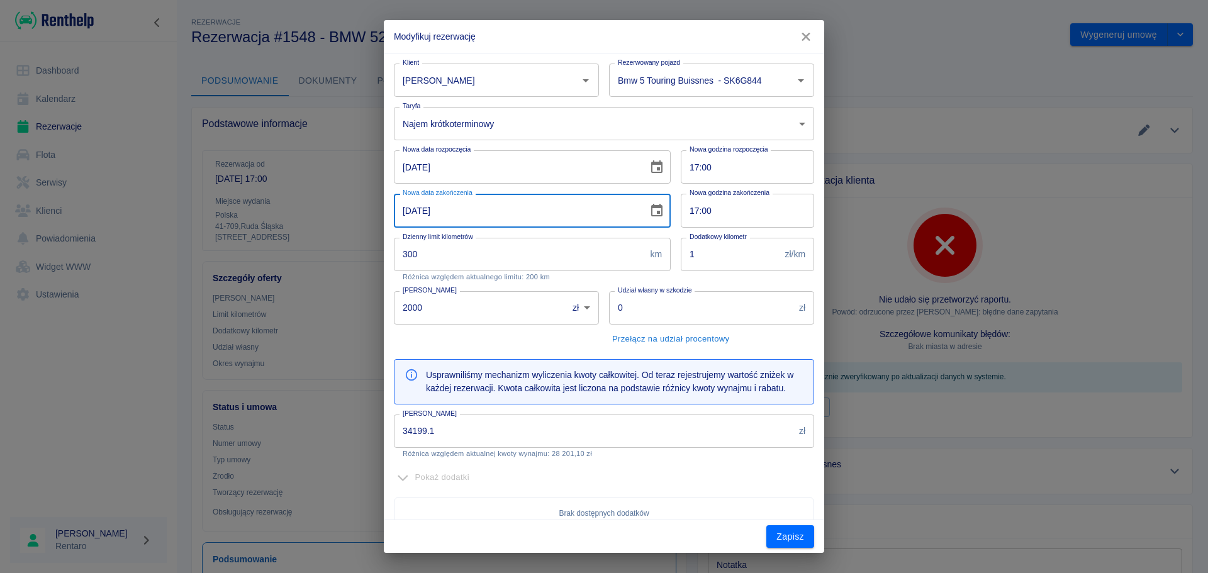
click at [549, 215] on input "[DATE]" at bounding box center [516, 210] width 245 height 33
click at [653, 213] on icon "Choose date, selected date is 30 wrz 2025" at bounding box center [656, 210] width 11 height 13
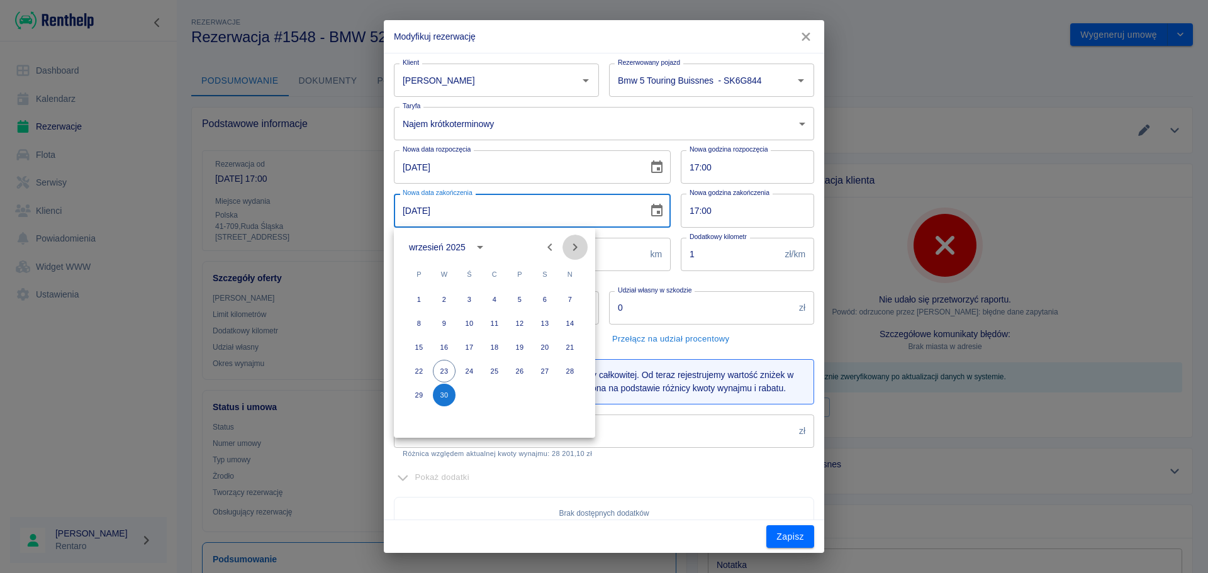
click at [570, 248] on icon "Next month" at bounding box center [574, 247] width 15 height 15
click at [571, 248] on icon "Next month" at bounding box center [574, 247] width 15 height 15
click at [571, 247] on icon "Next month" at bounding box center [574, 247] width 15 height 15
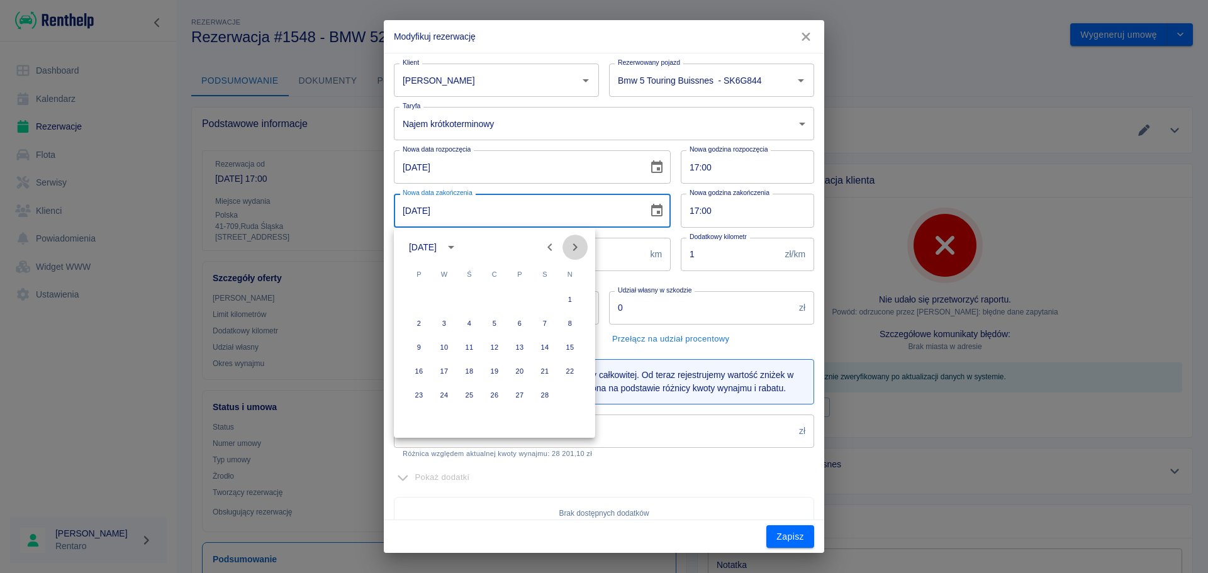
drag, startPoint x: 575, startPoint y: 245, endPoint x: 571, endPoint y: 259, distance: 14.3
click at [575, 246] on icon "Next month" at bounding box center [575, 247] width 4 height 8
click at [447, 417] on button "31" at bounding box center [444, 419] width 23 height 23
type input "[DATE]"
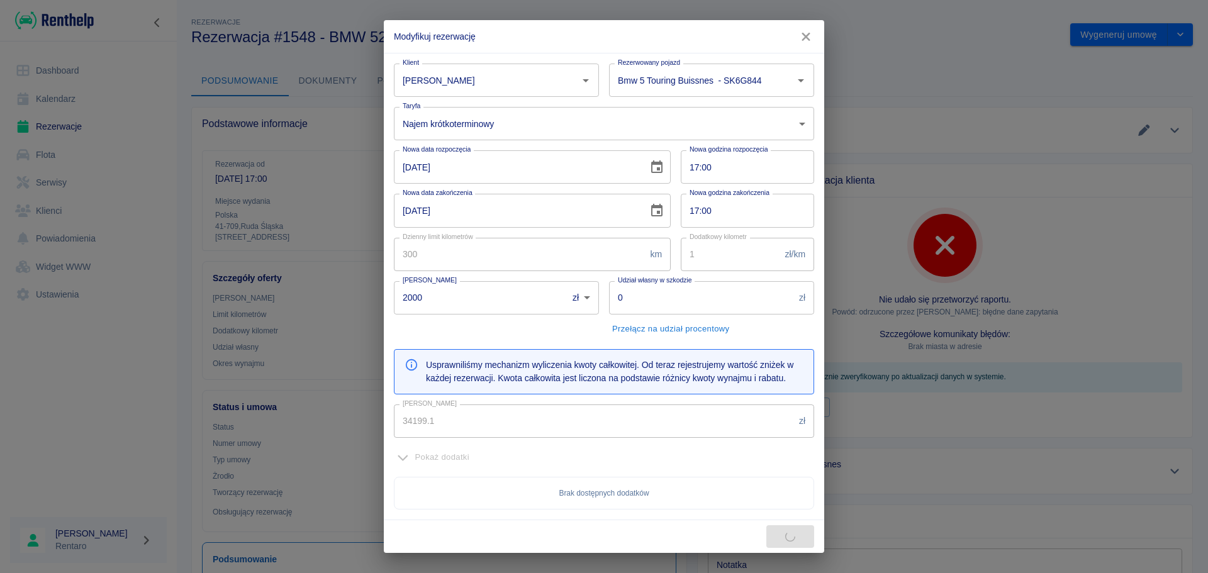
type input "103357.28"
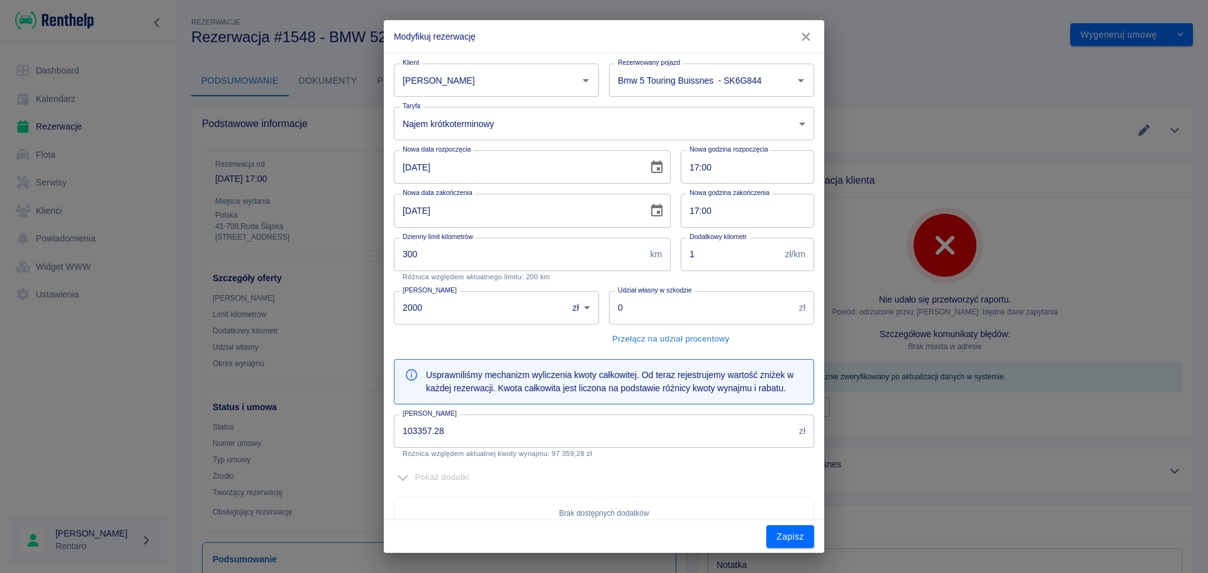
click at [788, 537] on button "Zapisz" at bounding box center [790, 536] width 48 height 23
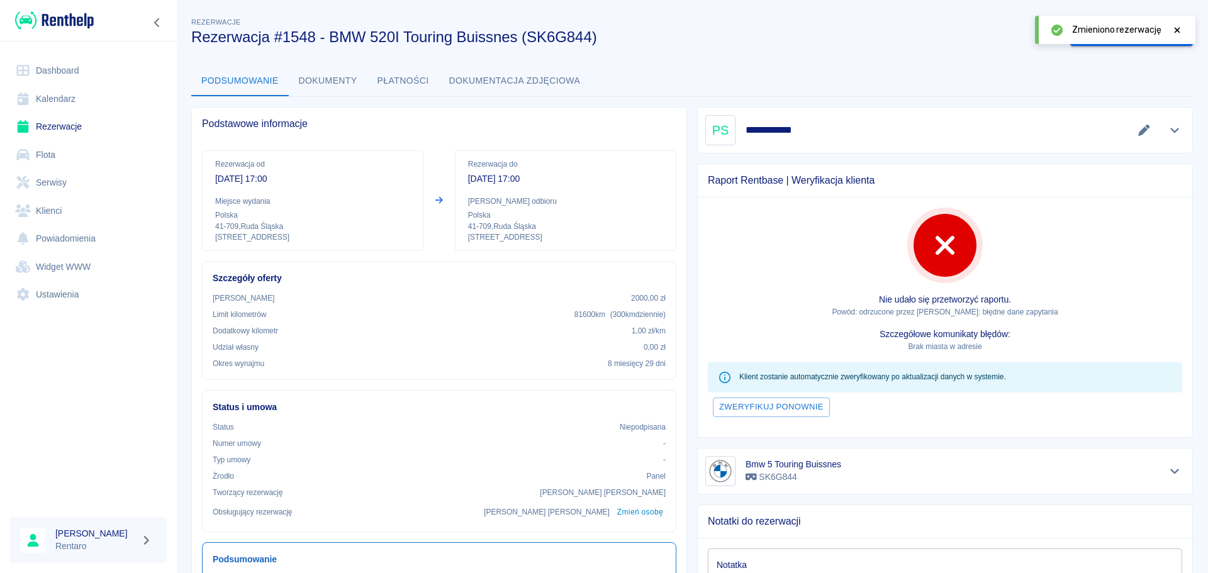
click at [73, 102] on link "Kalendarz" at bounding box center [88, 99] width 157 height 28
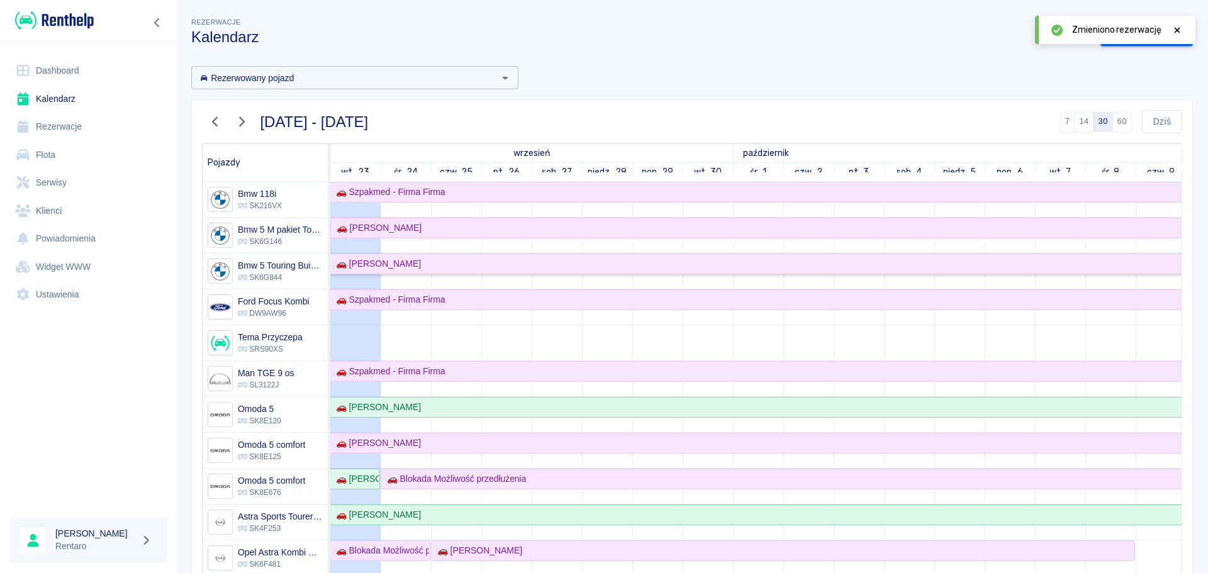
click at [671, 267] on div "🚗 [PERSON_NAME]" at bounding box center [1085, 263] width 1508 height 13
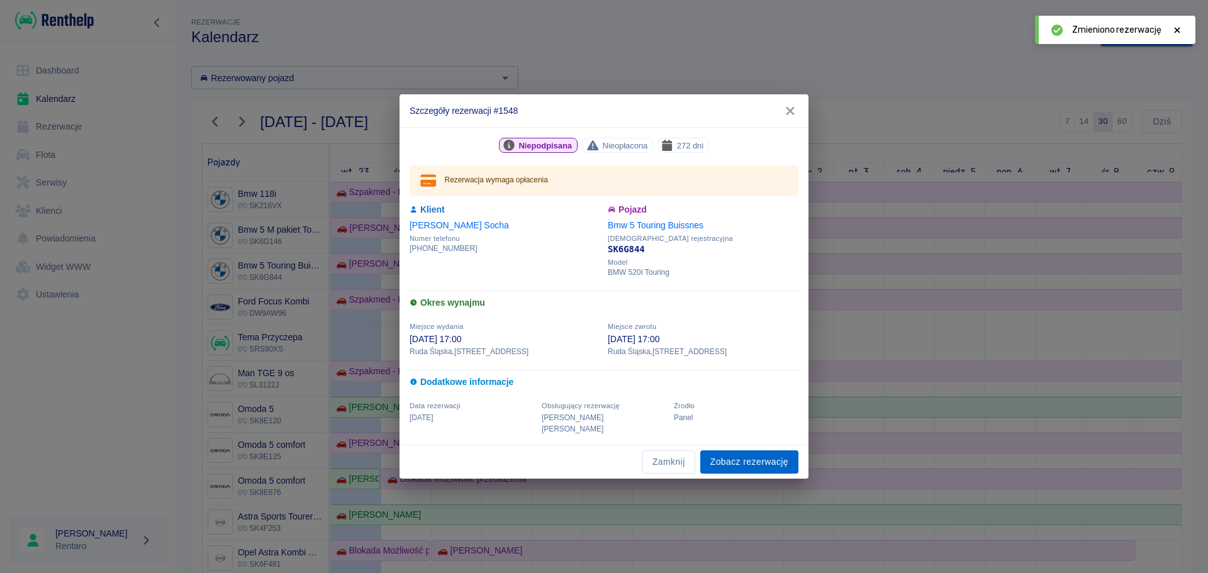
click at [755, 450] on link "Zobacz rezerwację" at bounding box center [749, 461] width 98 height 23
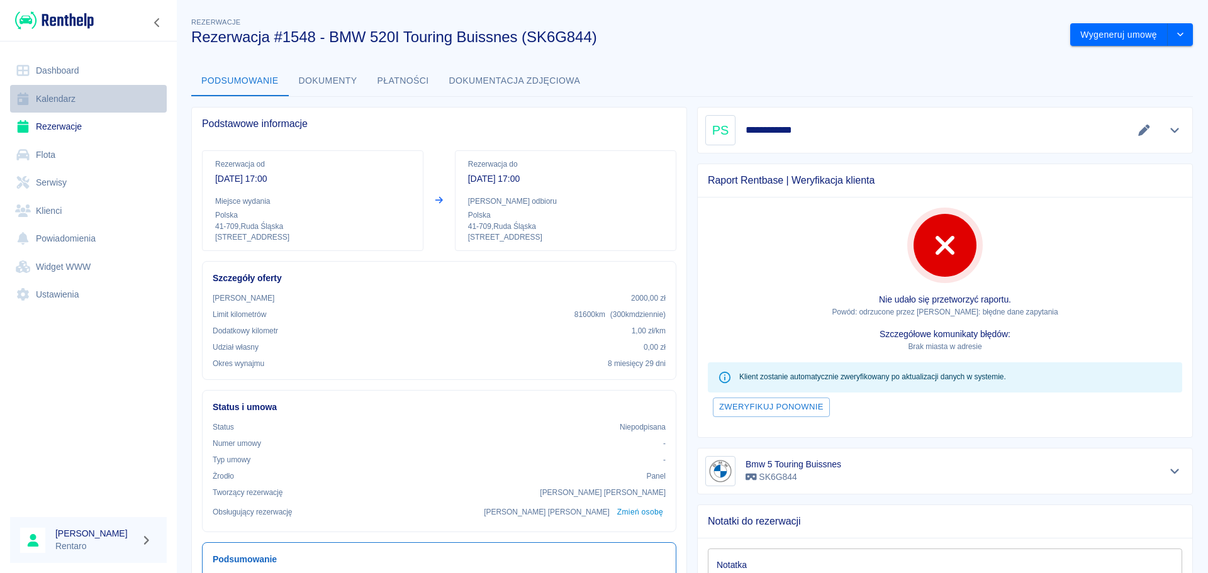
click at [65, 92] on link "Kalendarz" at bounding box center [88, 99] width 157 height 28
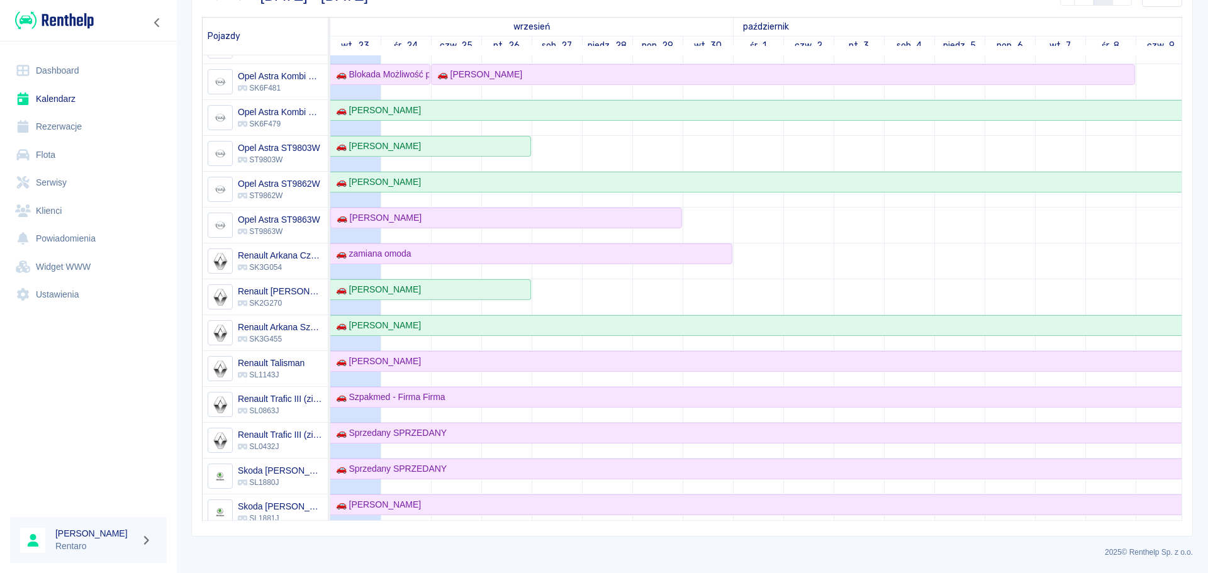
scroll to position [223, 0]
